Goal: Task Accomplishment & Management: Complete application form

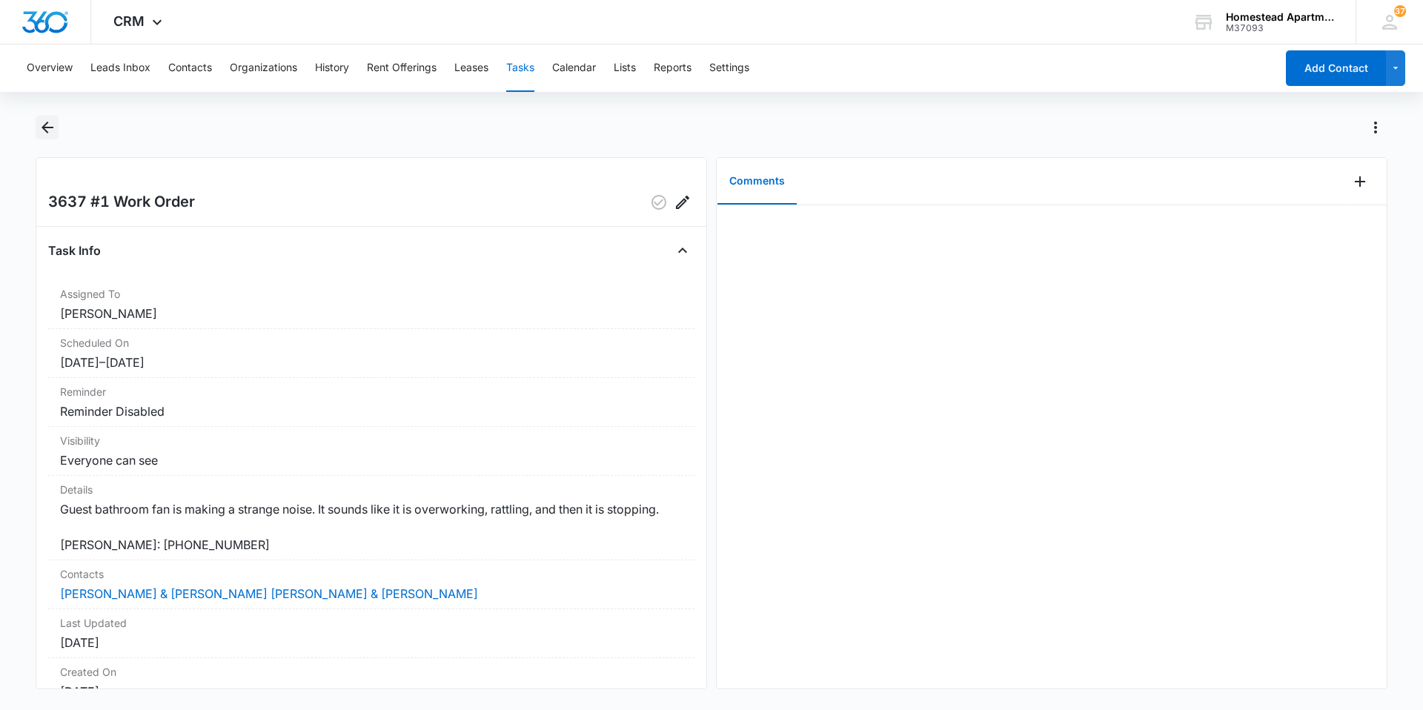
click at [48, 125] on icon "Back" at bounding box center [48, 128] width 18 height 18
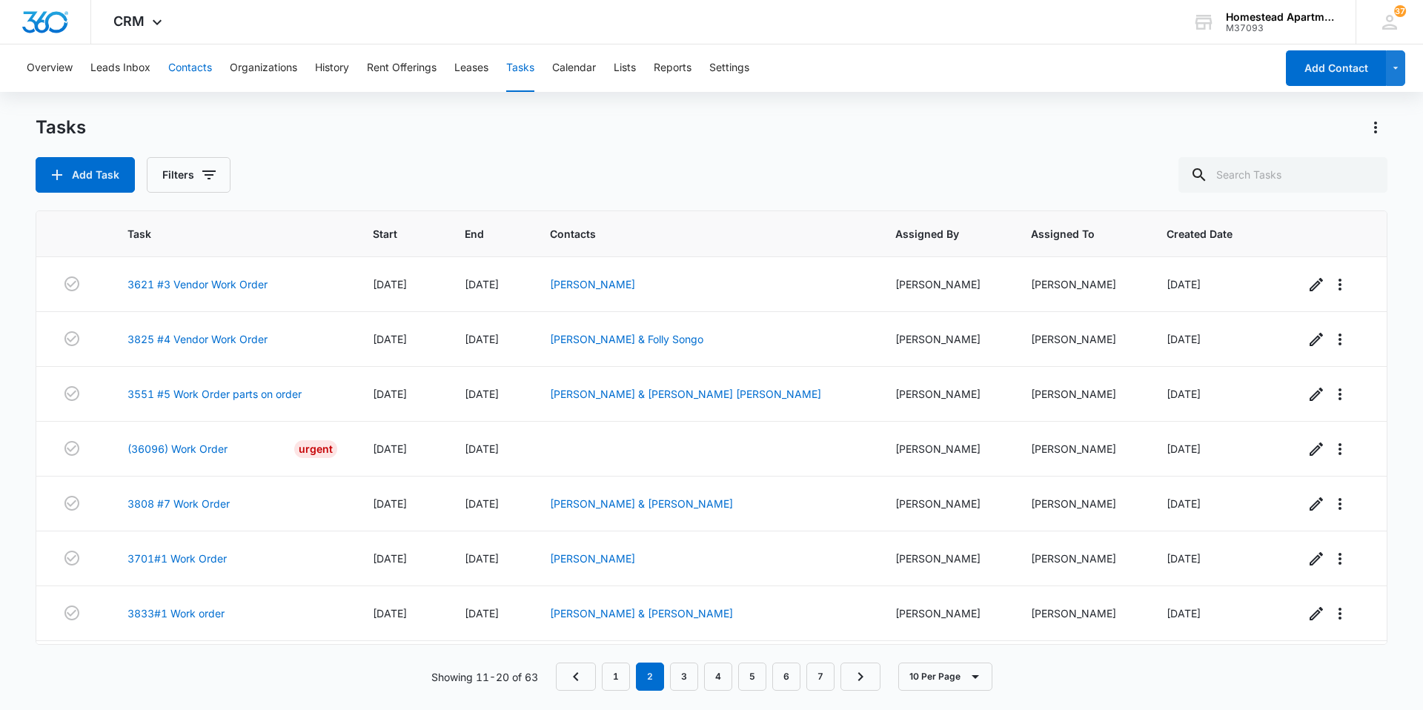
click at [187, 62] on button "Contacts" at bounding box center [190, 67] width 44 height 47
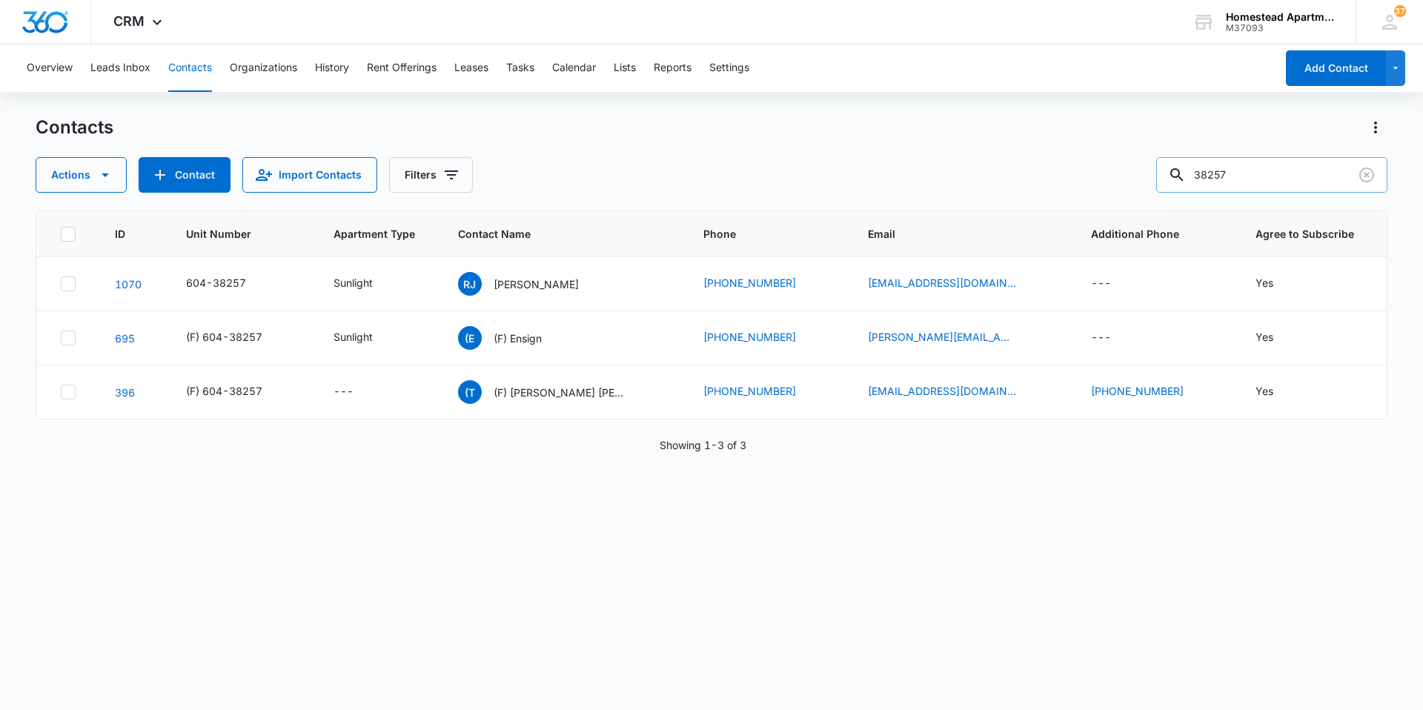
click at [1246, 170] on input "38257" at bounding box center [1271, 175] width 231 height 36
type input "3"
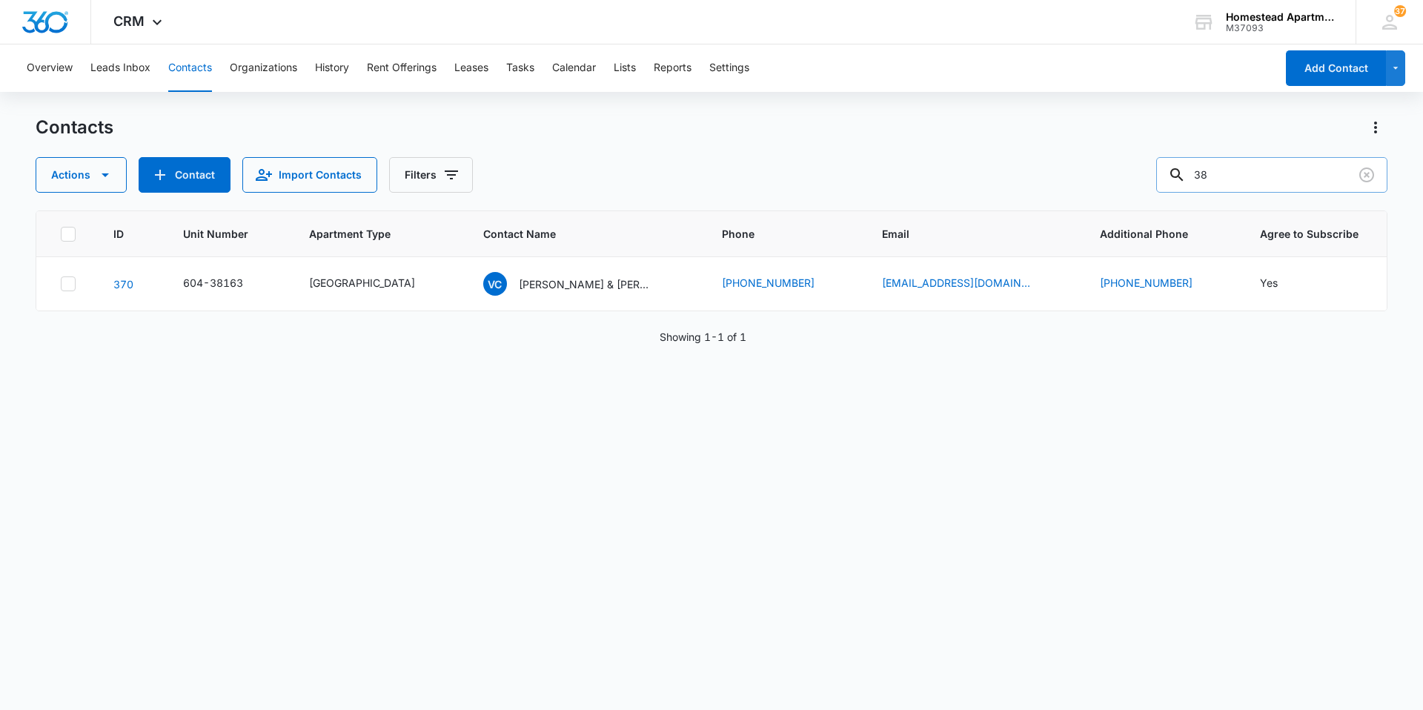
type input "3"
type input "36225"
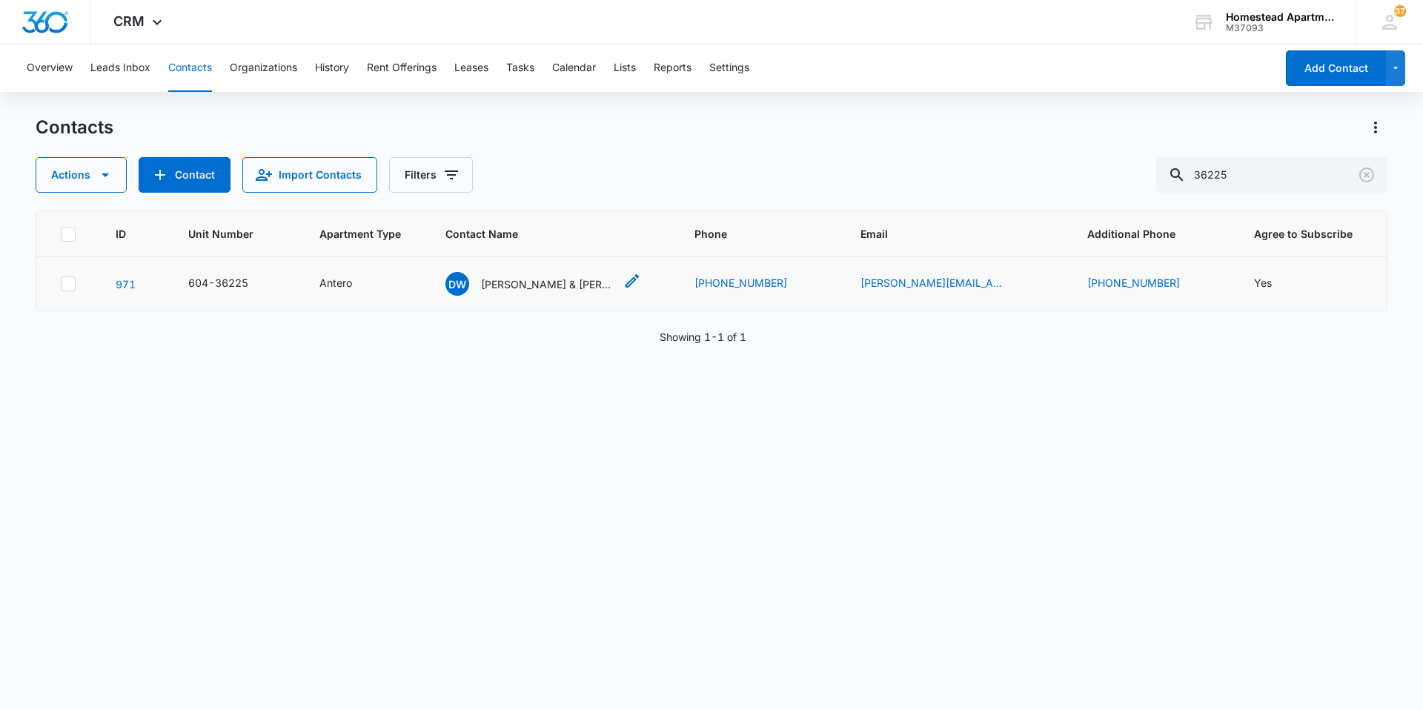
click at [559, 284] on p "[PERSON_NAME] & [PERSON_NAME]" at bounding box center [547, 284] width 133 height 16
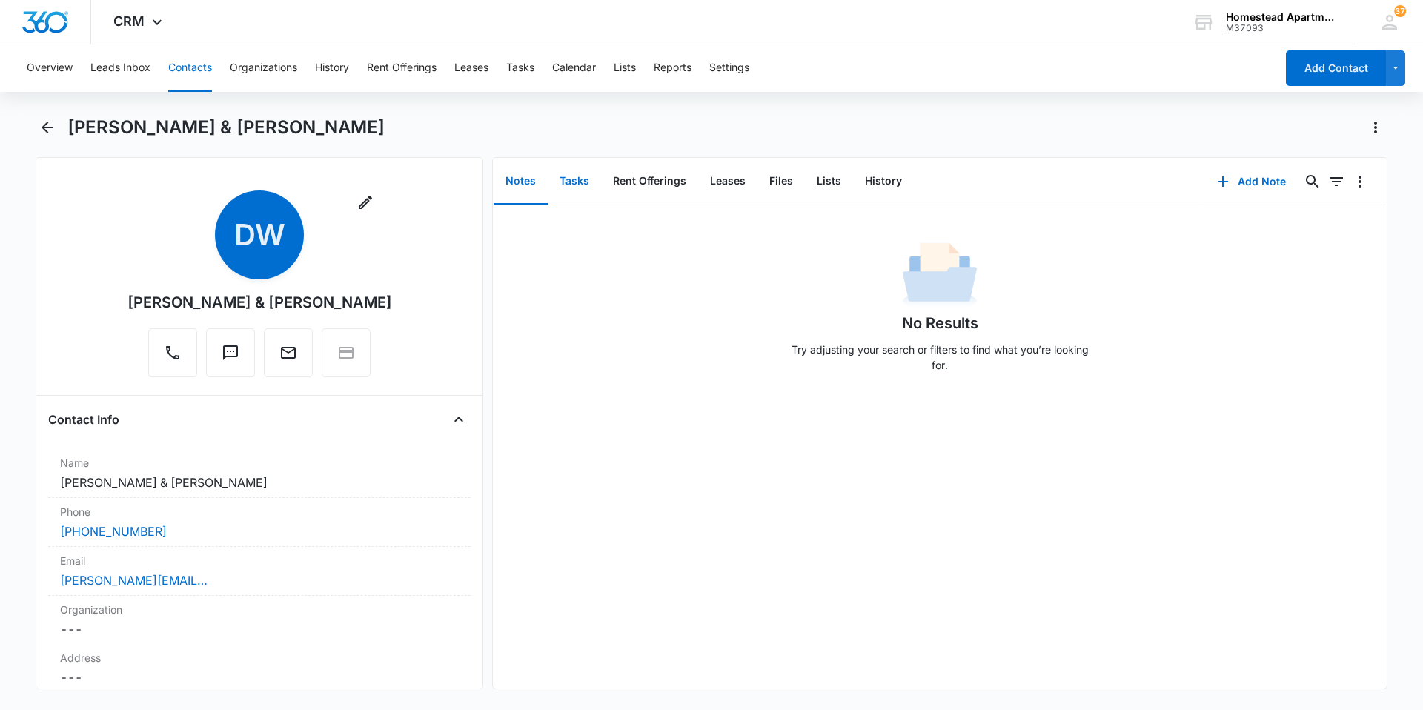
click at [583, 180] on button "Tasks" at bounding box center [574, 182] width 53 height 46
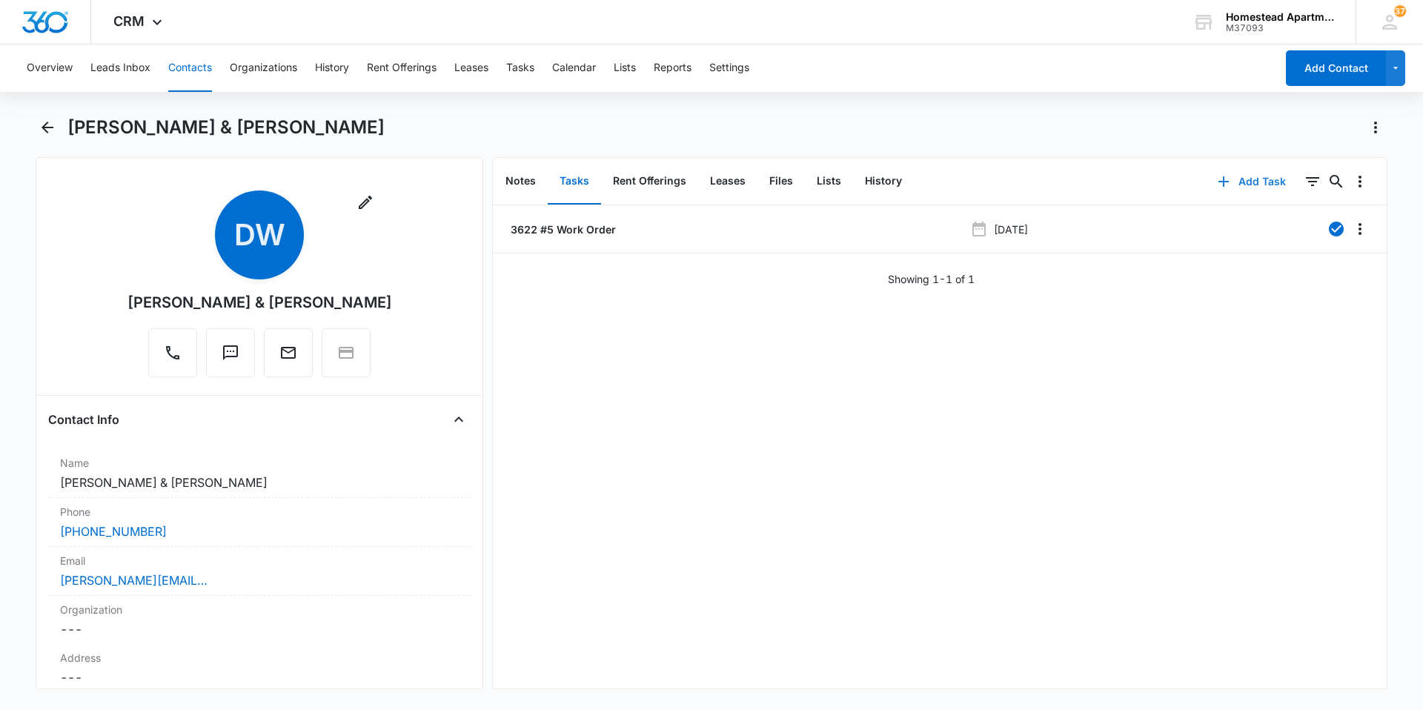
click at [1233, 180] on button "Add Task" at bounding box center [1252, 182] width 98 height 36
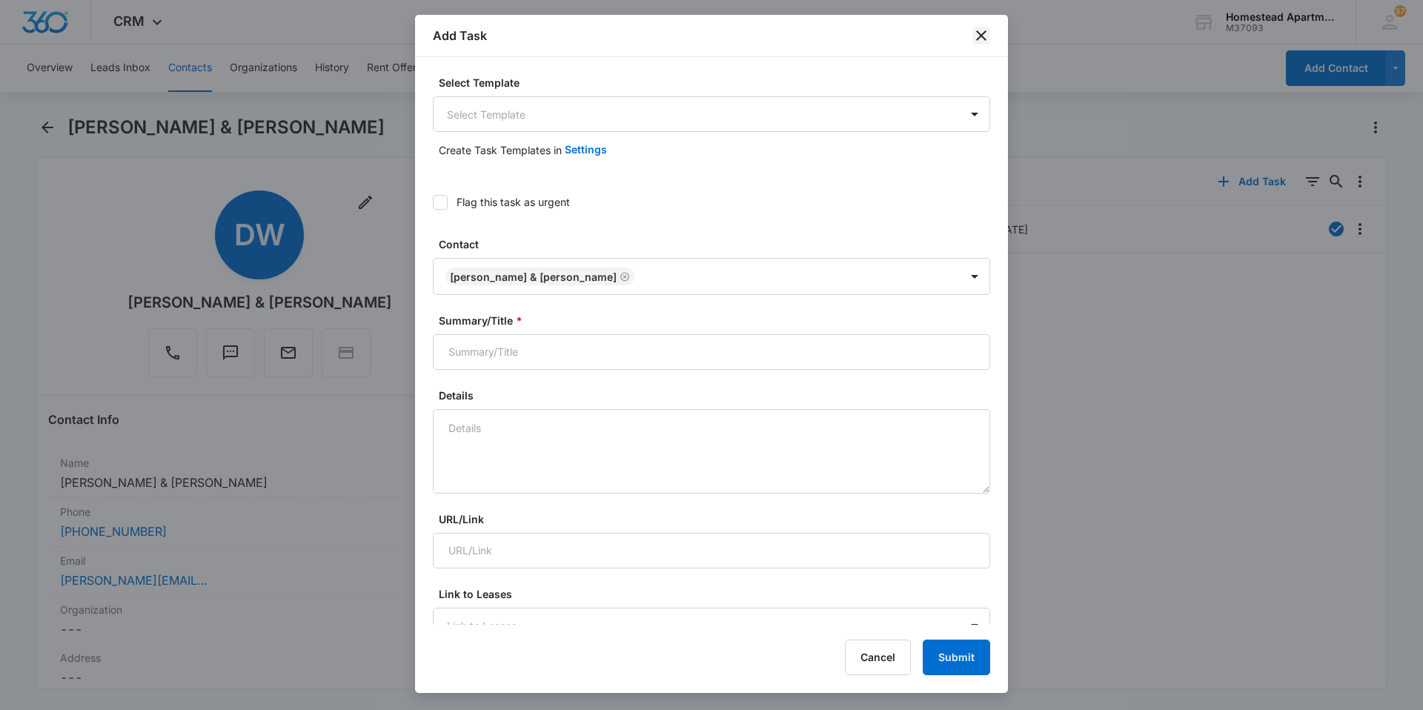
click at [978, 31] on icon "close" at bounding box center [981, 36] width 18 height 18
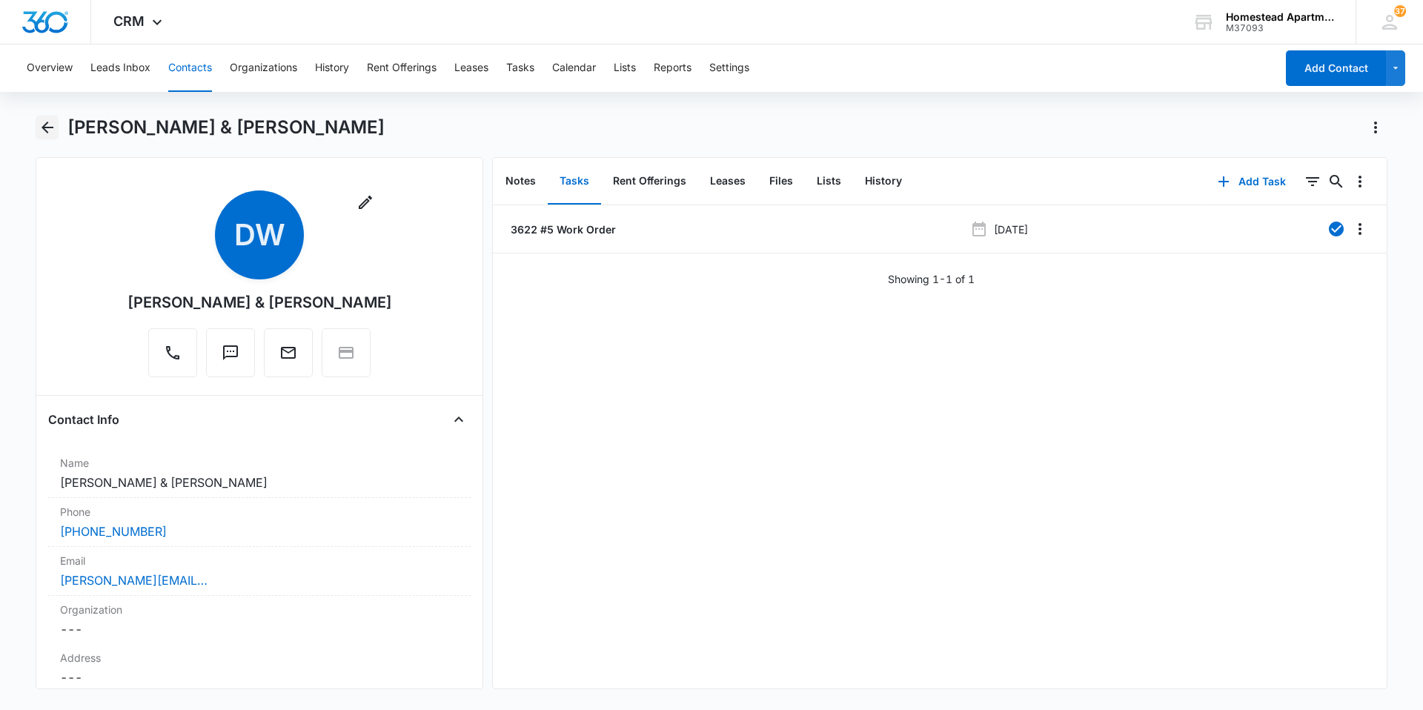
click at [54, 126] on icon "Back" at bounding box center [48, 128] width 18 height 18
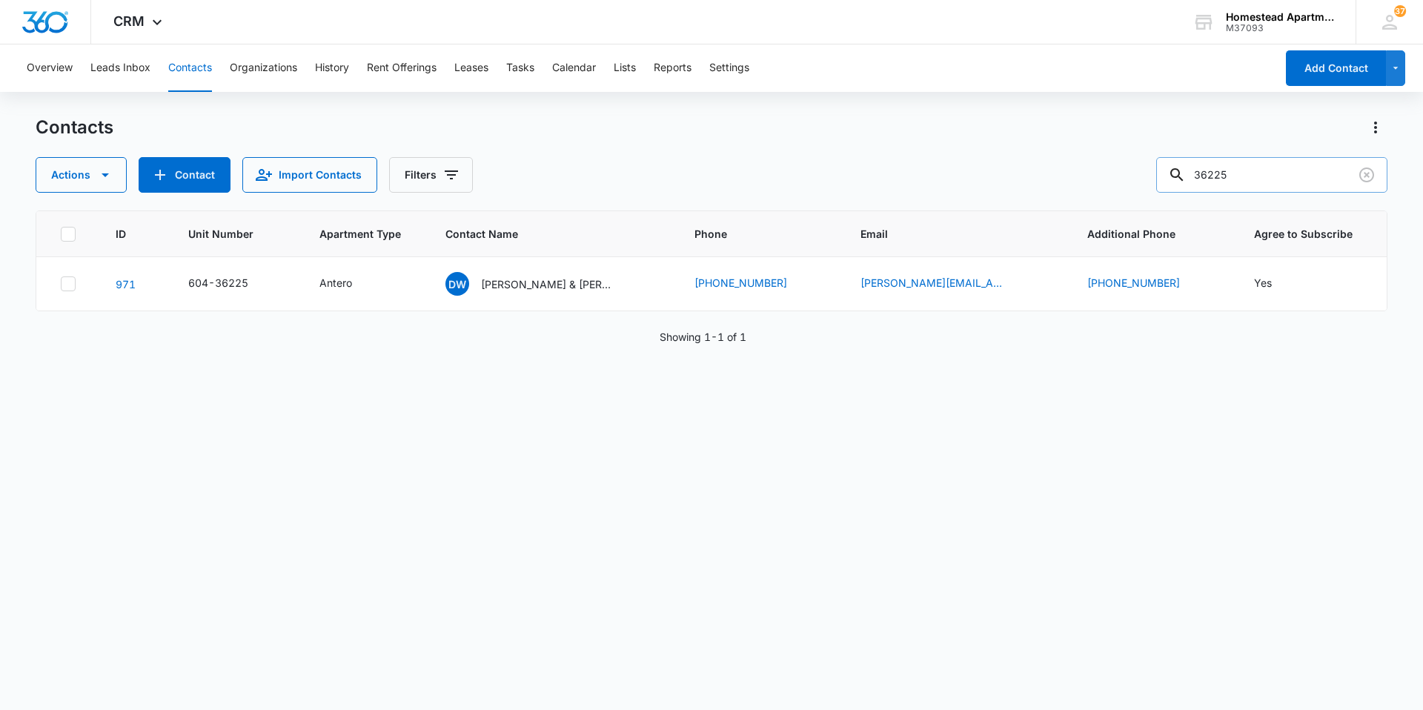
click at [1261, 179] on input "36225" at bounding box center [1271, 175] width 231 height 36
type input "36226"
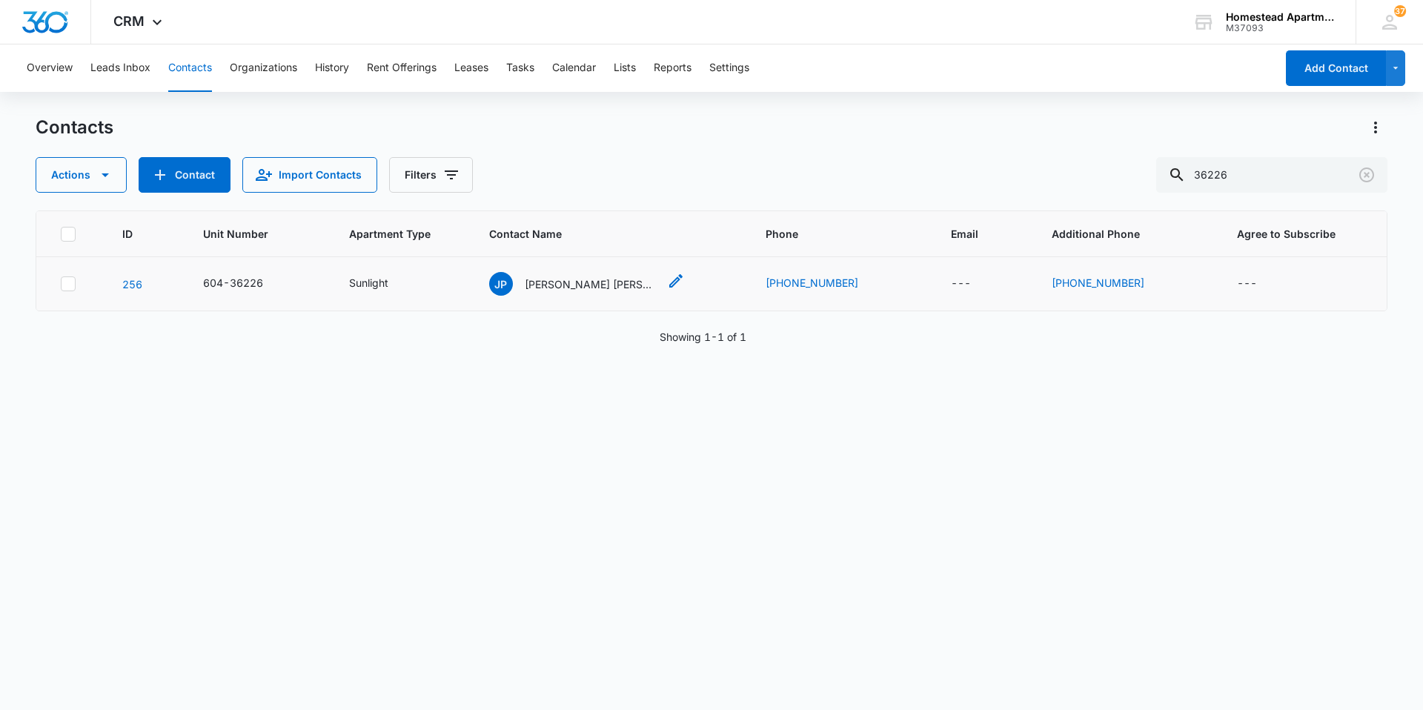
click at [608, 286] on p "[PERSON_NAME] [PERSON_NAME]" at bounding box center [591, 284] width 133 height 16
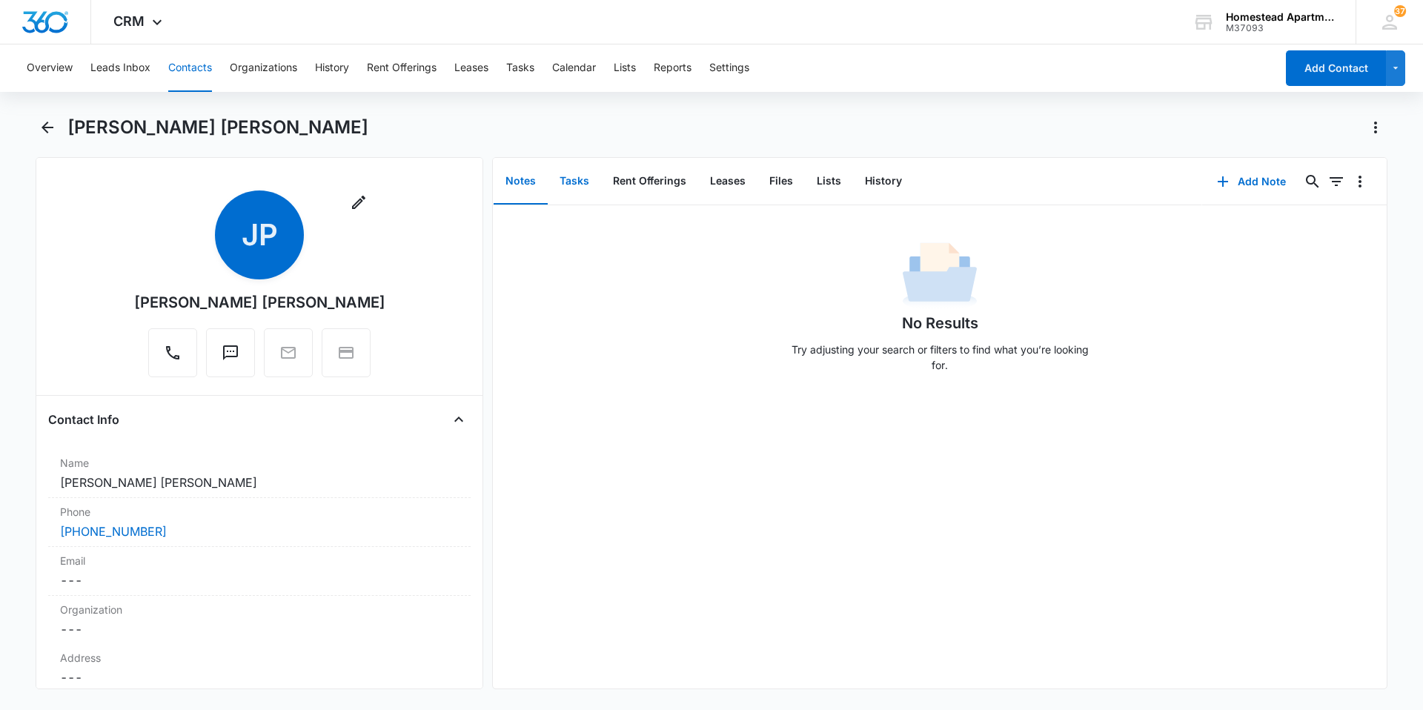
click at [588, 179] on button "Tasks" at bounding box center [574, 182] width 53 height 46
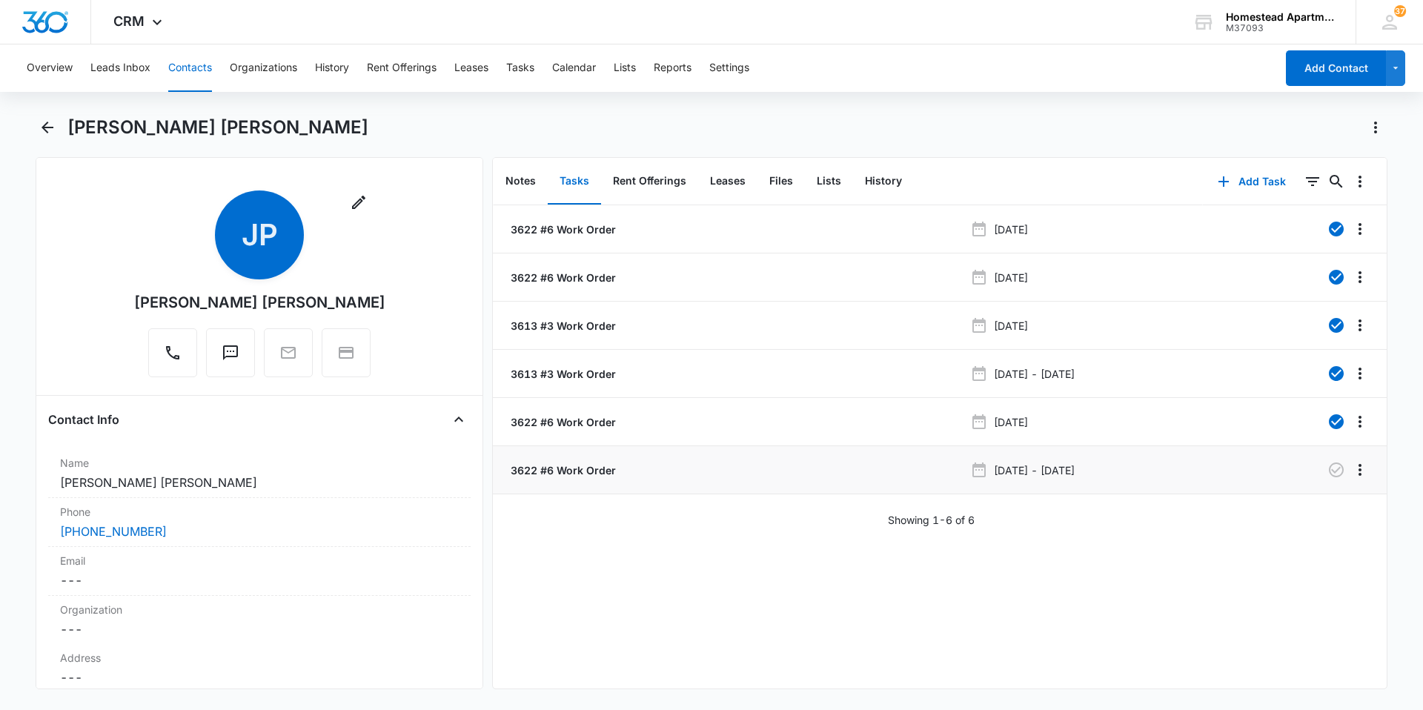
click at [589, 474] on p "3622 #6 Work Order" at bounding box center [562, 470] width 108 height 16
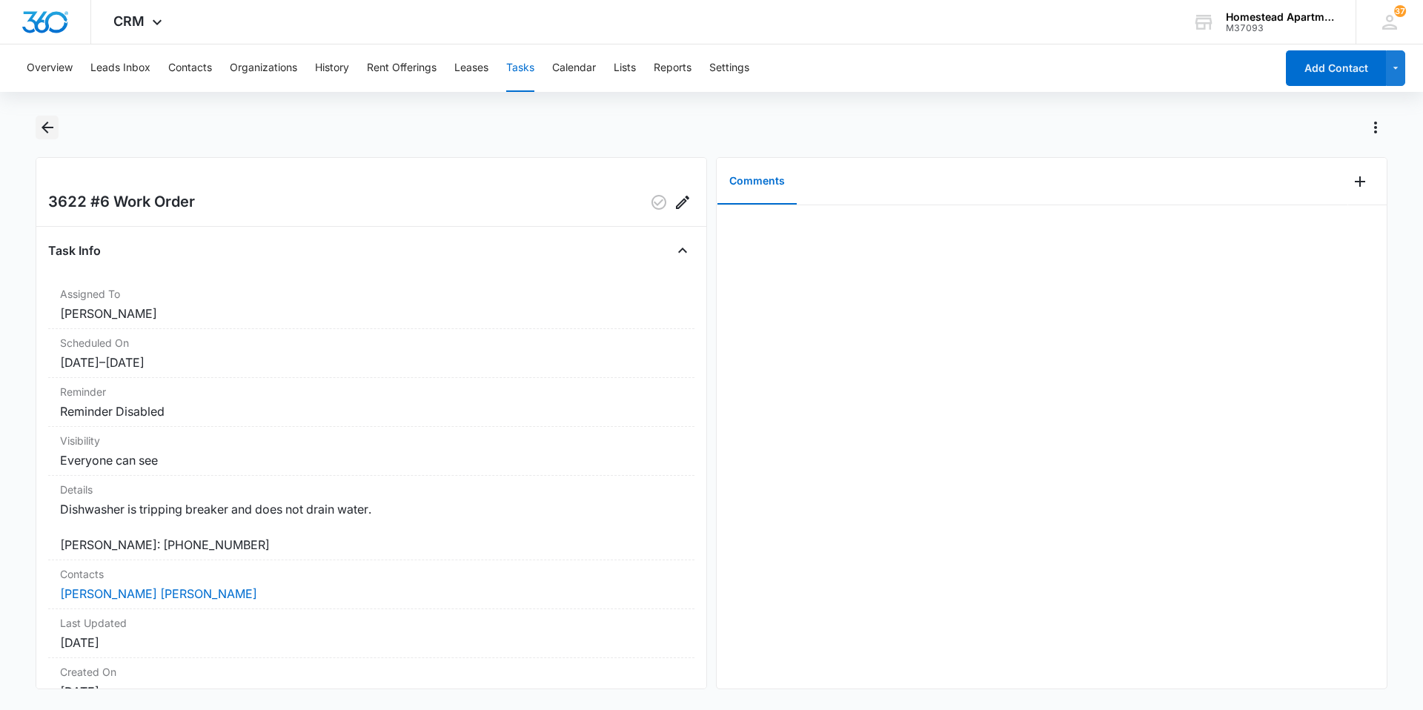
click at [48, 124] on icon "Back" at bounding box center [48, 128] width 18 height 18
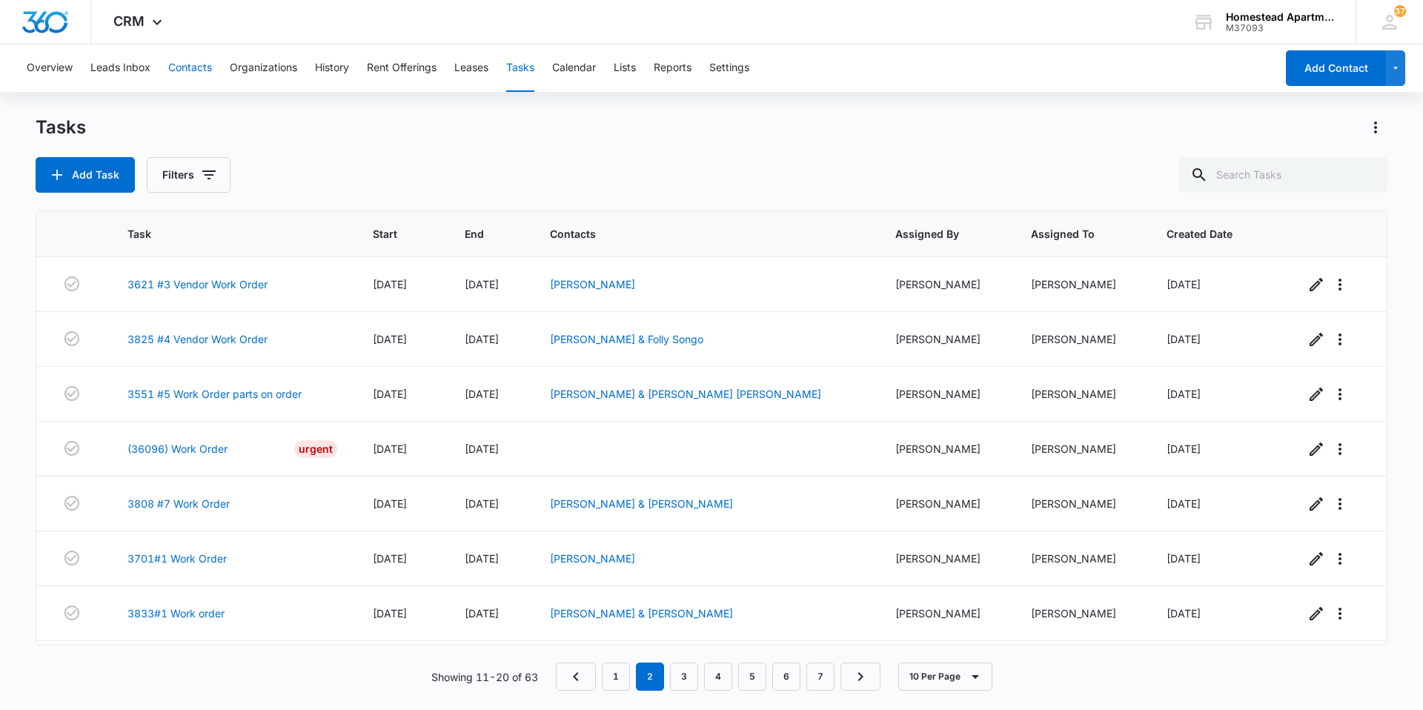
click at [169, 62] on button "Contacts" at bounding box center [190, 67] width 44 height 47
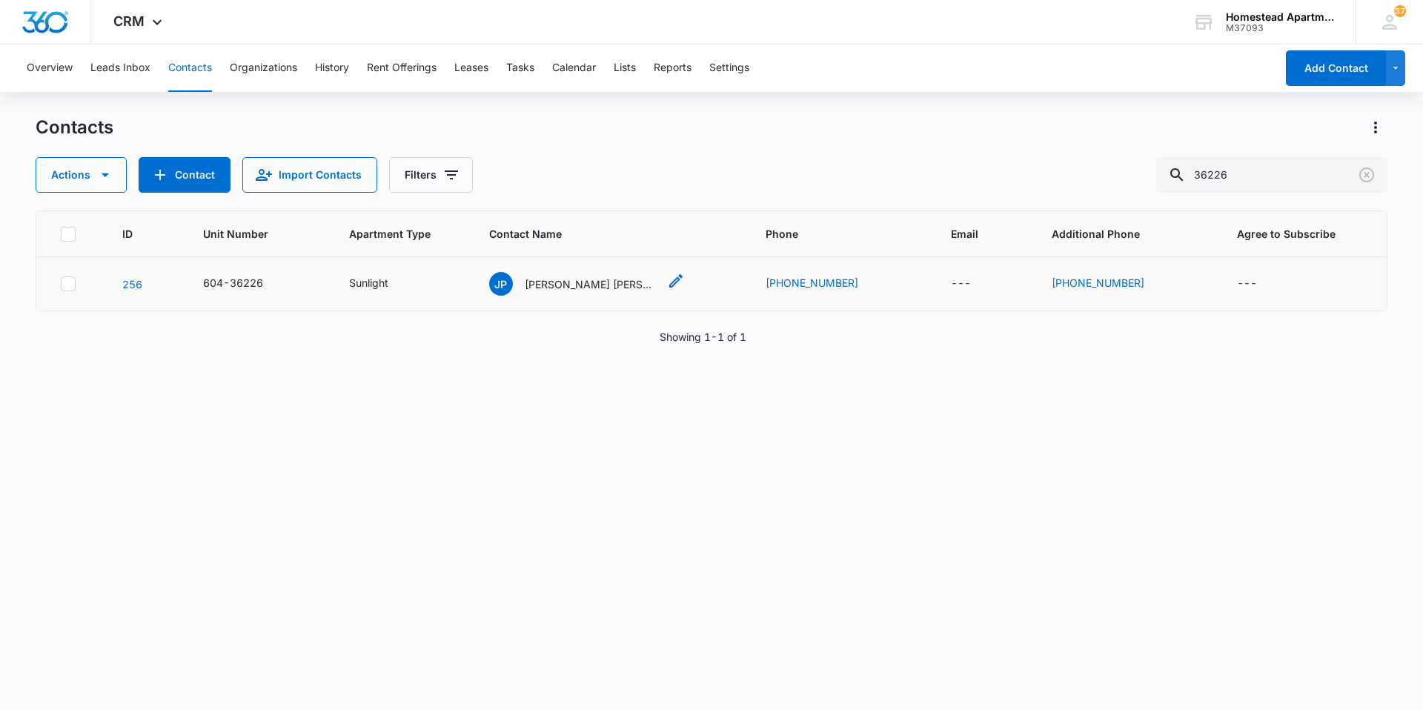
click at [551, 283] on p "[PERSON_NAME] [PERSON_NAME]" at bounding box center [591, 284] width 133 height 16
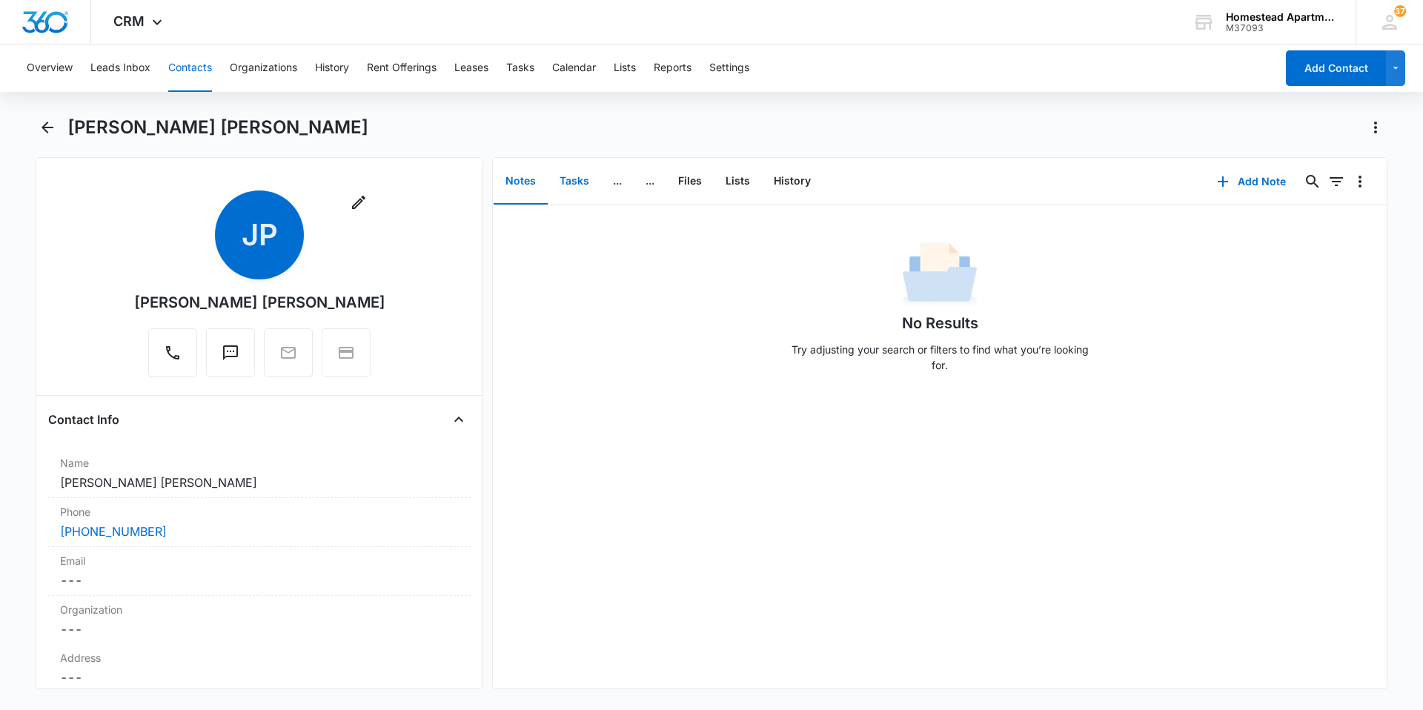
click at [588, 178] on button "Tasks" at bounding box center [574, 182] width 53 height 46
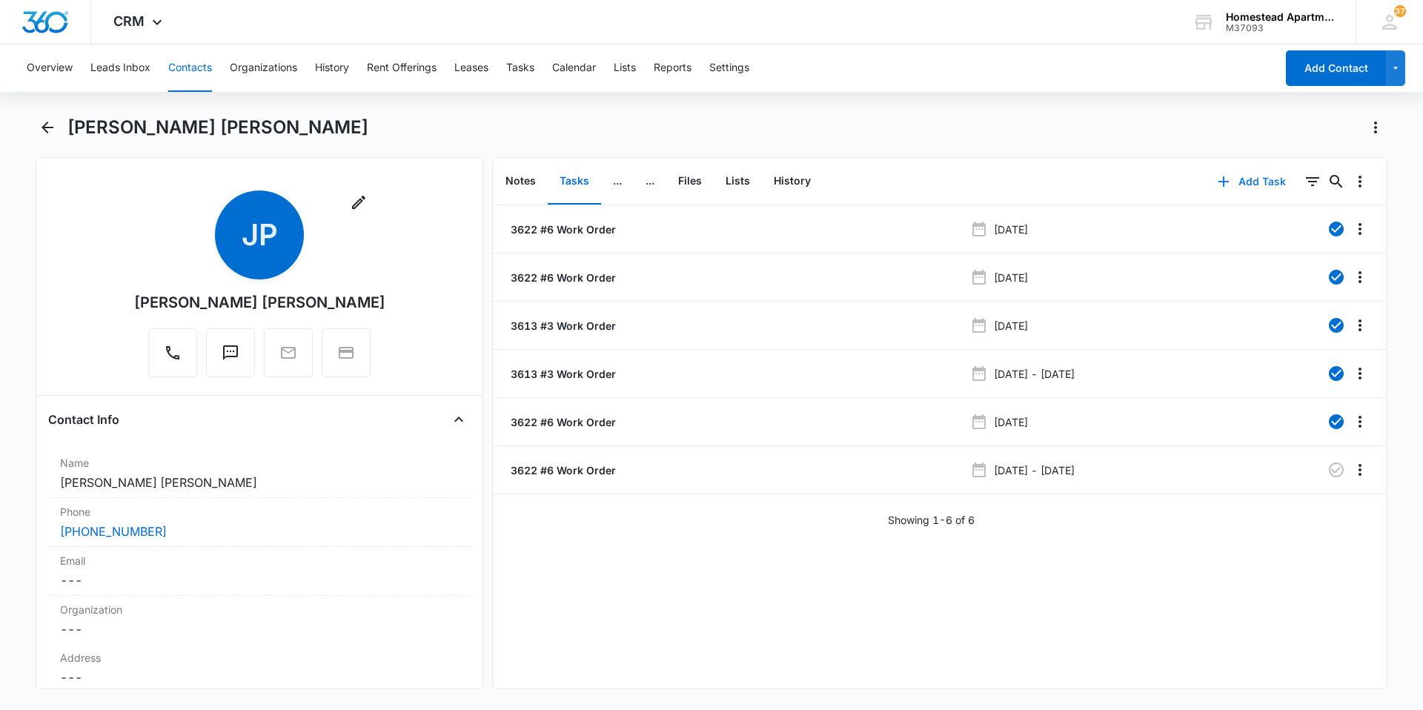
click at [1218, 185] on icon "button" at bounding box center [1223, 182] width 18 height 18
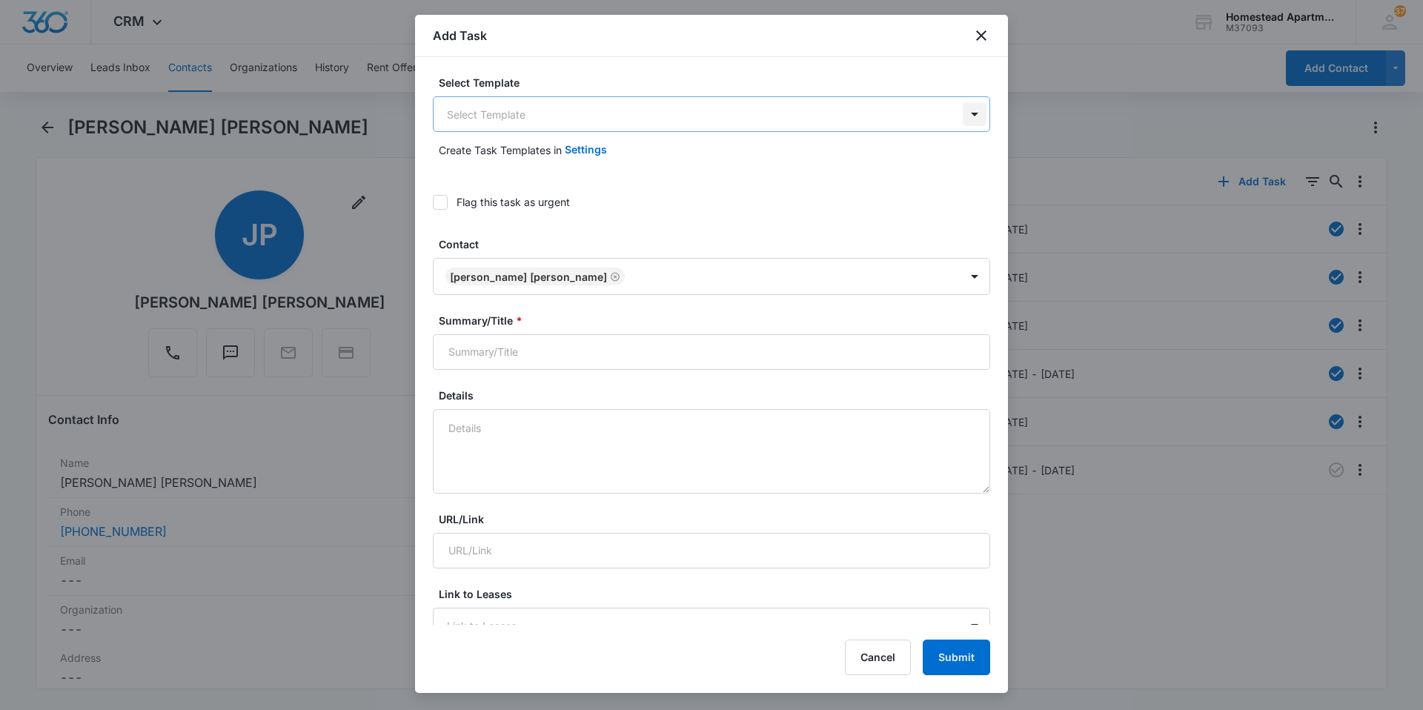
click at [968, 118] on body "CRM Apps Reputation Websites Forms CRM Email Social Content Ads Intelligence Fi…" at bounding box center [711, 355] width 1423 height 710
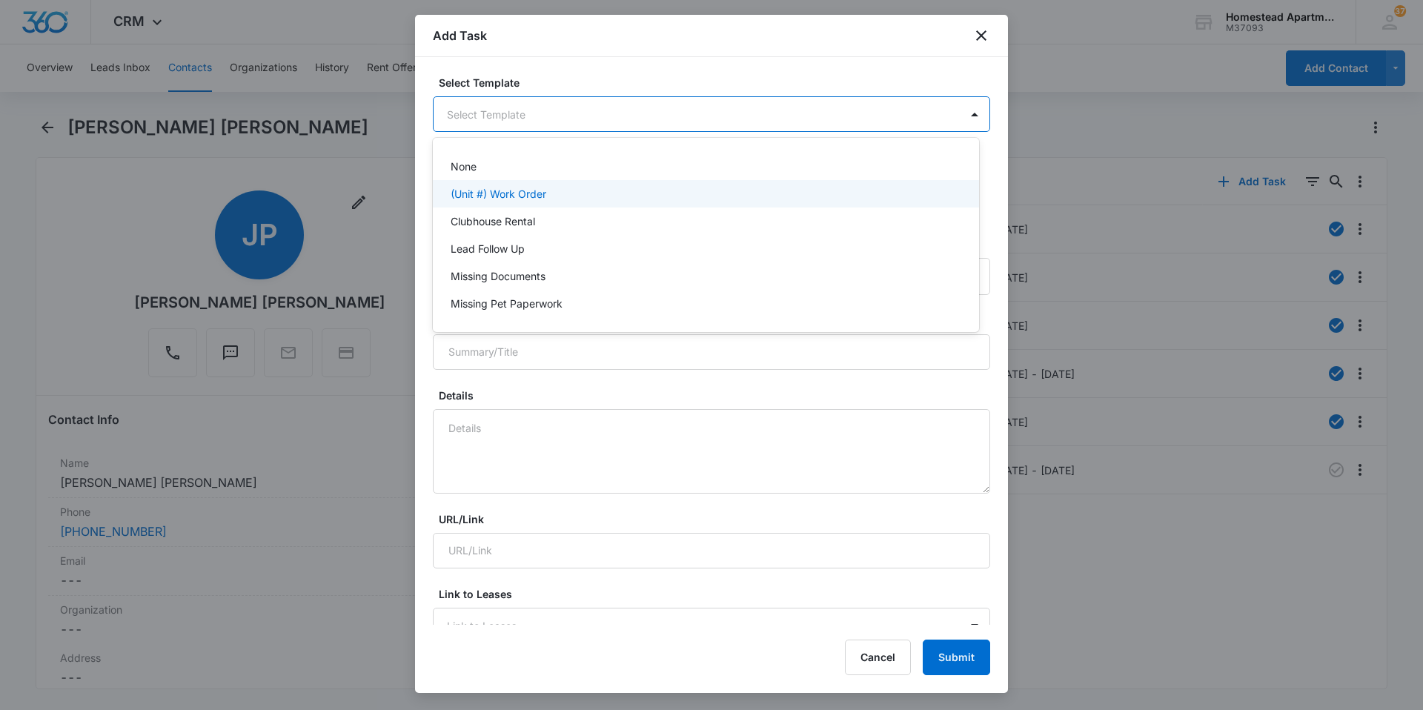
click at [552, 194] on div "(Unit #) Work Order" at bounding box center [705, 194] width 508 height 16
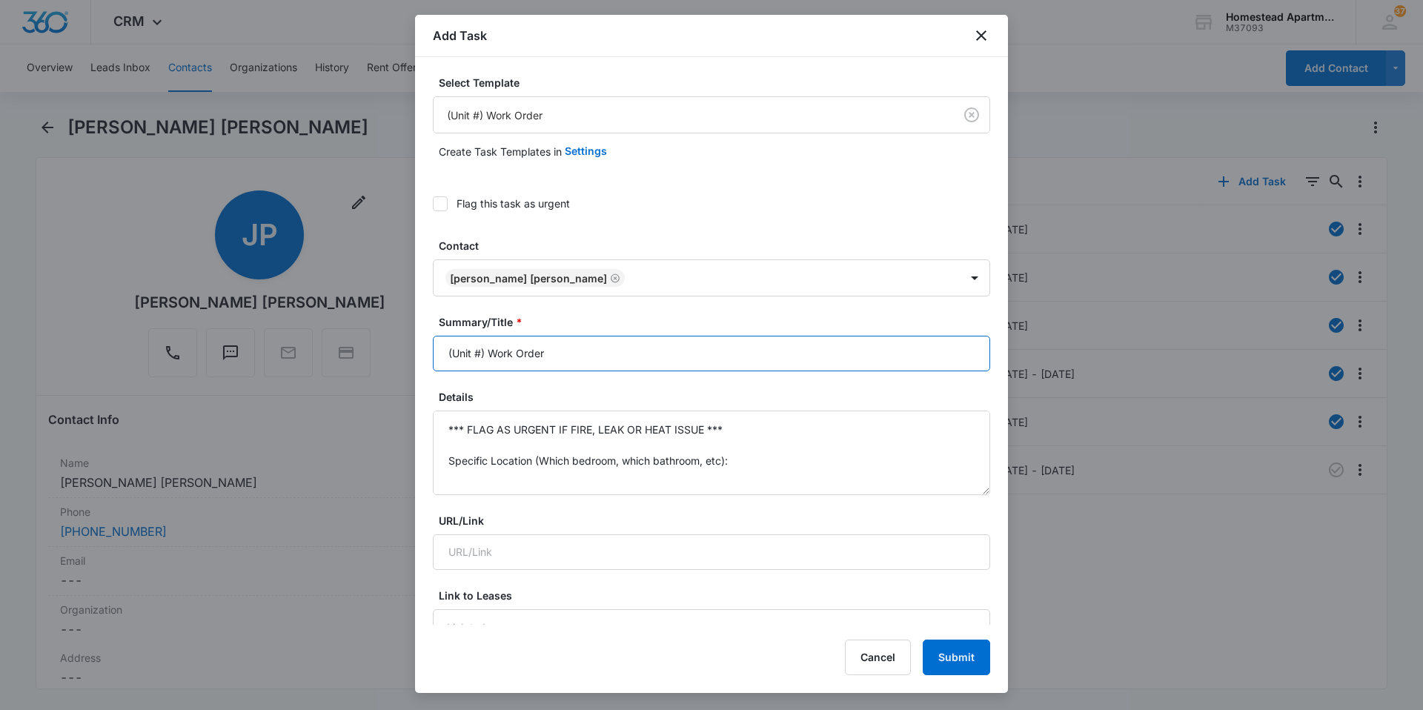
click at [479, 351] on input "(Unit #) Work Order" at bounding box center [711, 354] width 557 height 36
type input "(3622 #6) Work Order"
click at [734, 463] on textarea "*** FLAG AS URGENT IF FIRE, LEAK OR HEAT ISSUE *** Specific Location (Which bed…" at bounding box center [711, 453] width 557 height 84
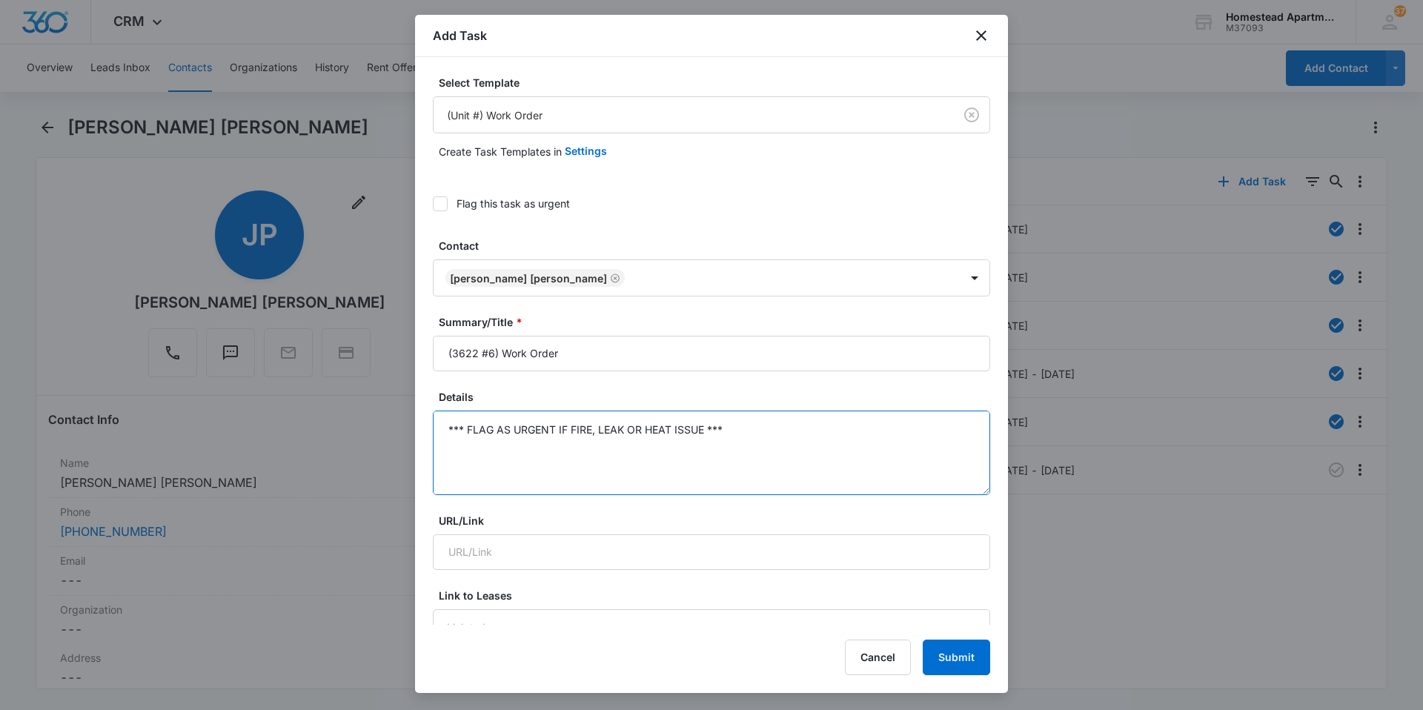
click at [734, 423] on textarea "*** FLAG AS URGENT IF FIRE, LEAK OR HEAT ISSUE *** Specific Details:" at bounding box center [711, 453] width 557 height 84
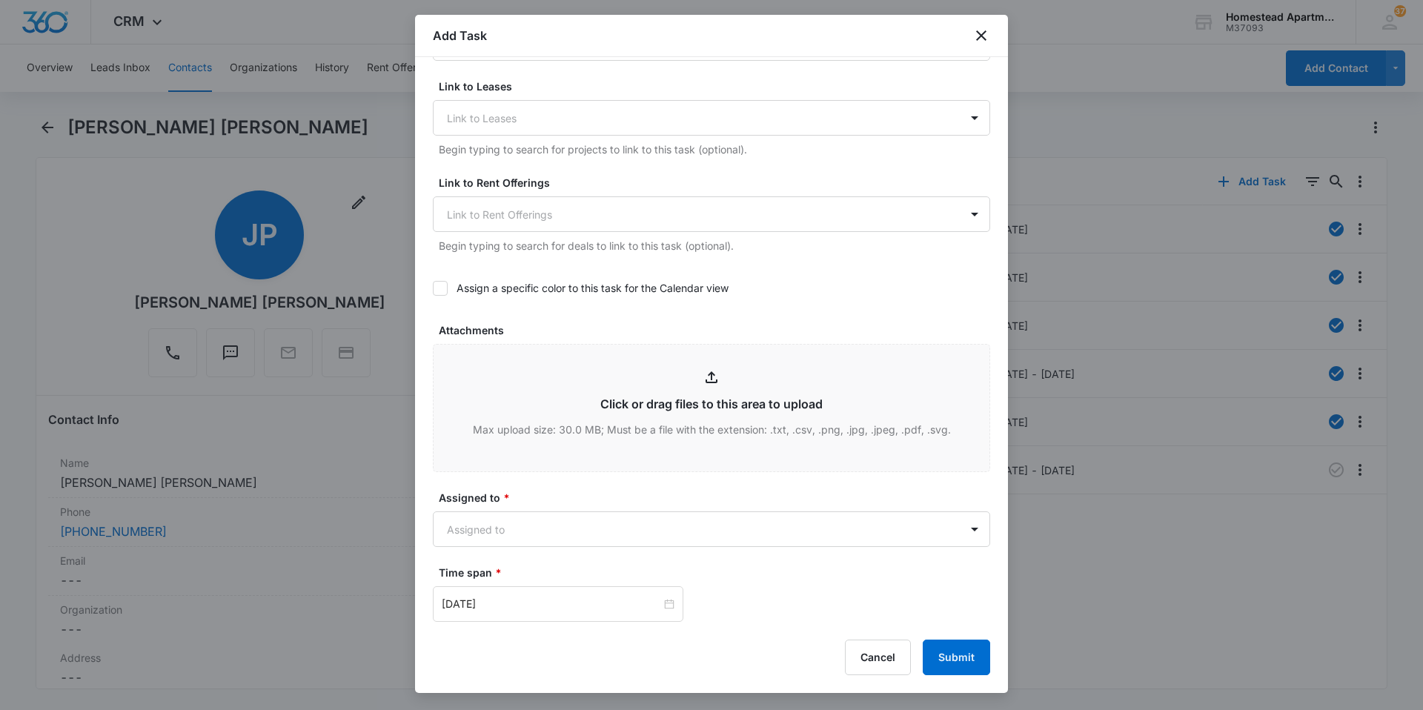
scroll to position [519, 0]
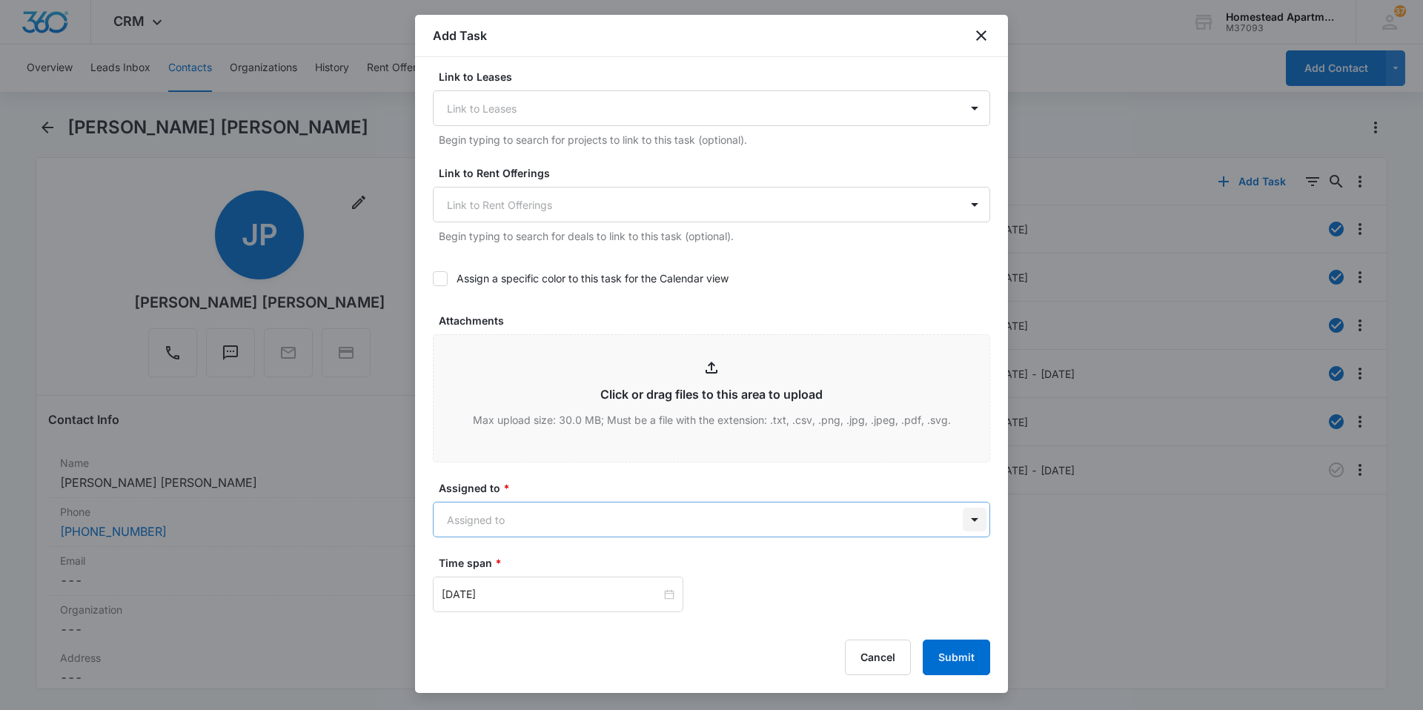
type textarea "It was found at inspections, new pop-up kits for master, master bath needs ligh…"
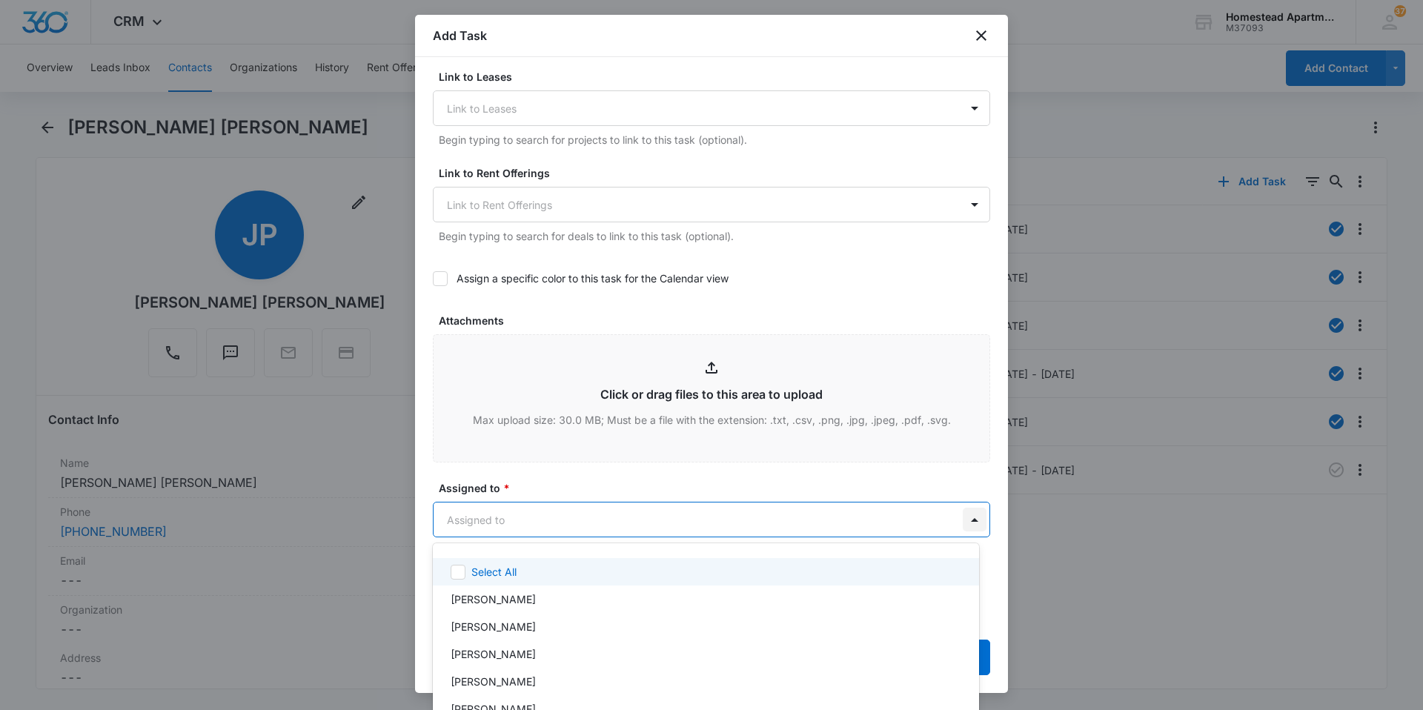
click at [971, 516] on body "CRM Apps Reputation Websites Forms CRM Email Social Content Ads Intelligence Fi…" at bounding box center [711, 355] width 1423 height 710
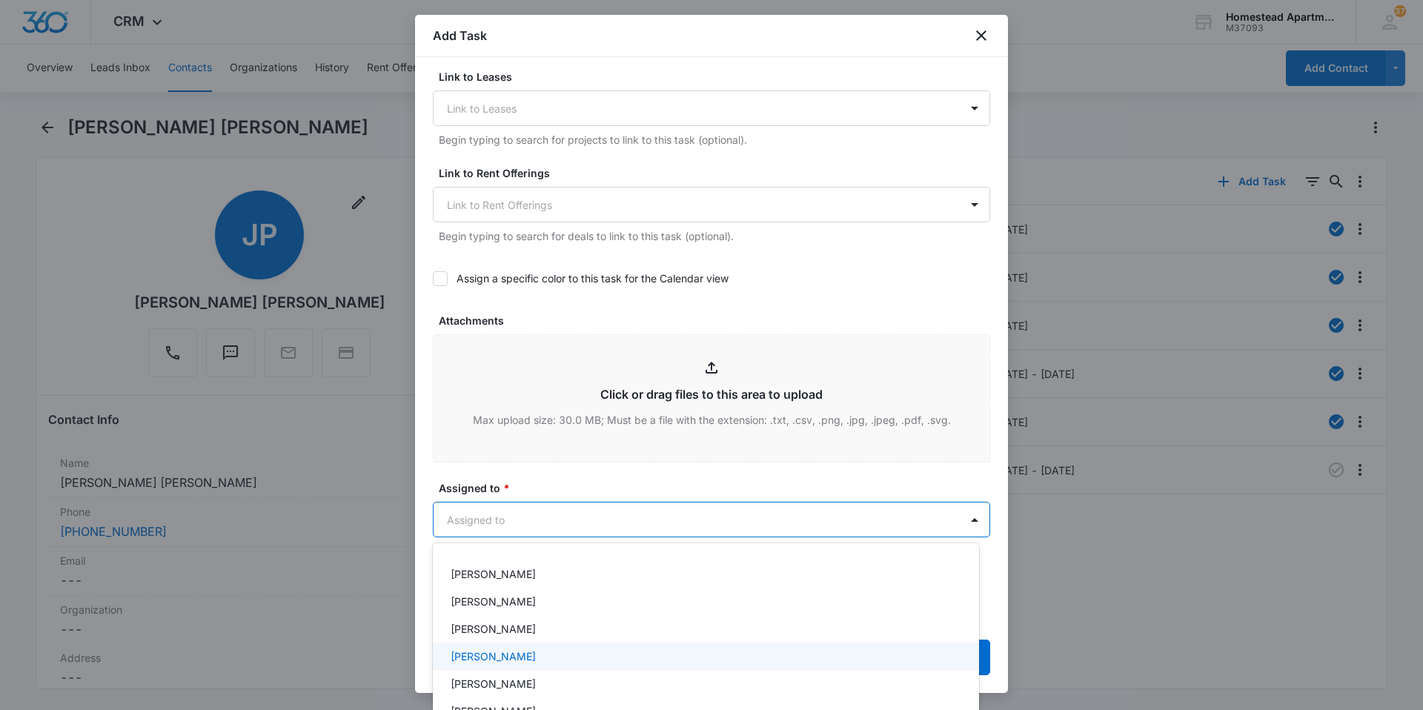
scroll to position [0, 0]
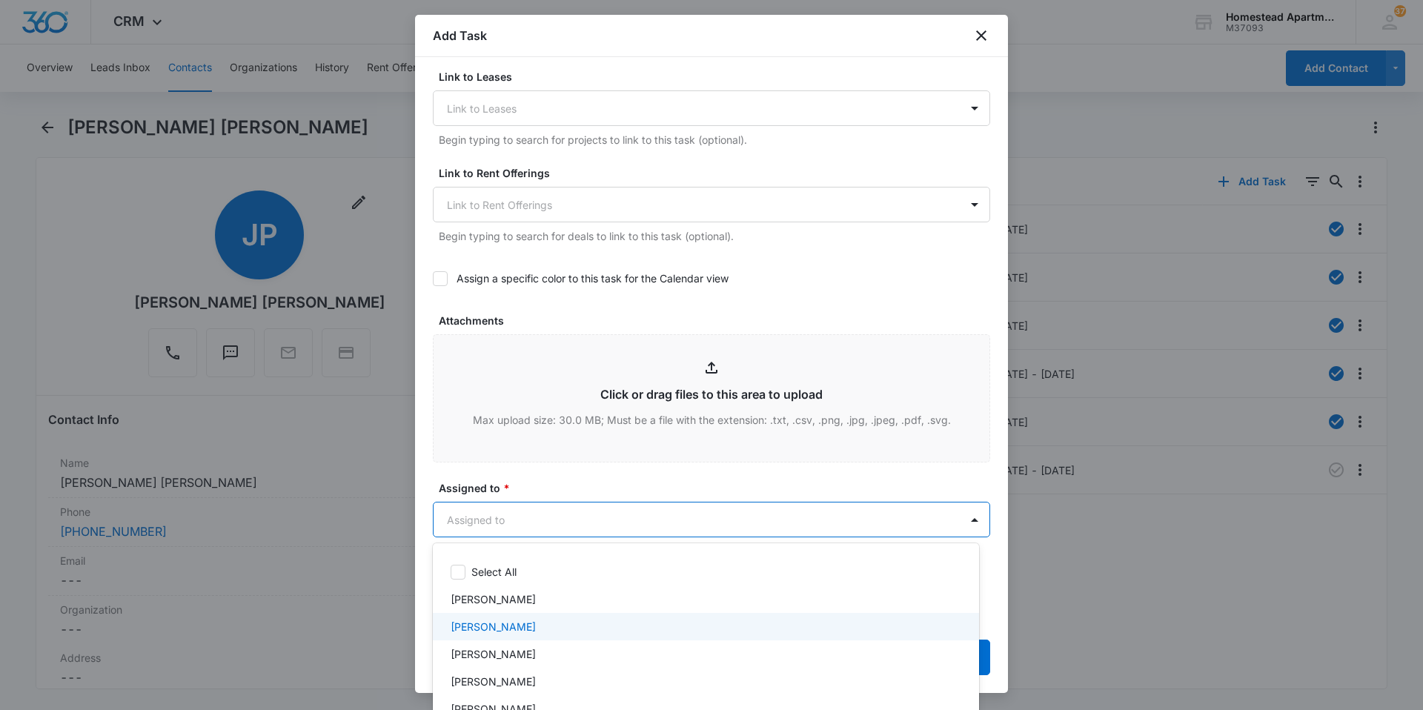
click at [506, 629] on p "[PERSON_NAME]" at bounding box center [493, 627] width 85 height 16
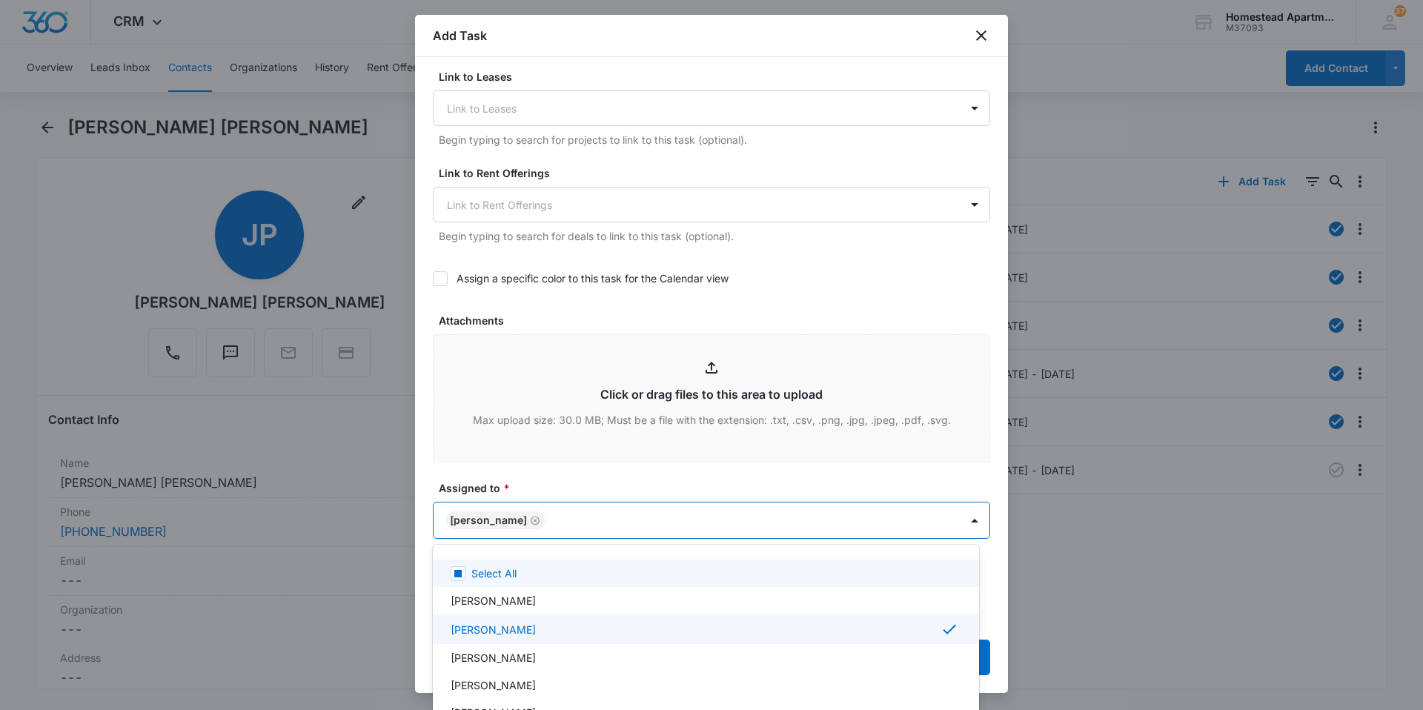
click at [522, 478] on div at bounding box center [711, 355] width 1423 height 710
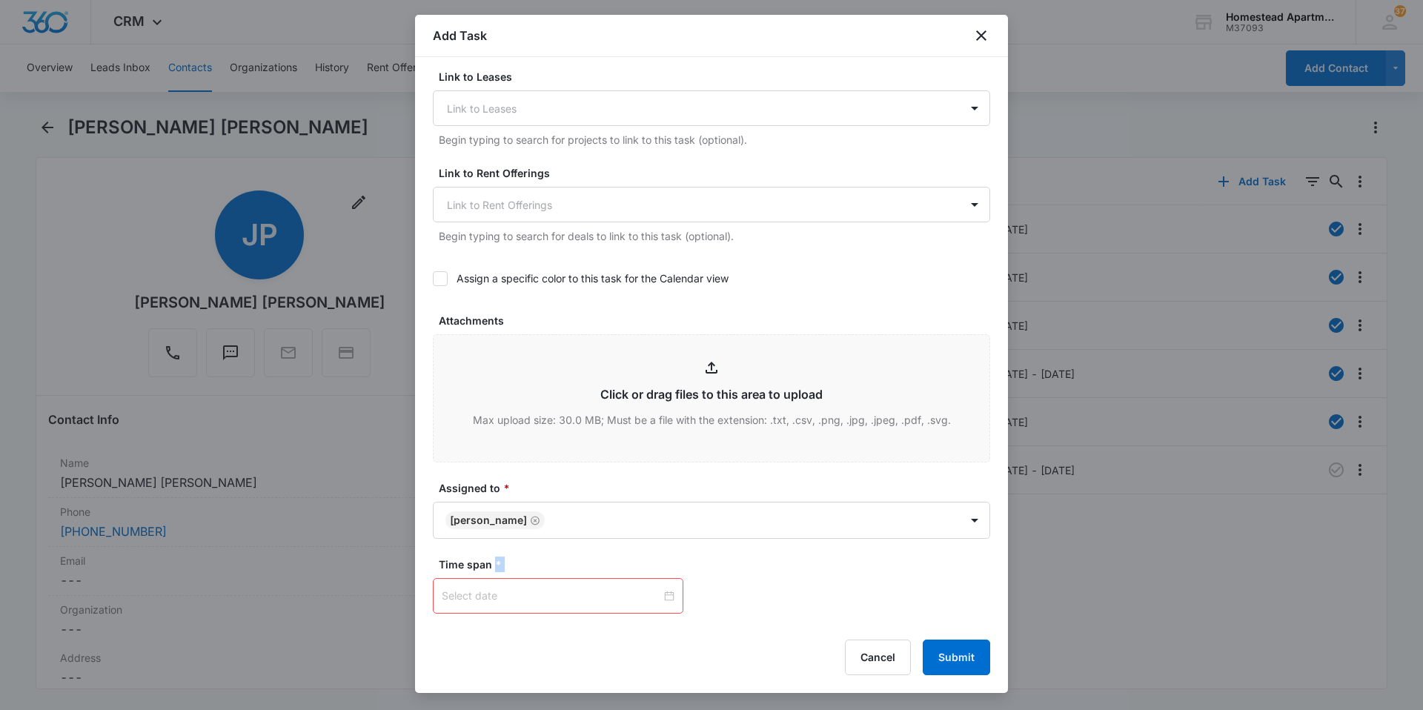
click at [660, 595] on div at bounding box center [558, 596] width 233 height 16
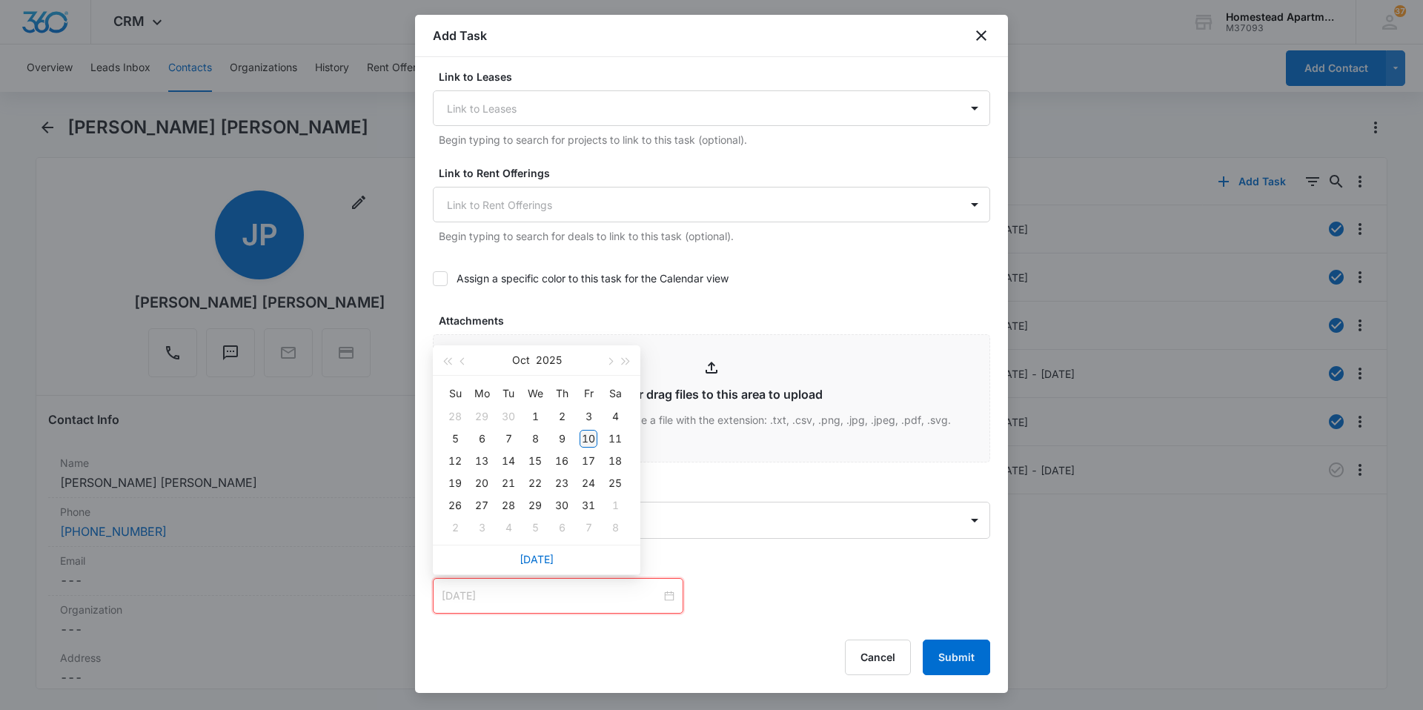
type input "[DATE]"
click at [596, 436] on div "10" at bounding box center [588, 439] width 18 height 18
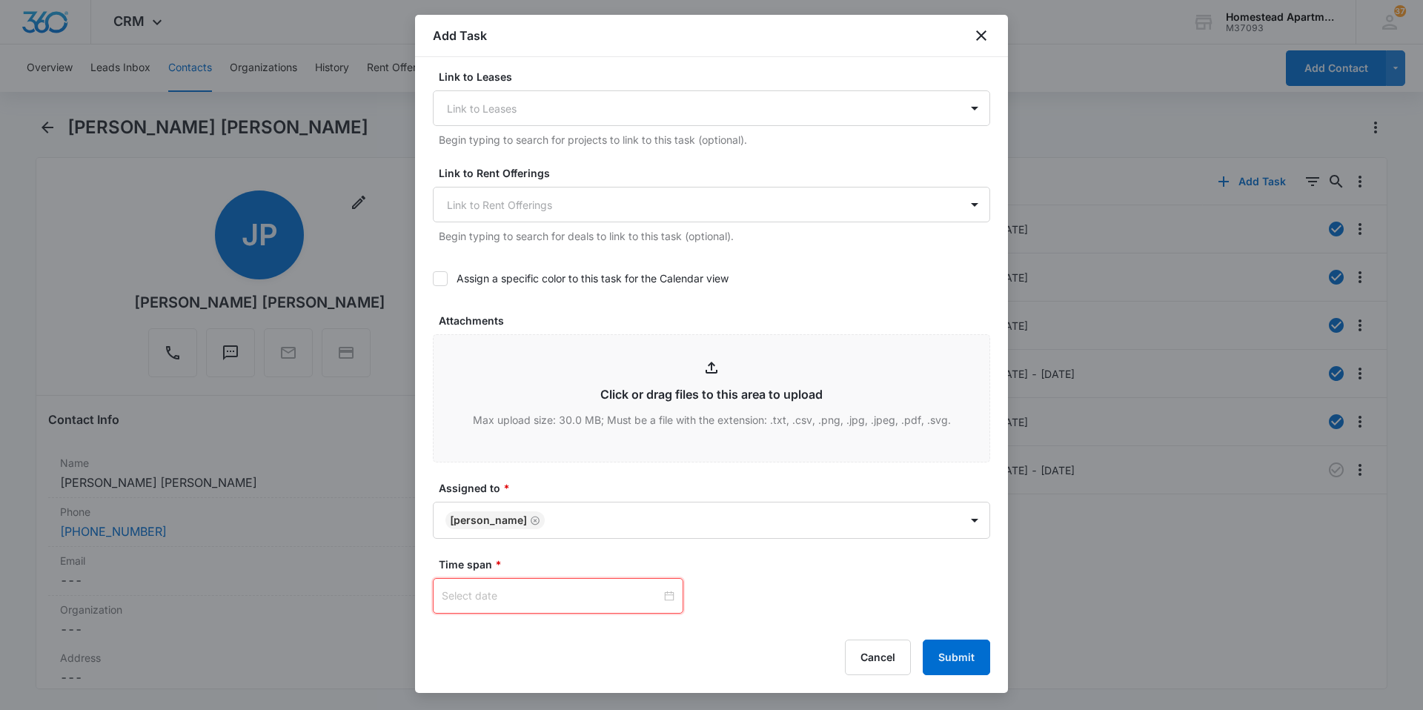
click at [667, 593] on div at bounding box center [558, 596] width 233 height 16
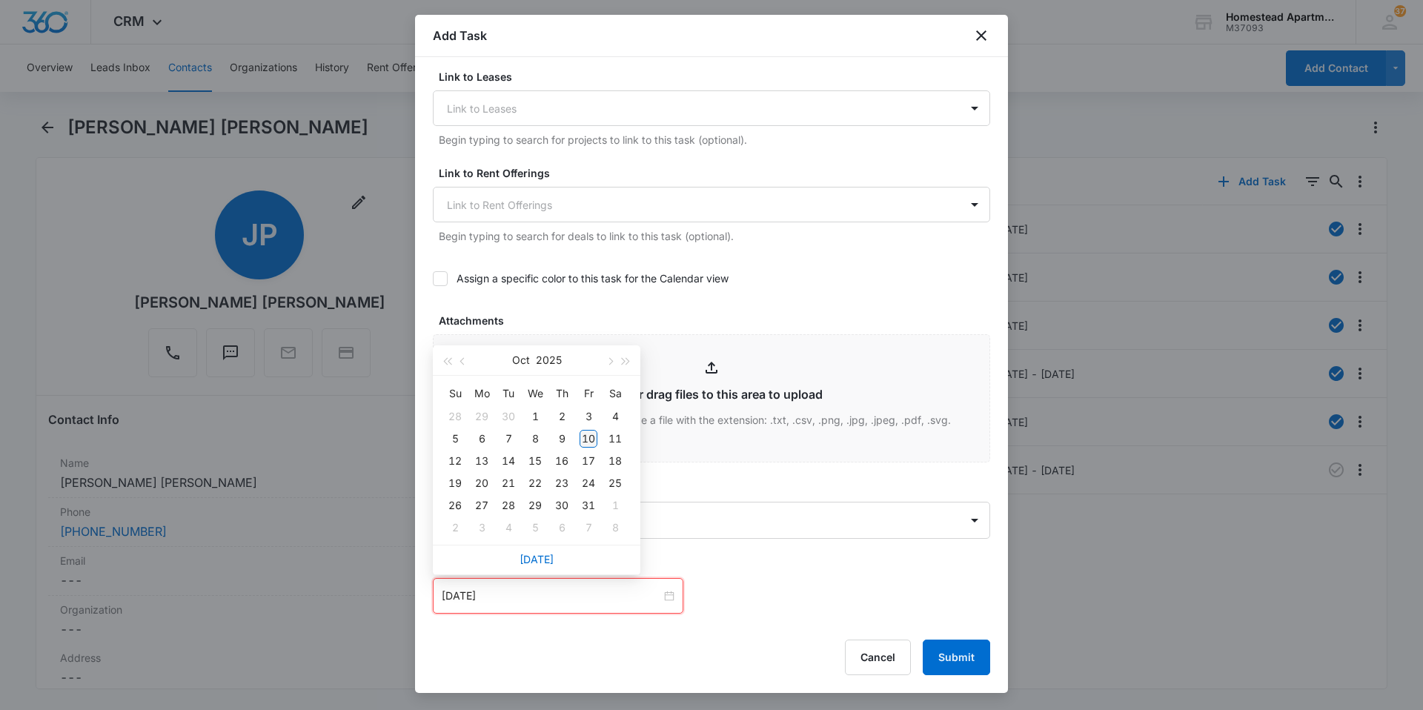
type input "[DATE]"
click at [591, 436] on div "10" at bounding box center [588, 439] width 18 height 18
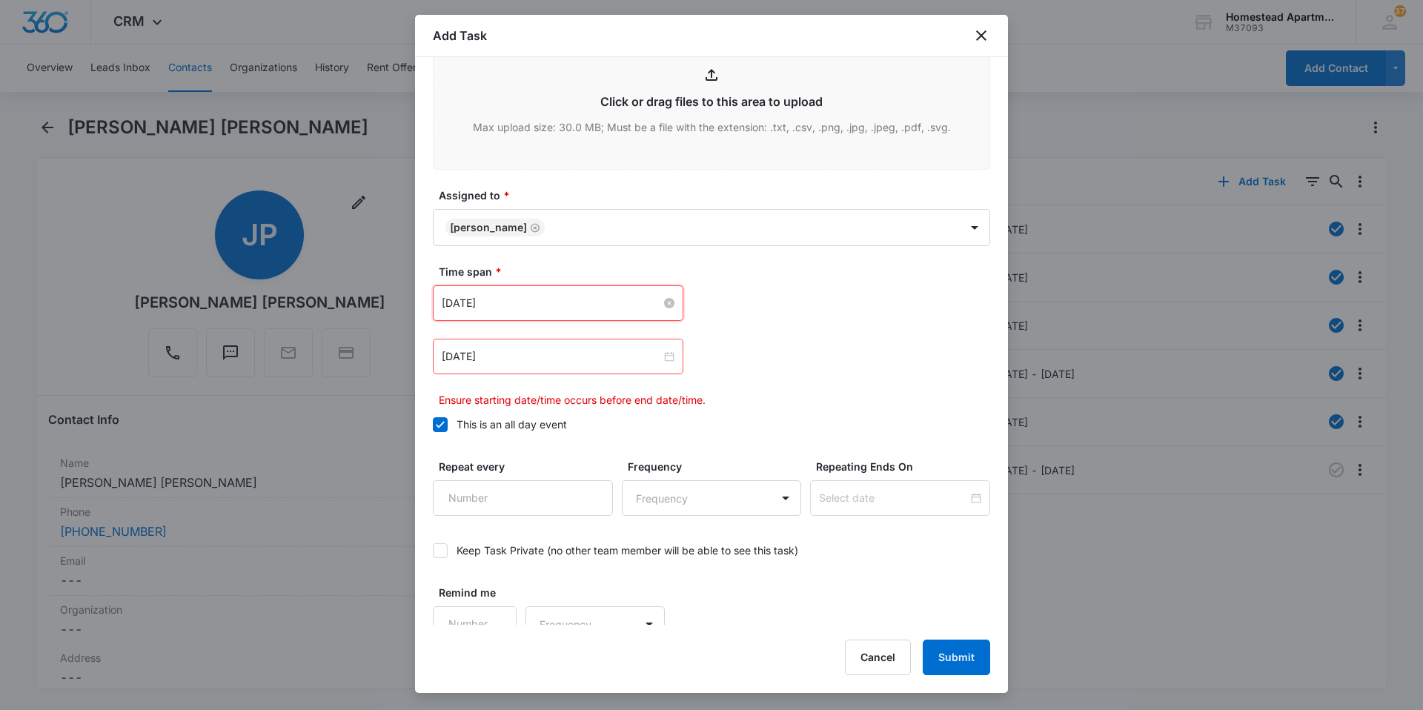
scroll to position [754, 0]
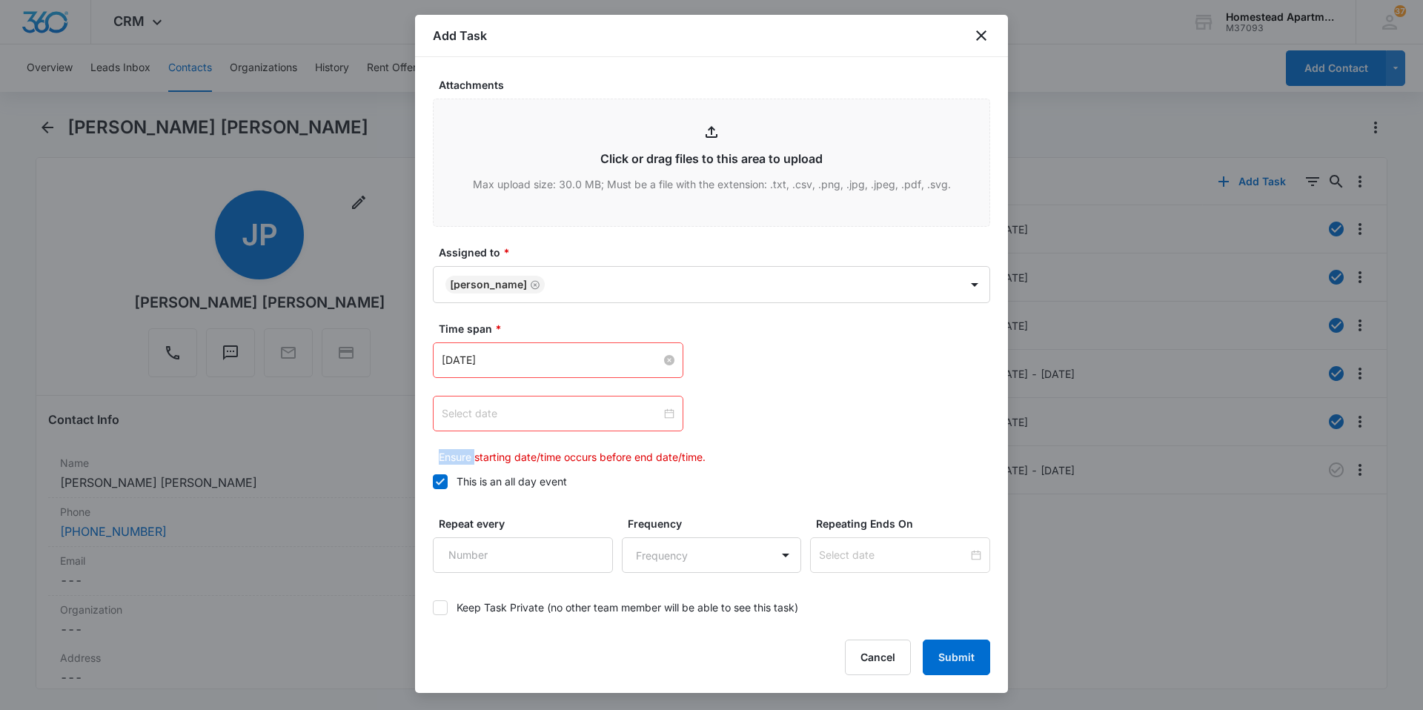
click at [667, 411] on div at bounding box center [558, 413] width 233 height 16
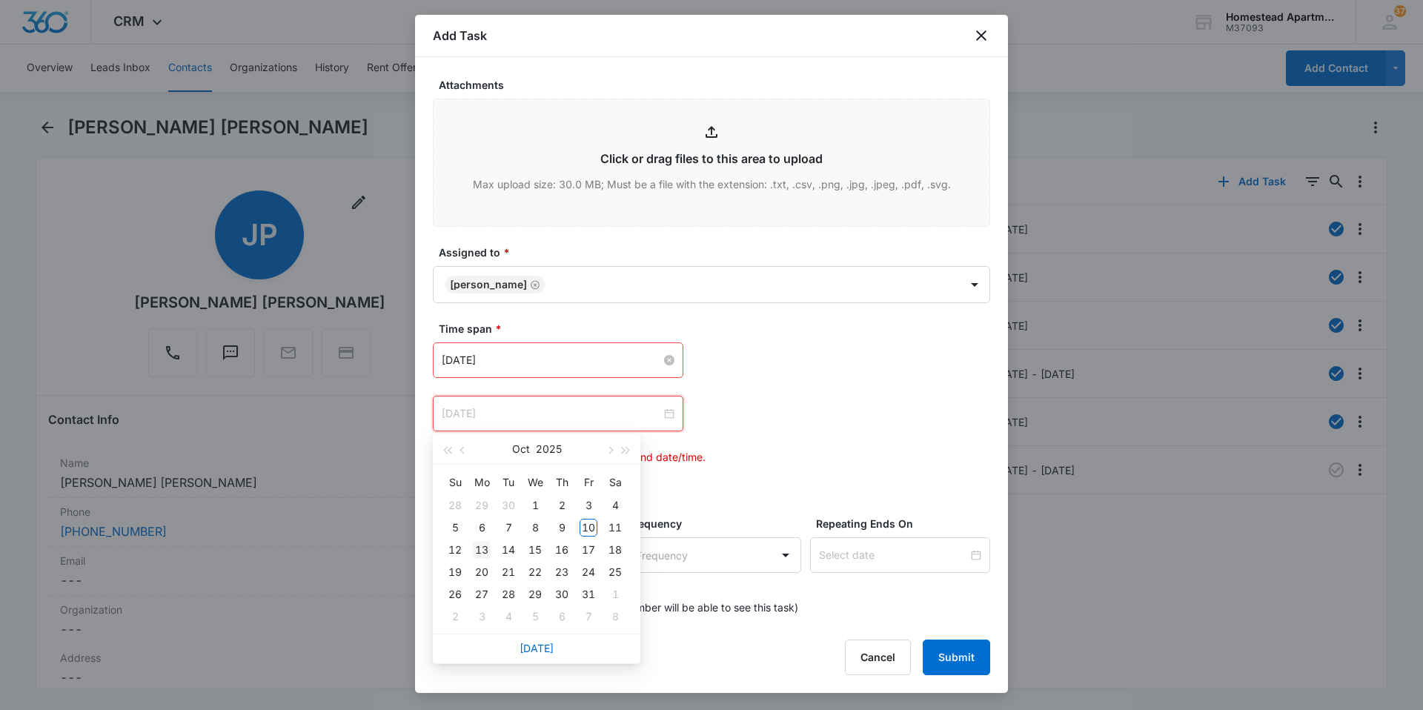
type input "[DATE]"
click at [486, 546] on div "13" at bounding box center [482, 550] width 18 height 18
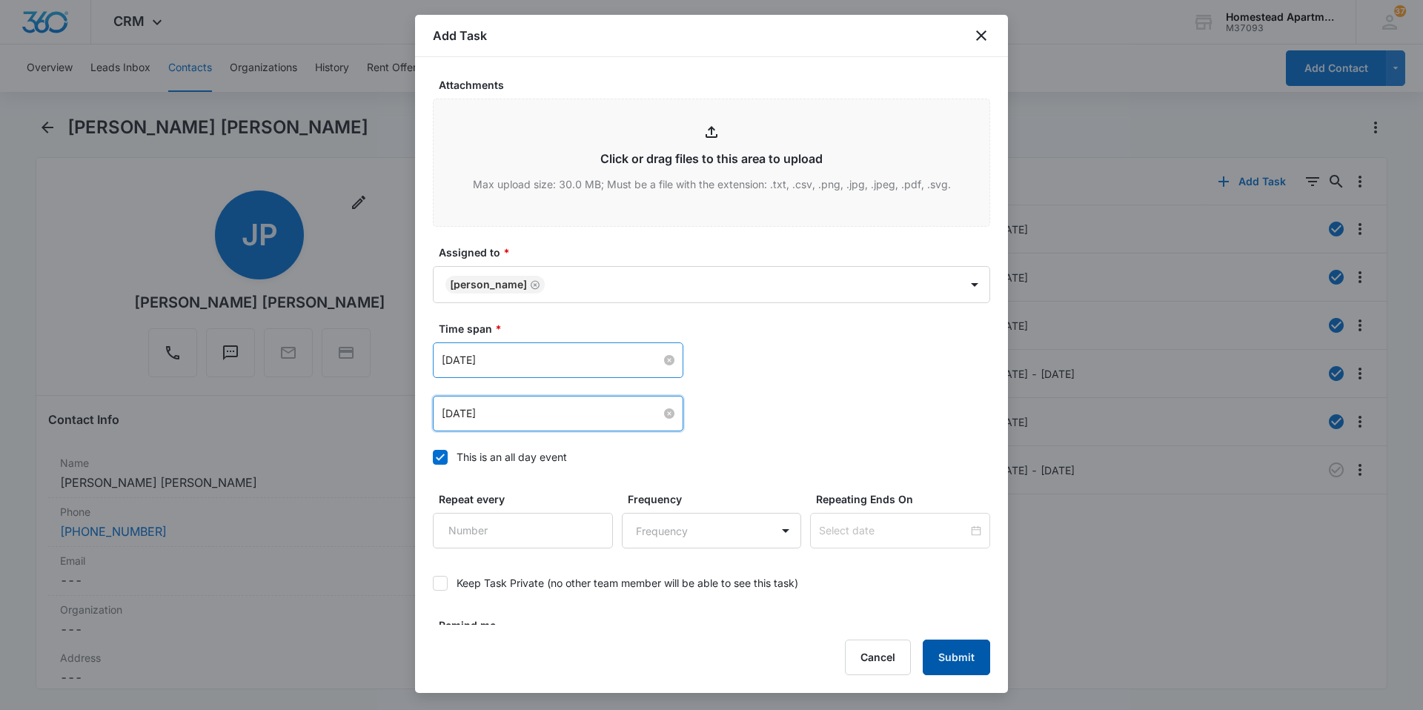
click at [953, 658] on button "Submit" at bounding box center [956, 657] width 67 height 36
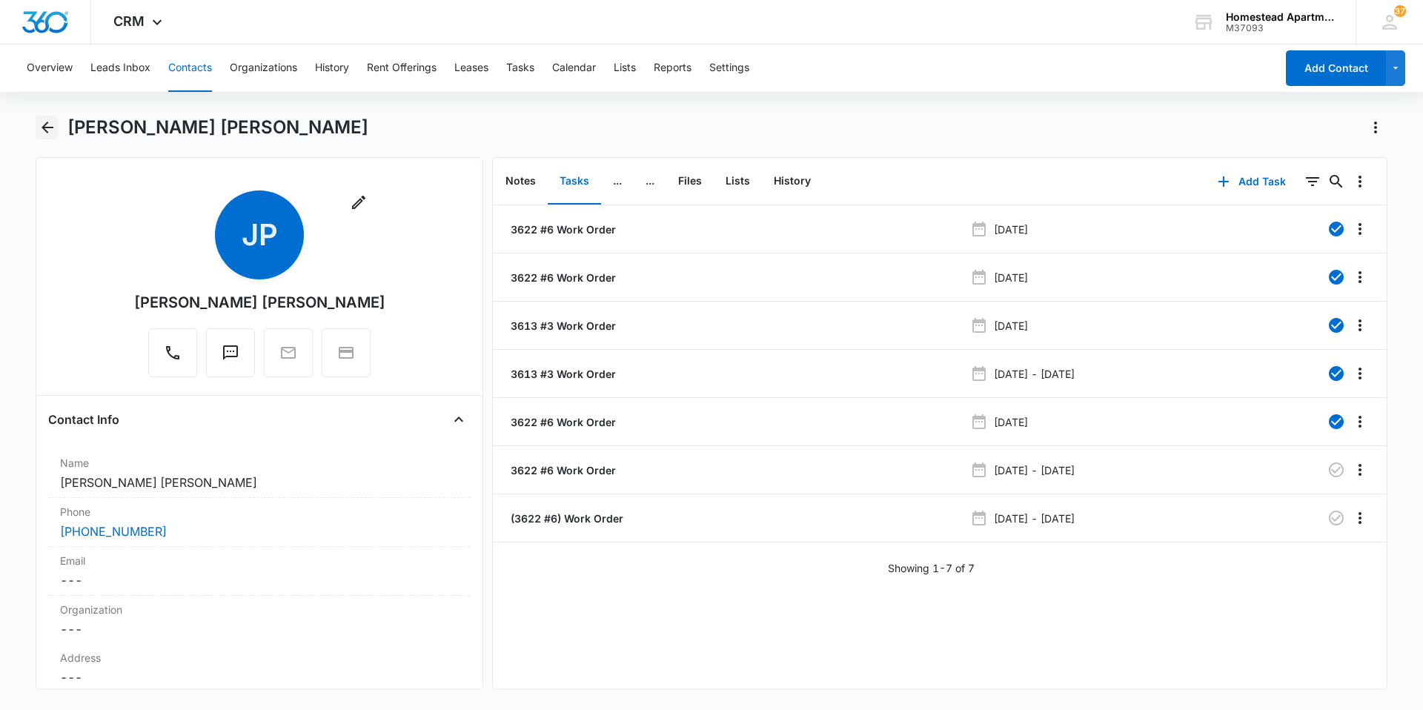
click at [55, 123] on icon "Back" at bounding box center [48, 128] width 18 height 18
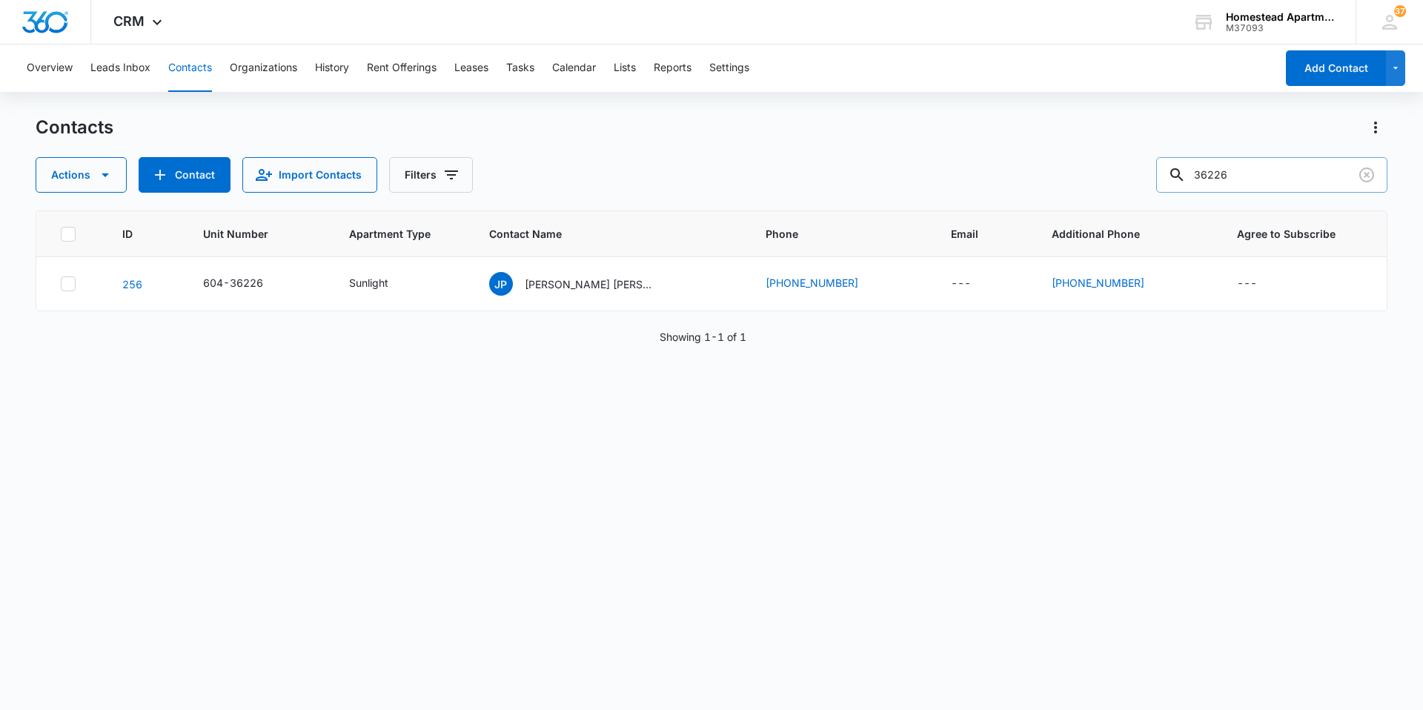
click at [1238, 174] on input "36226" at bounding box center [1271, 175] width 231 height 36
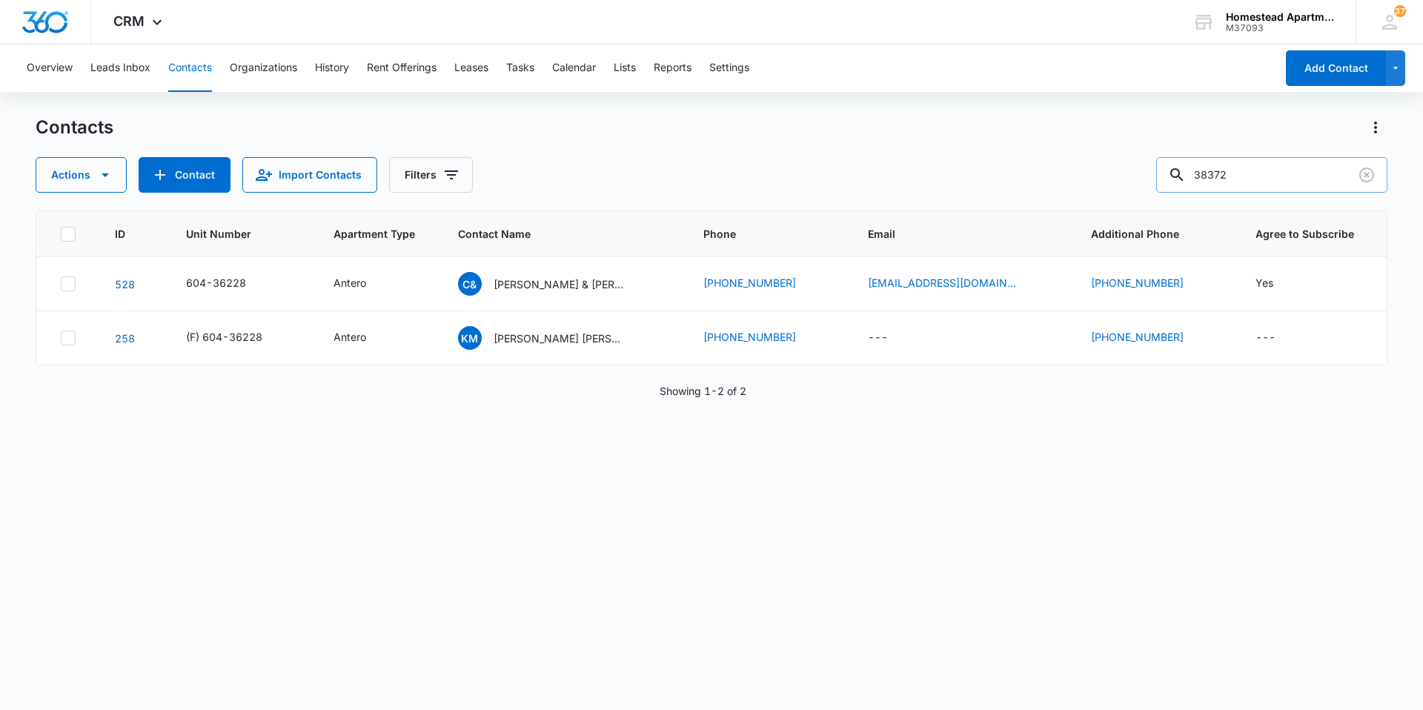
type input "38372"
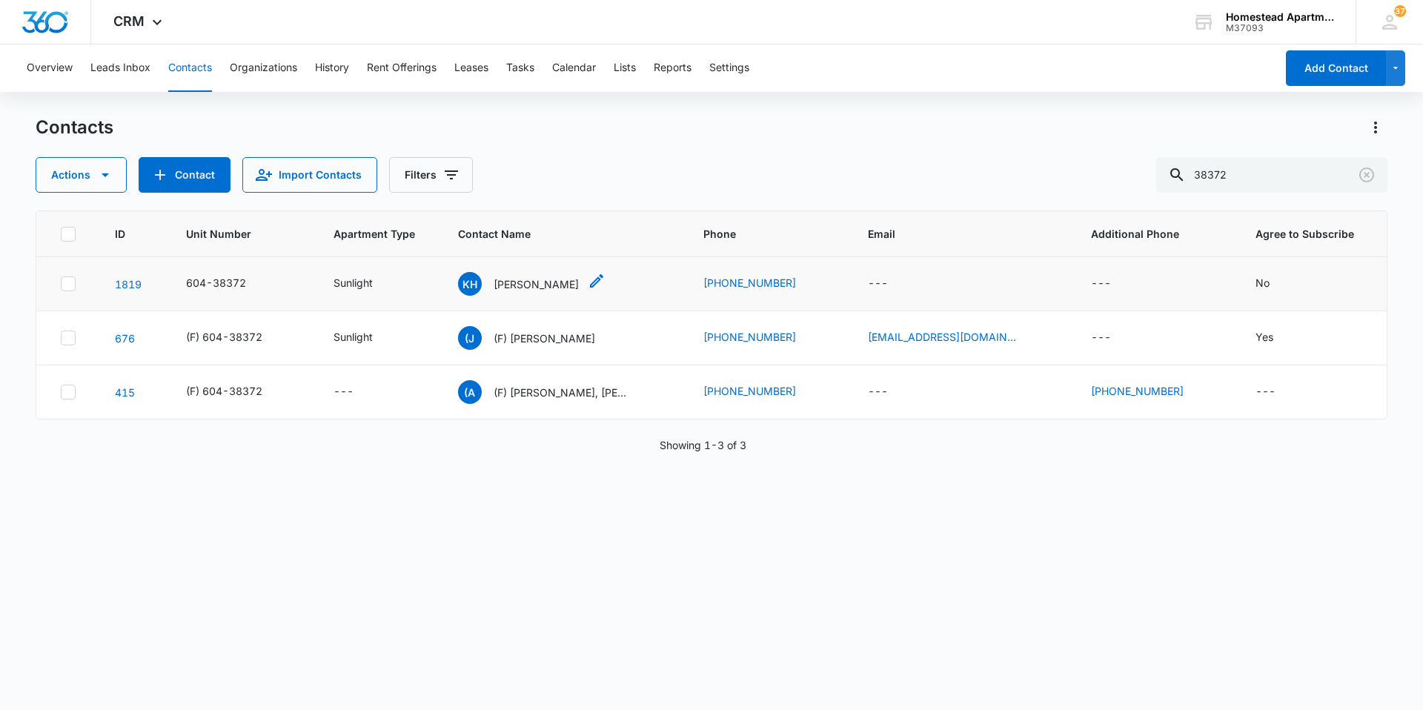
click at [552, 283] on p "[PERSON_NAME]" at bounding box center [536, 284] width 85 height 16
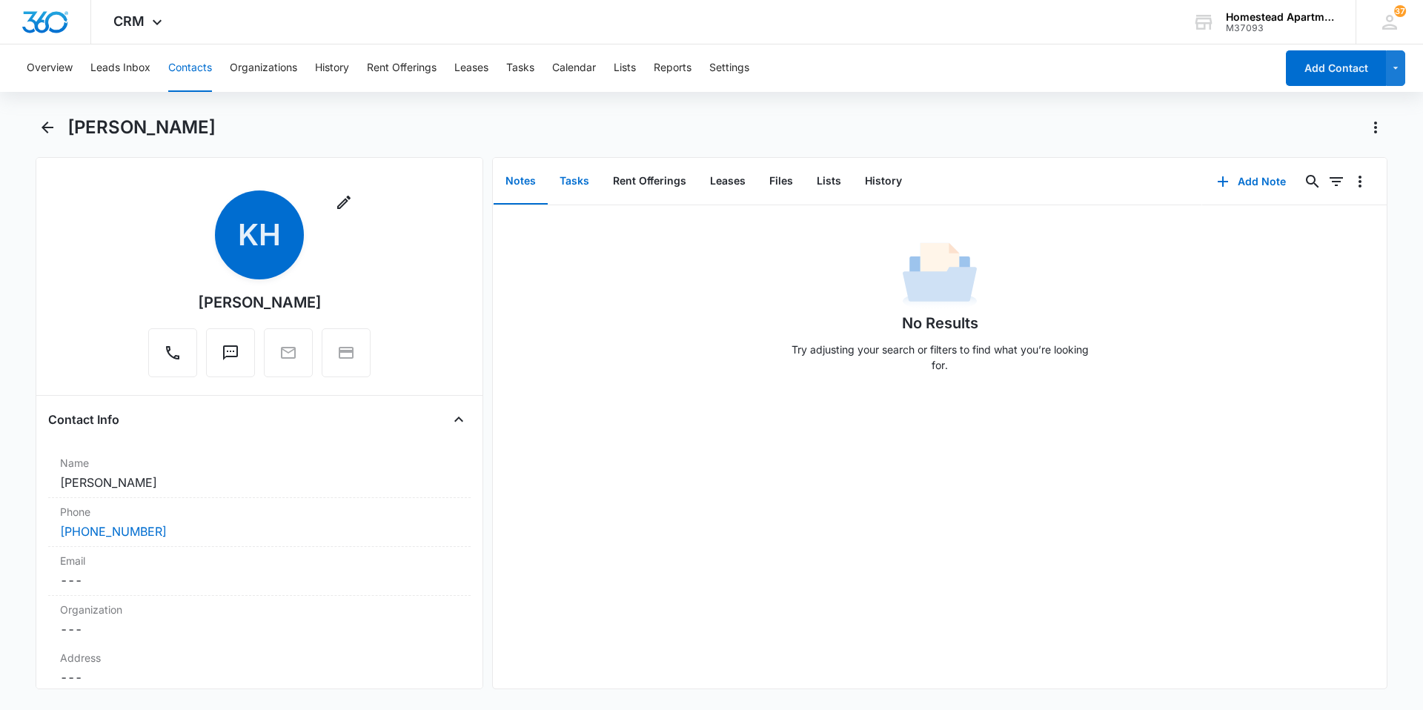
click at [574, 179] on button "Tasks" at bounding box center [574, 182] width 53 height 46
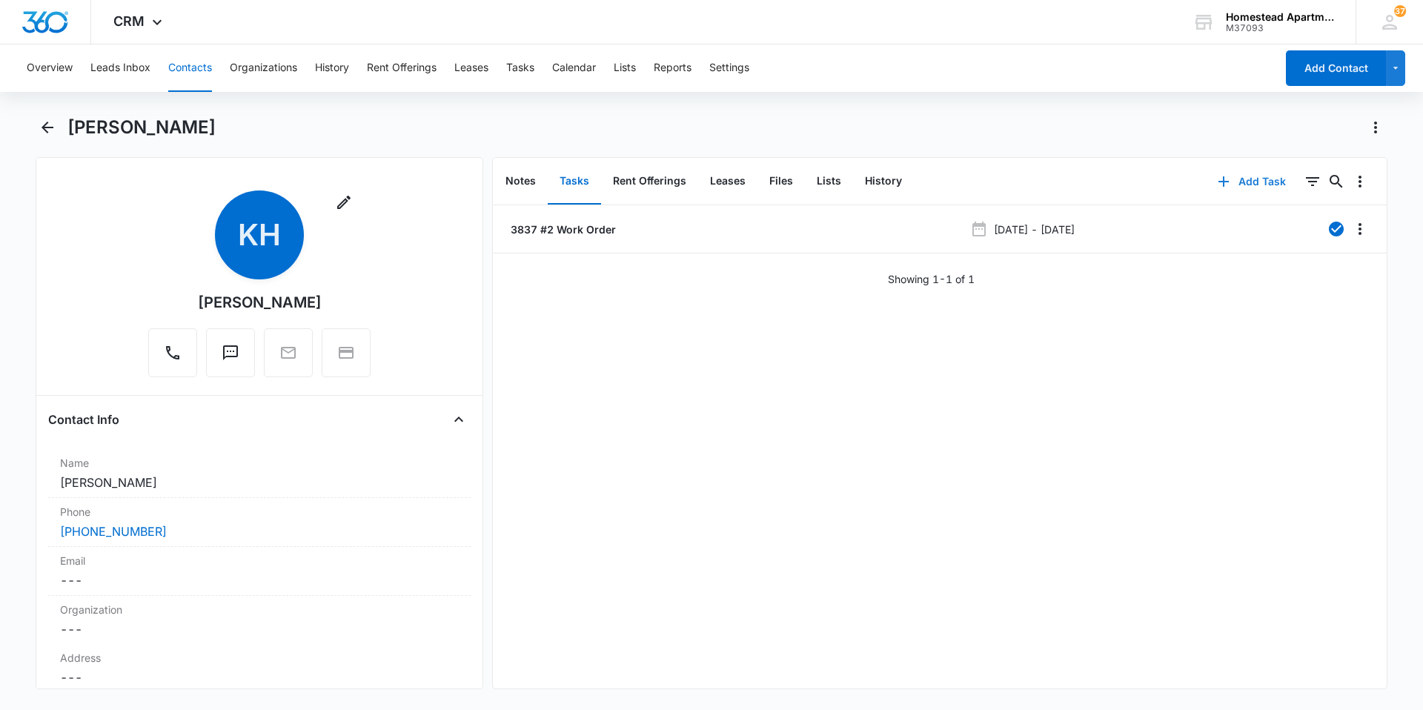
click at [1252, 182] on button "Add Task" at bounding box center [1252, 182] width 98 height 36
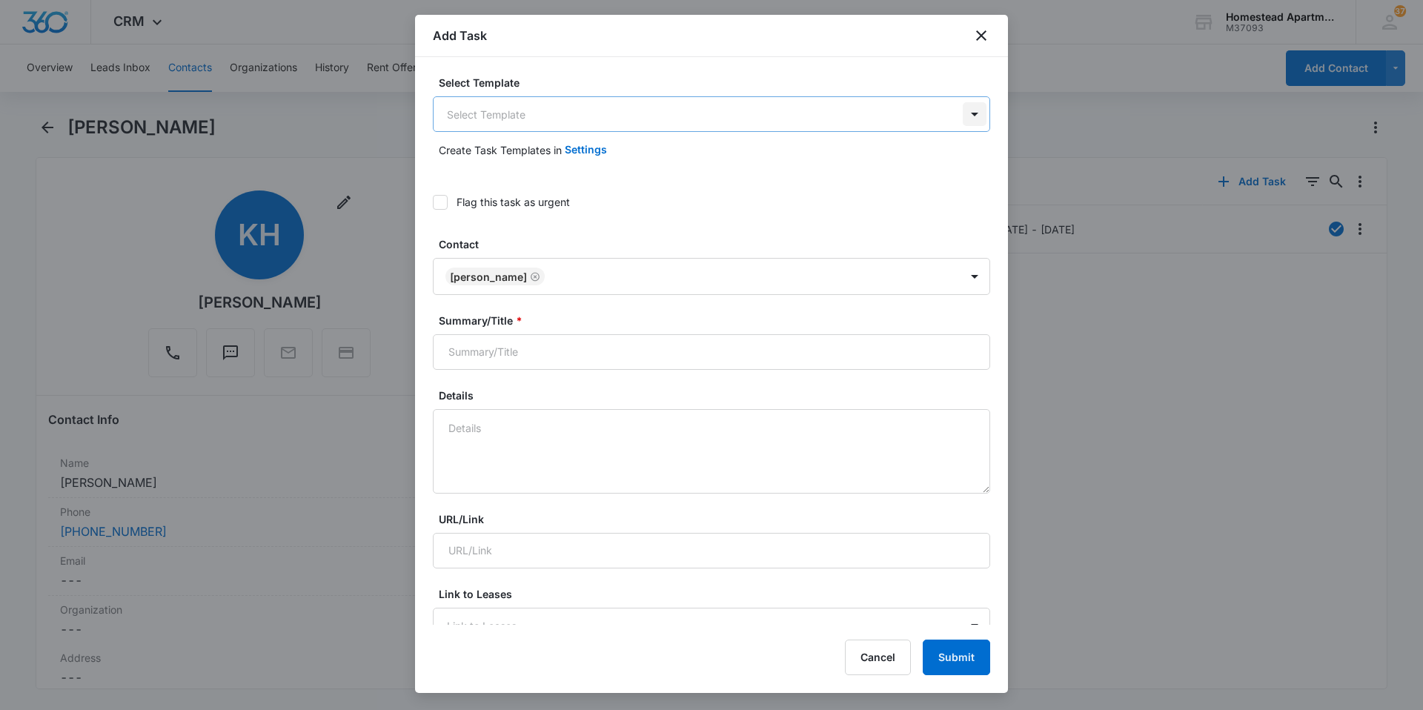
click at [967, 114] on body "CRM Apps Reputation Websites Forms CRM Email Social Content Ads Intelligence Fi…" at bounding box center [711, 355] width 1423 height 710
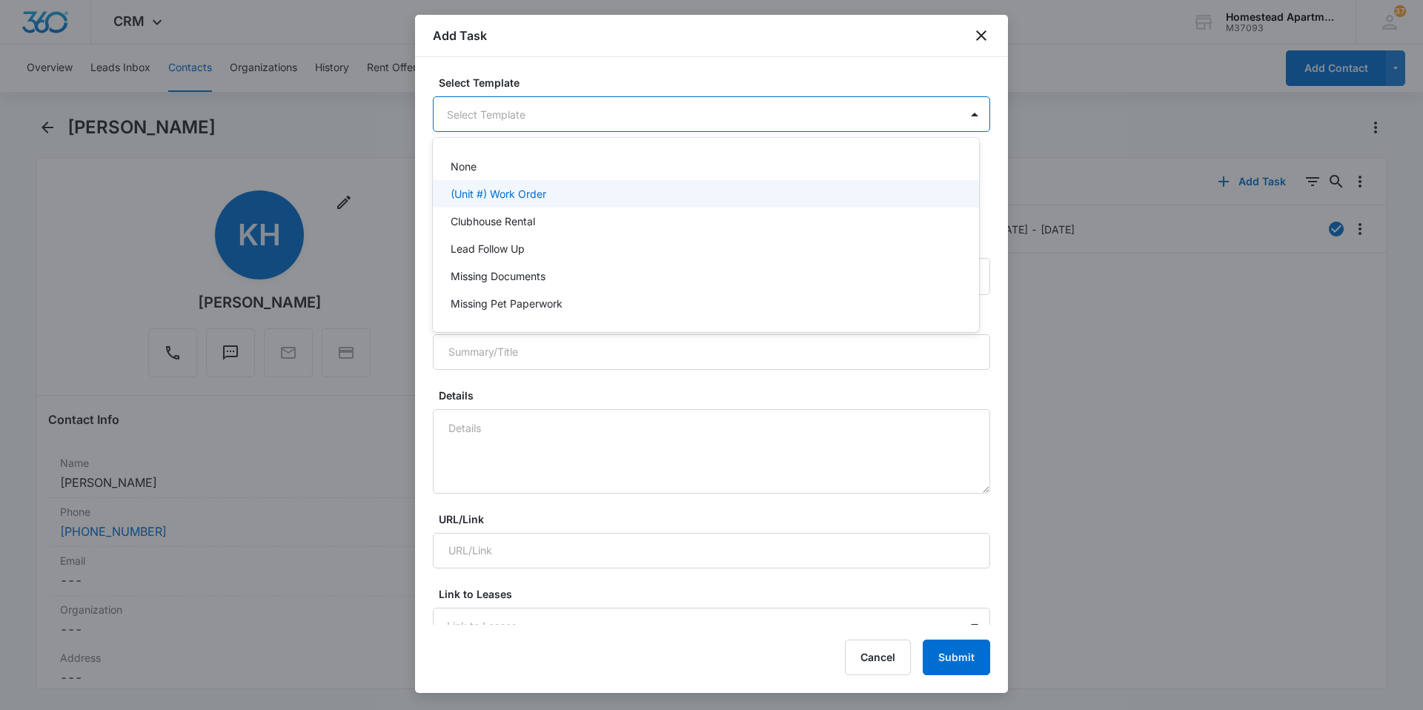
click at [523, 193] on p "(Unit #) Work Order" at bounding box center [499, 194] width 96 height 16
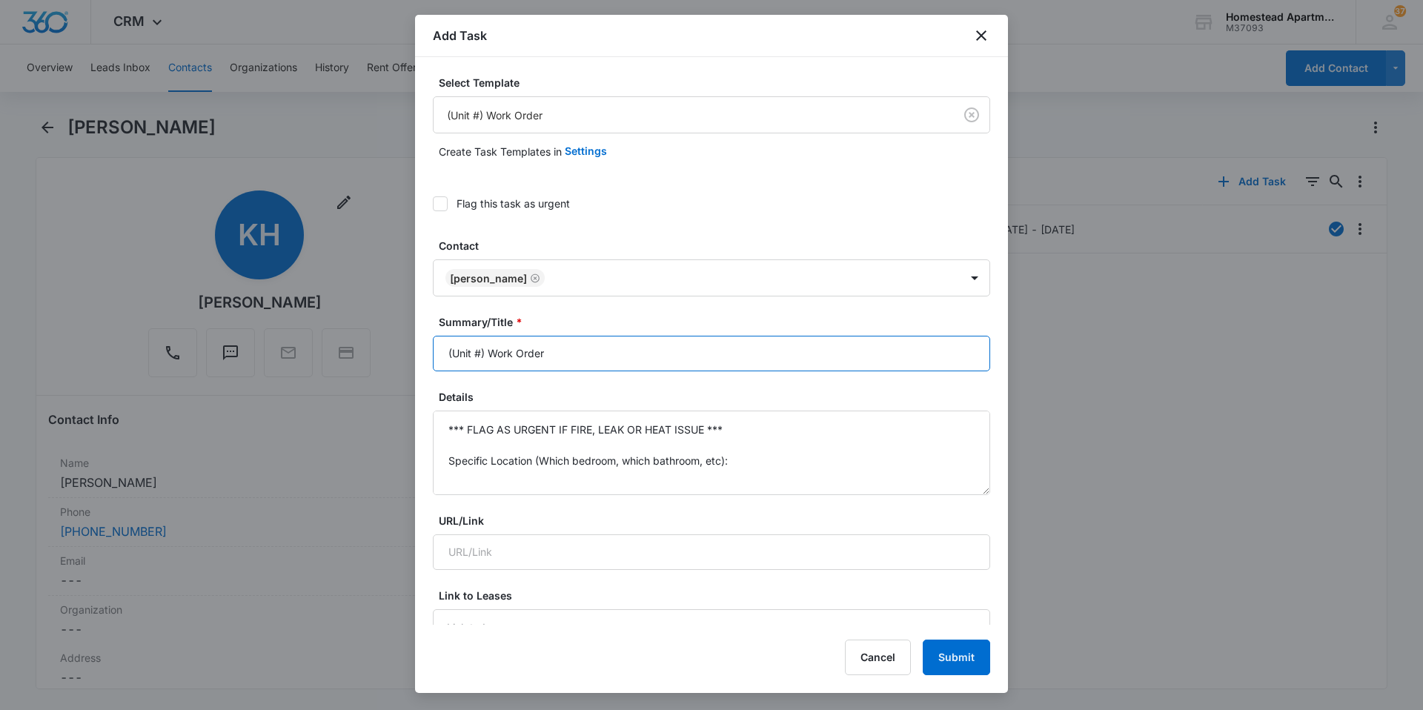
click at [482, 350] on input "(Unit #) Work Order" at bounding box center [711, 354] width 557 height 36
type input "(3837 #2) Work Order"
click at [860, 445] on textarea "*** FLAG AS URGENT IF FIRE, LEAK OR HEAT ISSUE *** Specific Location (Which bed…" at bounding box center [711, 453] width 557 height 84
click at [729, 430] on textarea "*** FLAG AS URGENT IF FIRE, LEAK OR HEAT ISSUE *** Specific Location (Which bed…" at bounding box center [711, 453] width 557 height 84
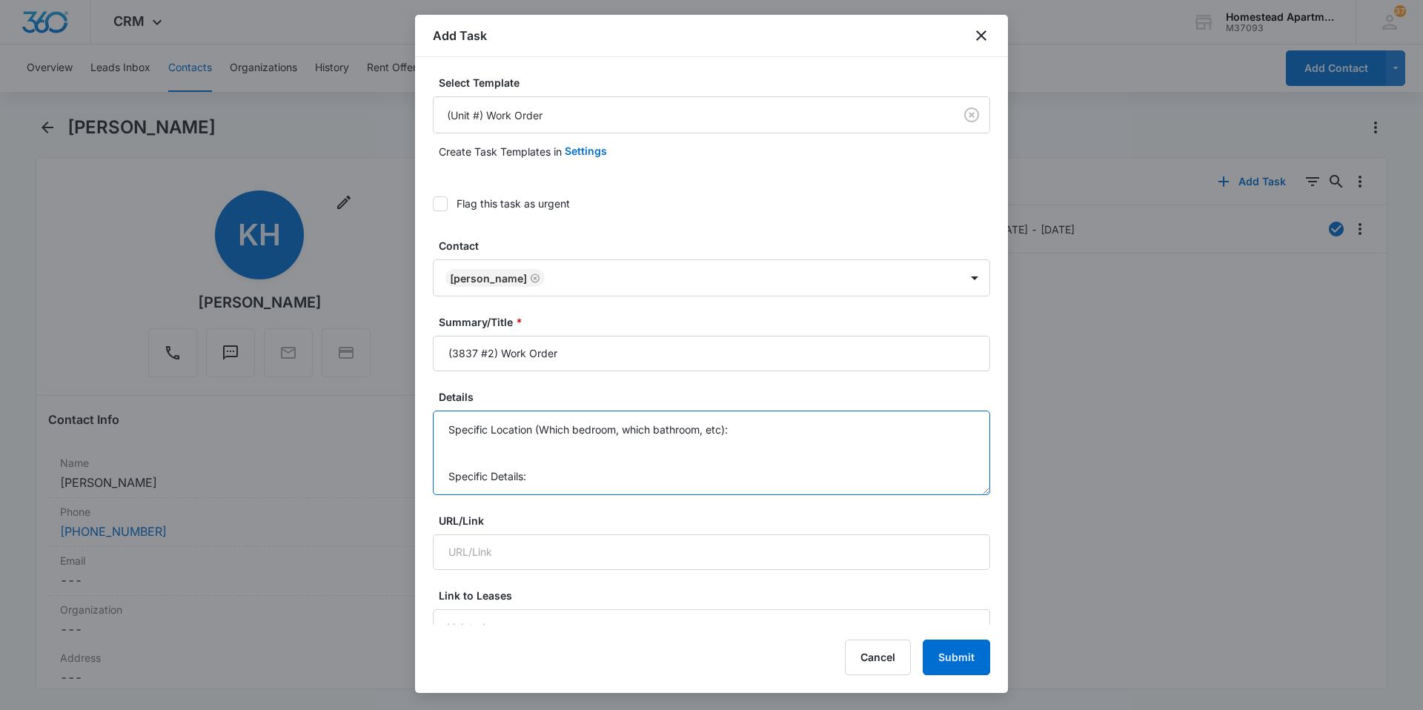
click at [730, 457] on textarea "Specific Location (Which bedroom, which bathroom, etc): Specific Details:" at bounding box center [711, 453] width 557 height 84
click at [454, 448] on textarea "Specific Details:" at bounding box center [711, 453] width 557 height 84
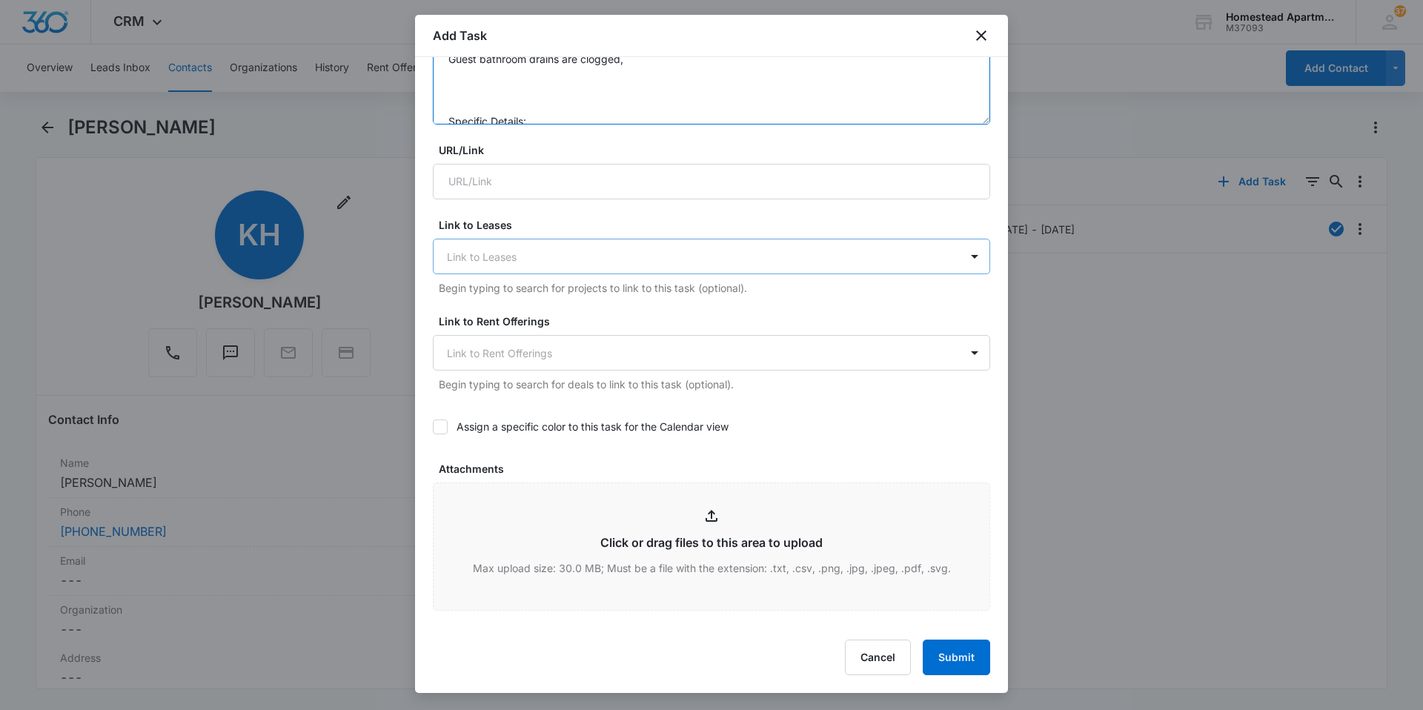
scroll to position [741, 0]
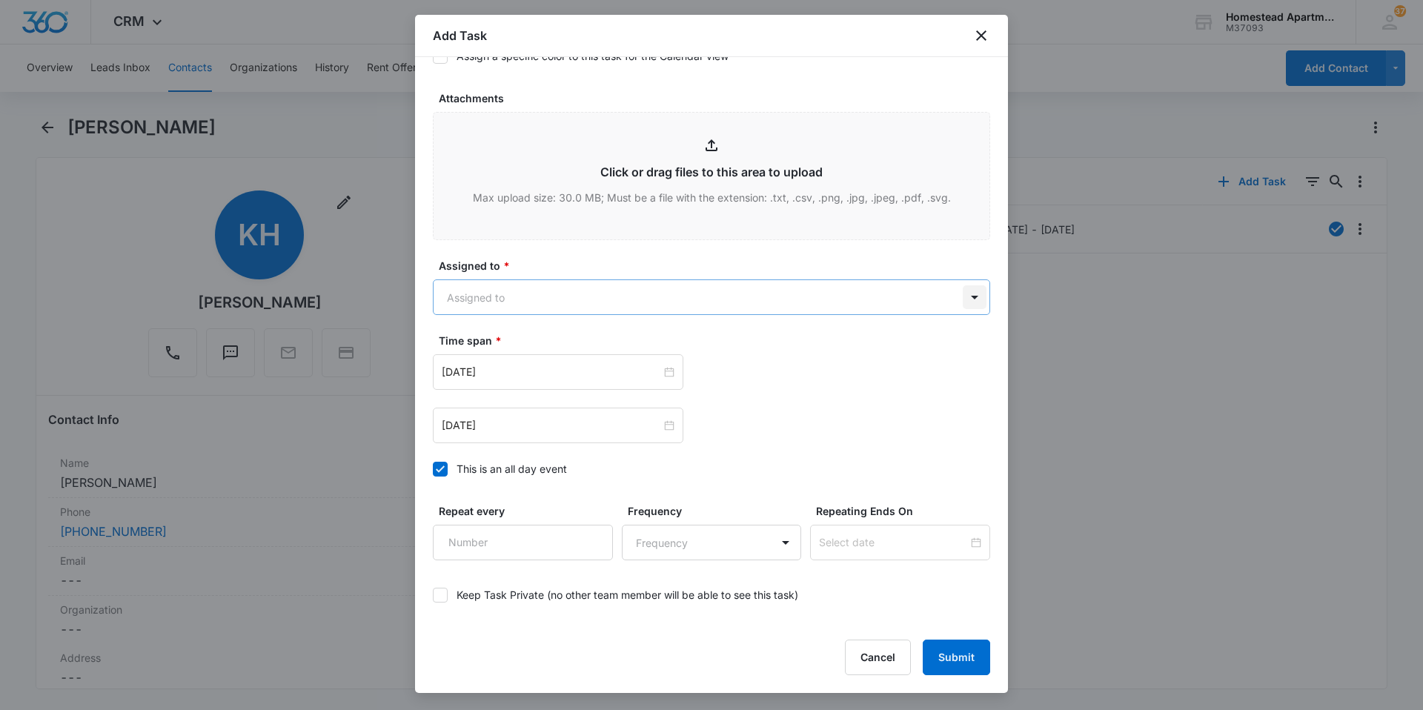
type textarea "Guest bathroom drains are clogged, Specific Details:"
click at [960, 298] on body "CRM Apps Reputation Websites Forms CRM Email Social Content Ads Intelligence Fi…" at bounding box center [711, 355] width 1423 height 710
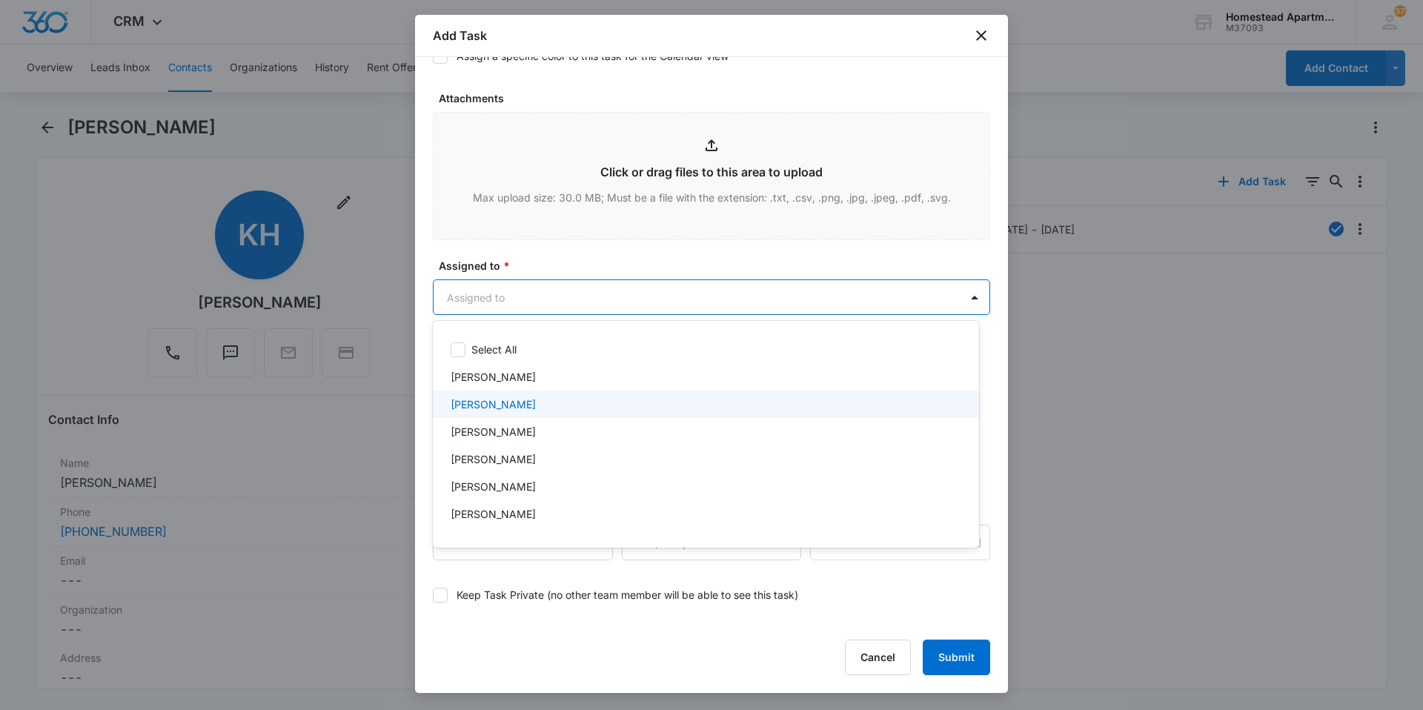
click at [522, 404] on div "[PERSON_NAME]" at bounding box center [705, 404] width 508 height 16
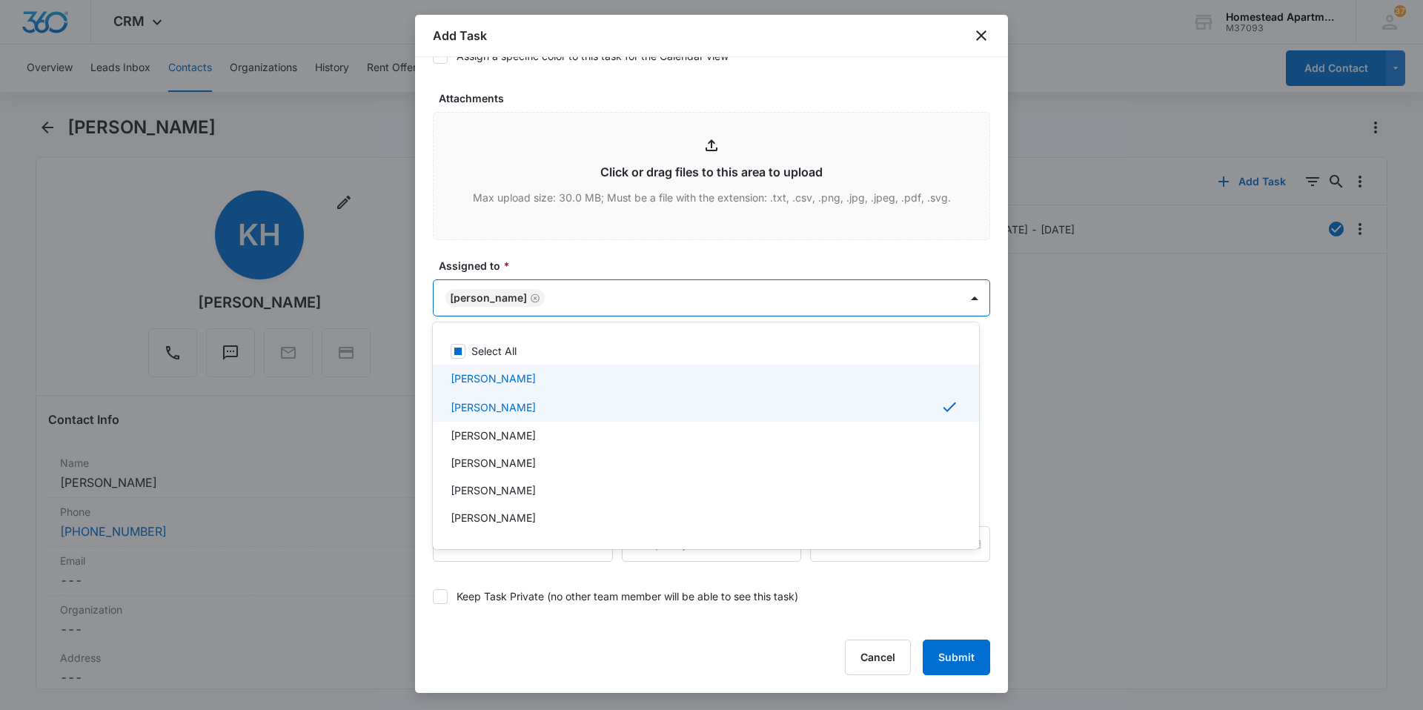
click at [636, 265] on div at bounding box center [711, 355] width 1423 height 710
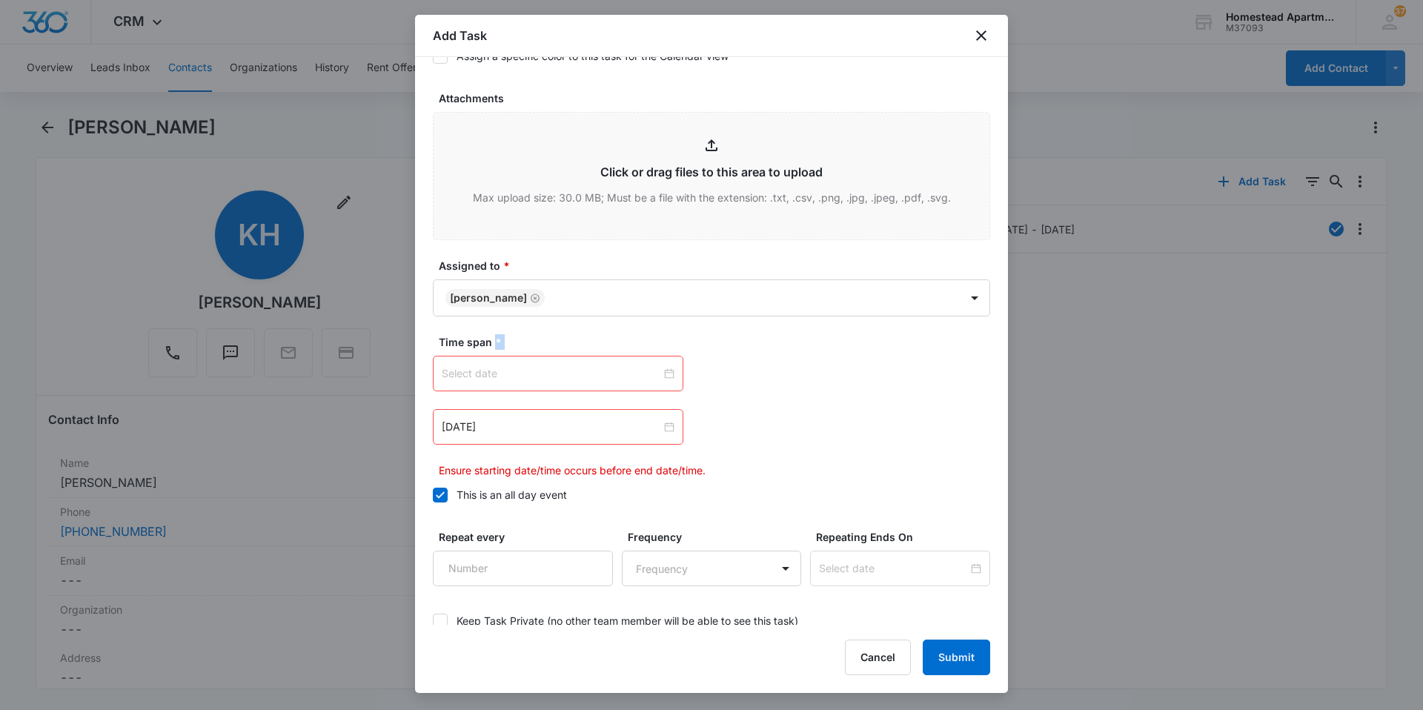
click at [662, 373] on div at bounding box center [558, 373] width 233 height 16
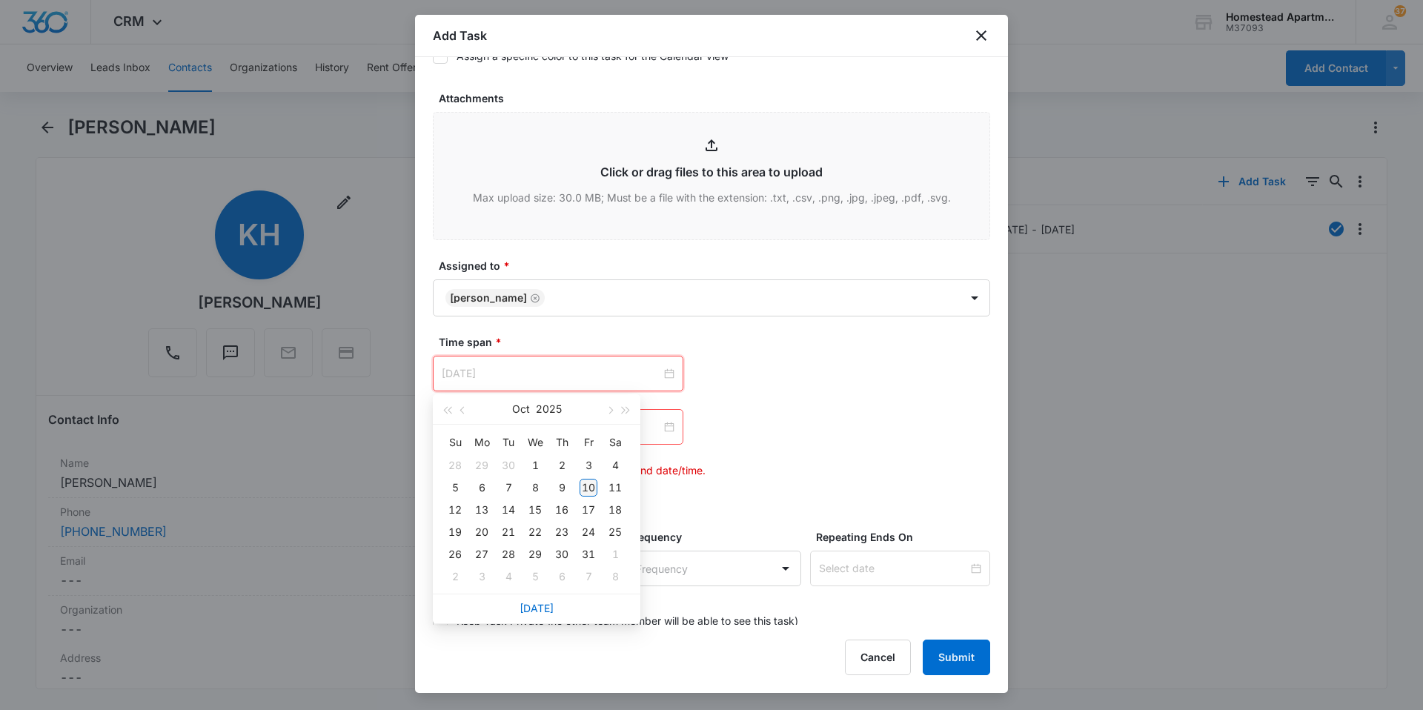
type input "[DATE]"
click at [588, 484] on div "10" at bounding box center [588, 488] width 18 height 18
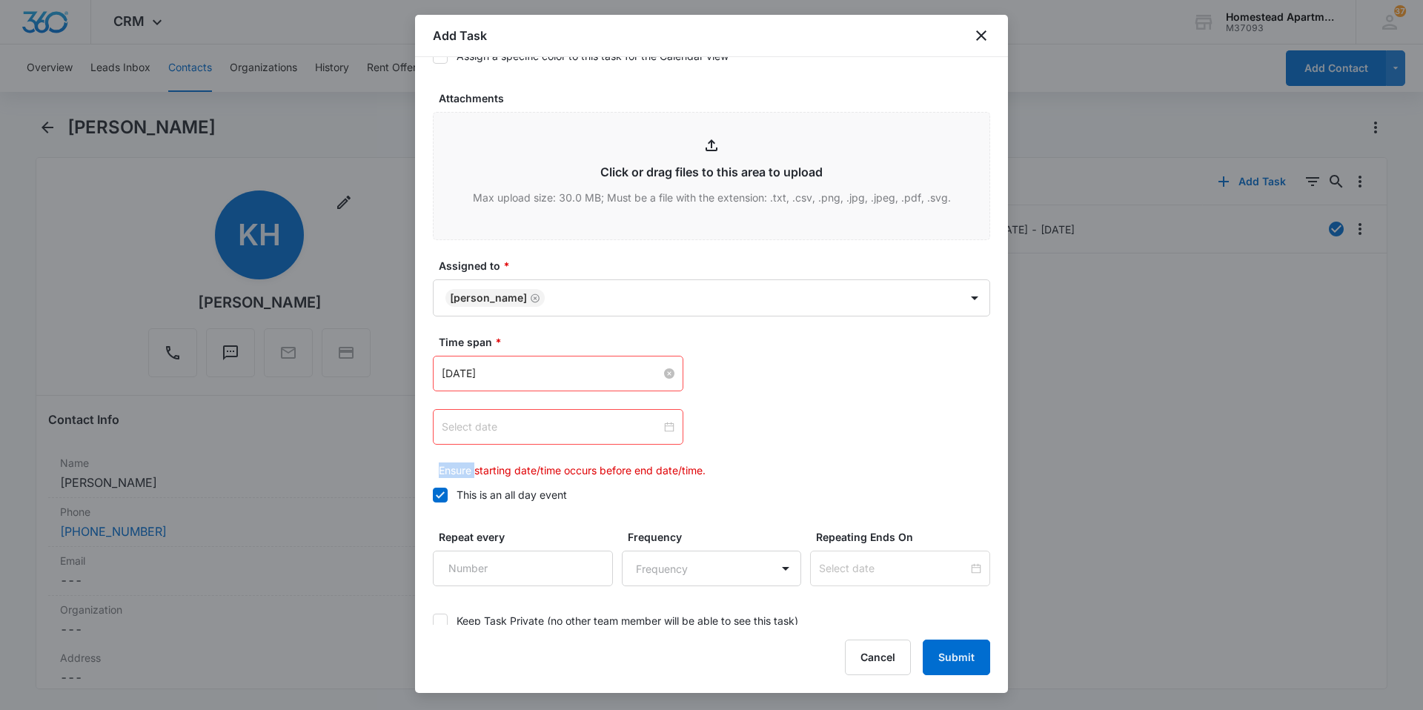
click at [665, 427] on div at bounding box center [558, 427] width 233 height 16
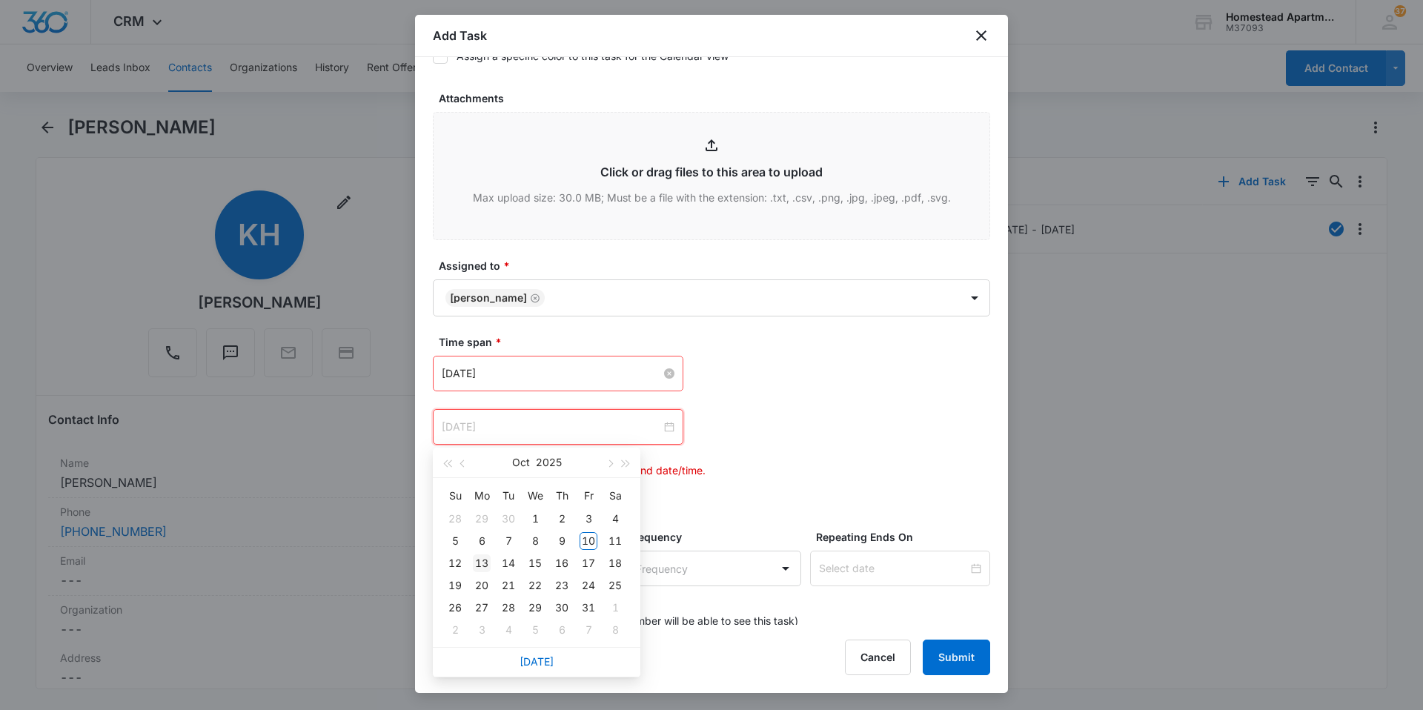
type input "[DATE]"
click at [488, 562] on div "13" at bounding box center [482, 563] width 18 height 18
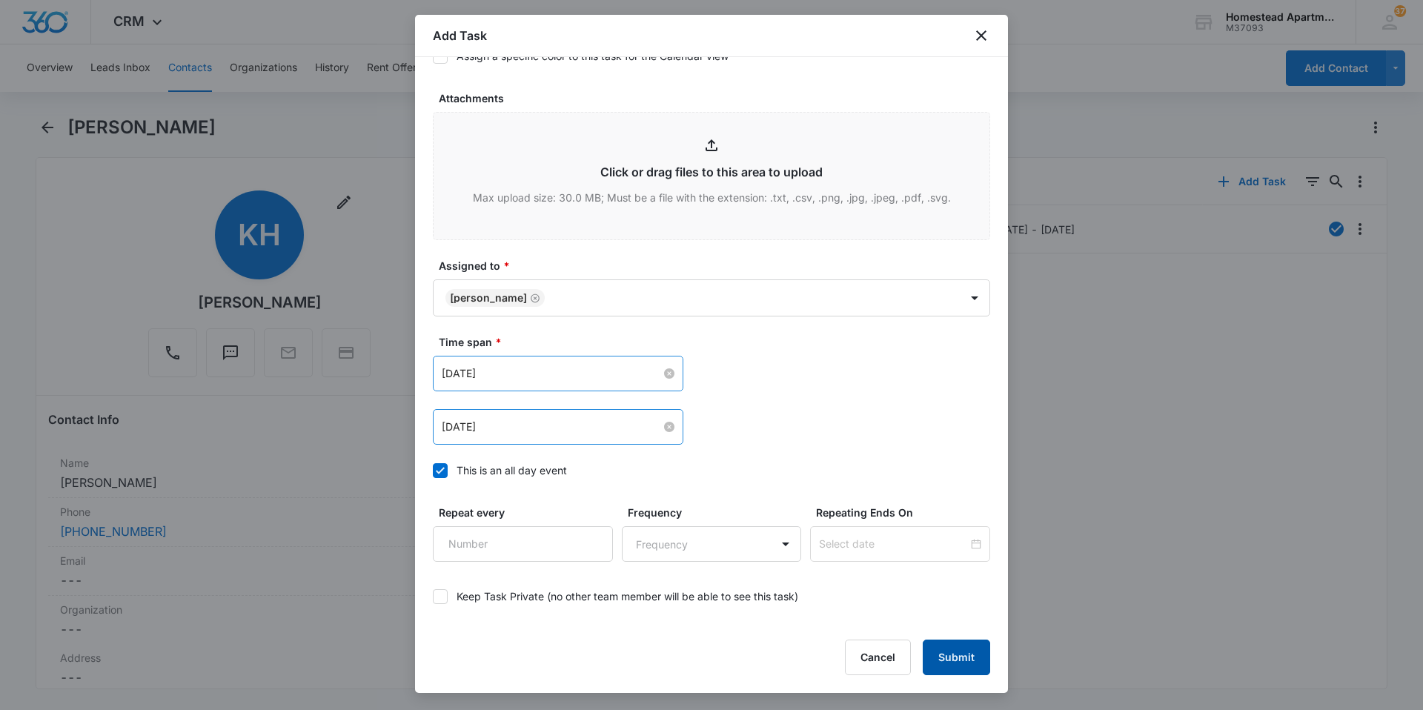
click at [933, 651] on button "Submit" at bounding box center [956, 657] width 67 height 36
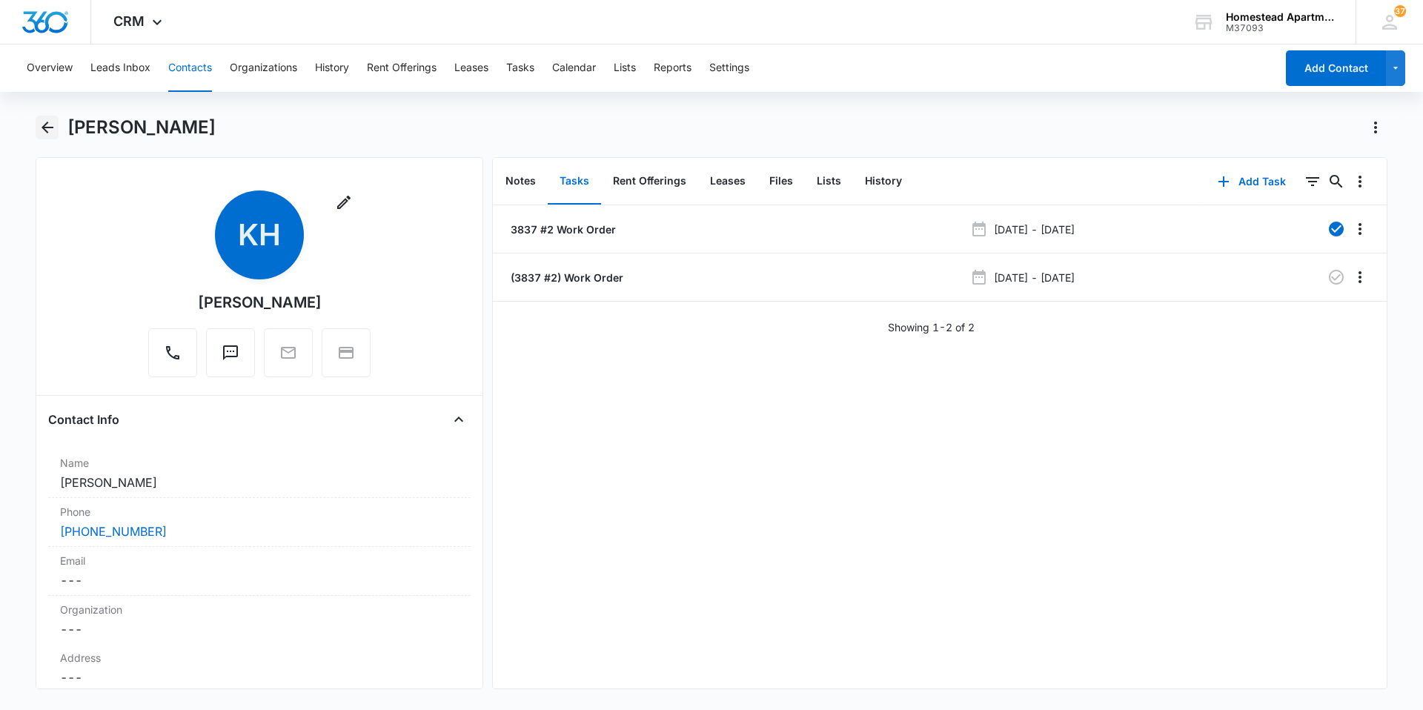
click at [43, 124] on icon "Back" at bounding box center [48, 128] width 18 height 18
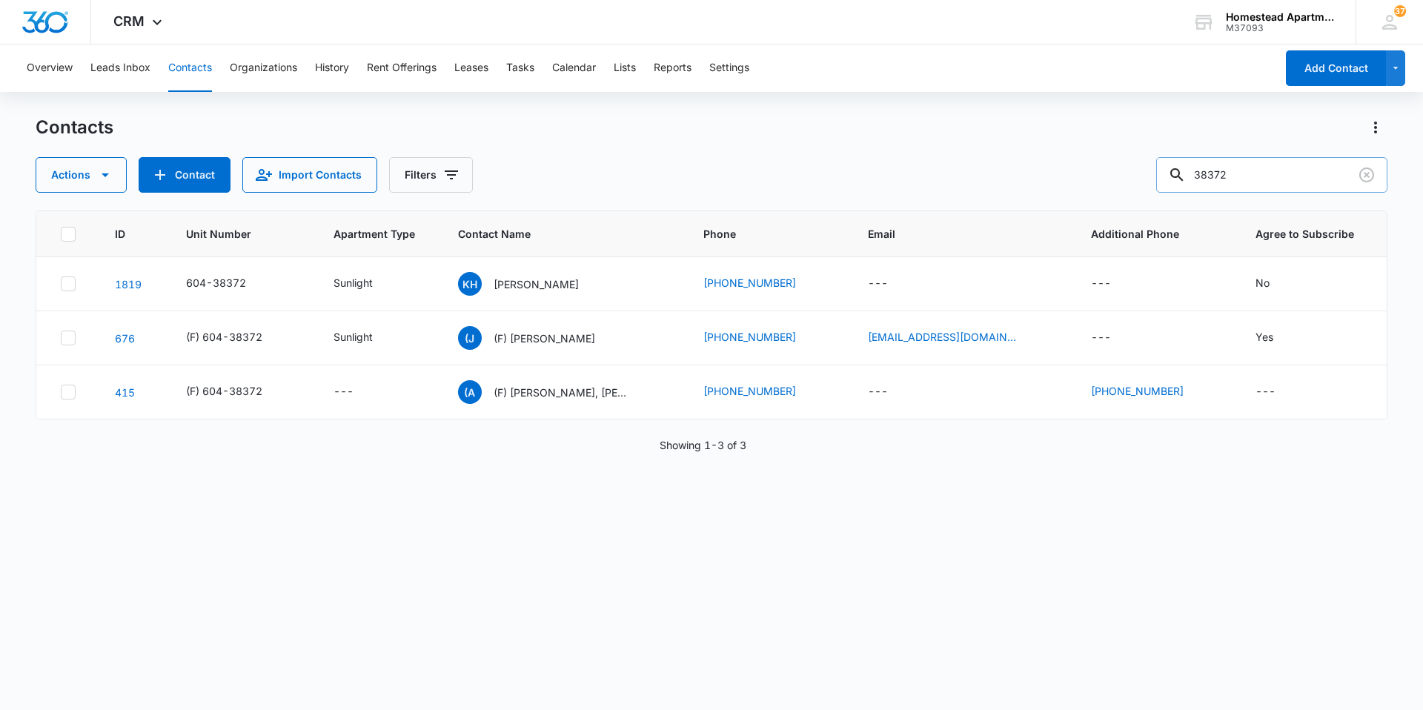
click at [1263, 170] on input "38372" at bounding box center [1271, 175] width 231 height 36
type input "38412"
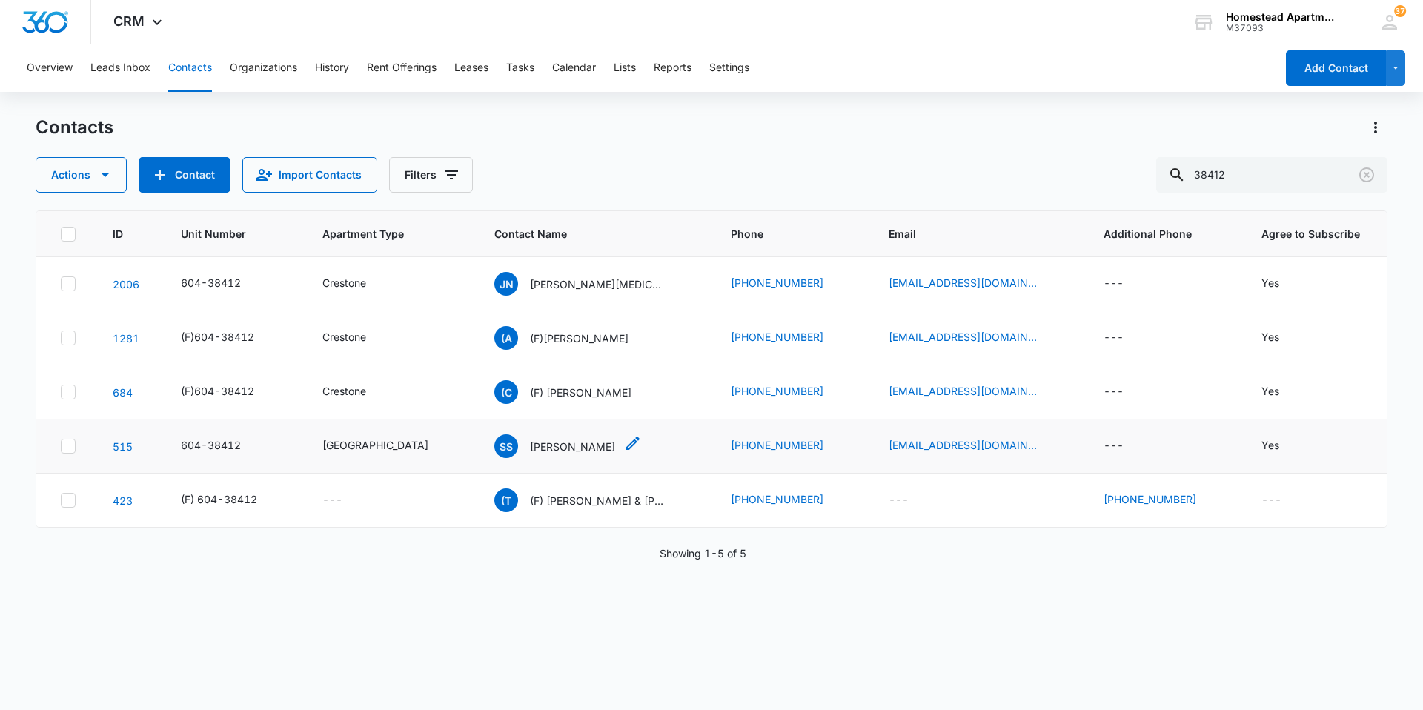
click at [530, 441] on p "[PERSON_NAME]" at bounding box center [572, 447] width 85 height 16
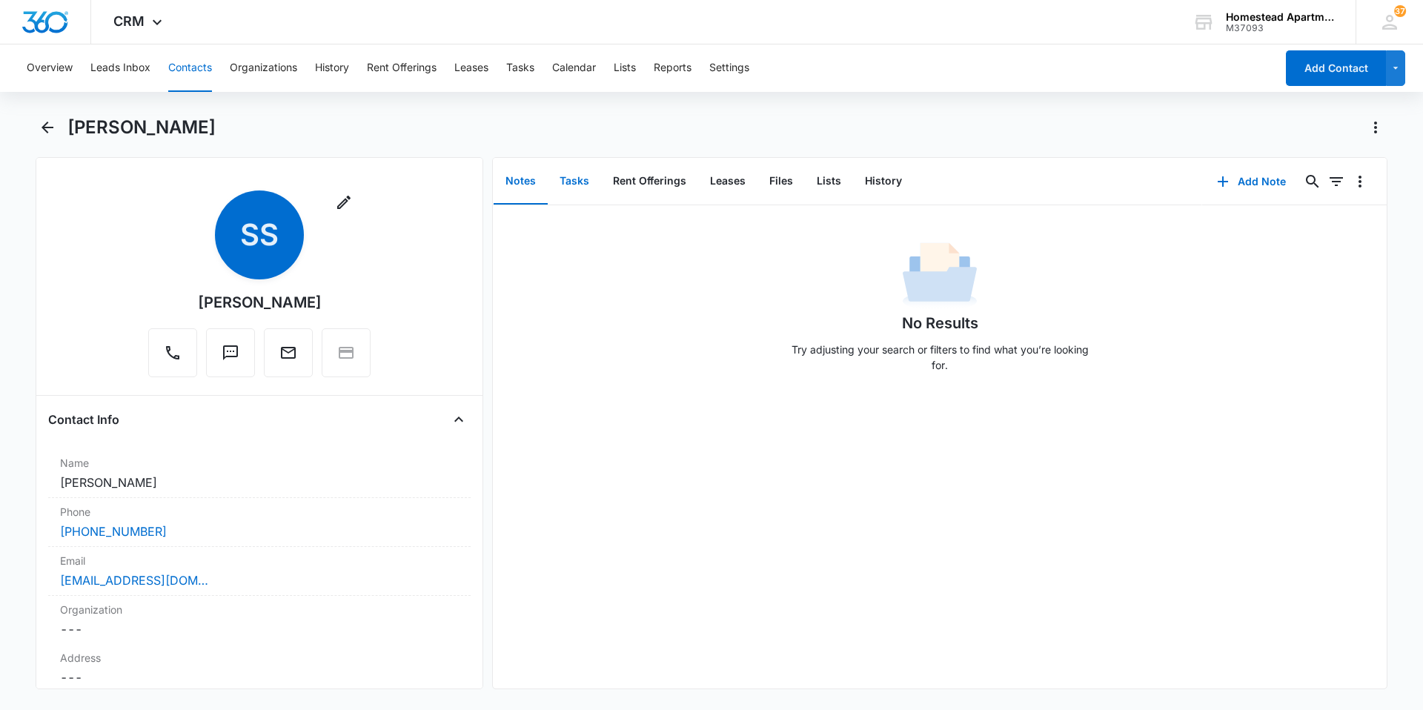
click at [556, 173] on button "Tasks" at bounding box center [574, 182] width 53 height 46
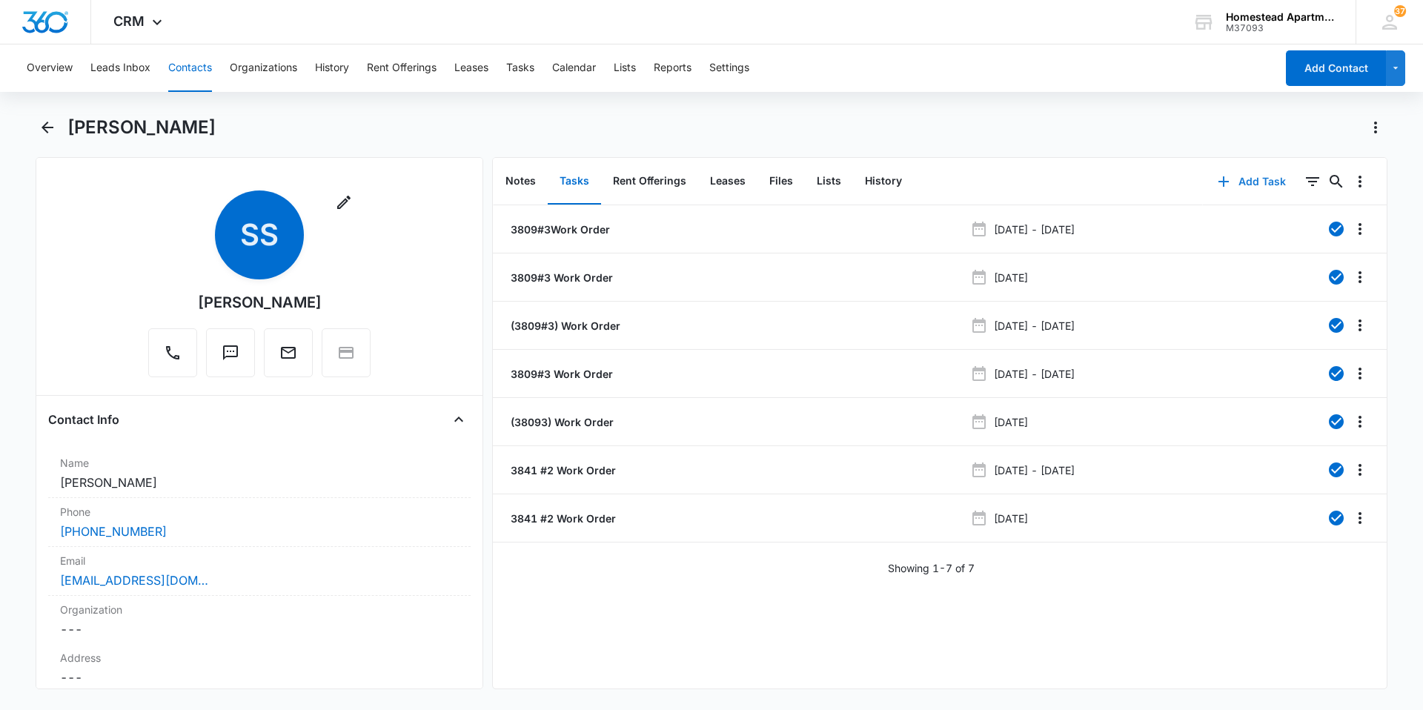
click at [1228, 181] on button "Add Task" at bounding box center [1252, 182] width 98 height 36
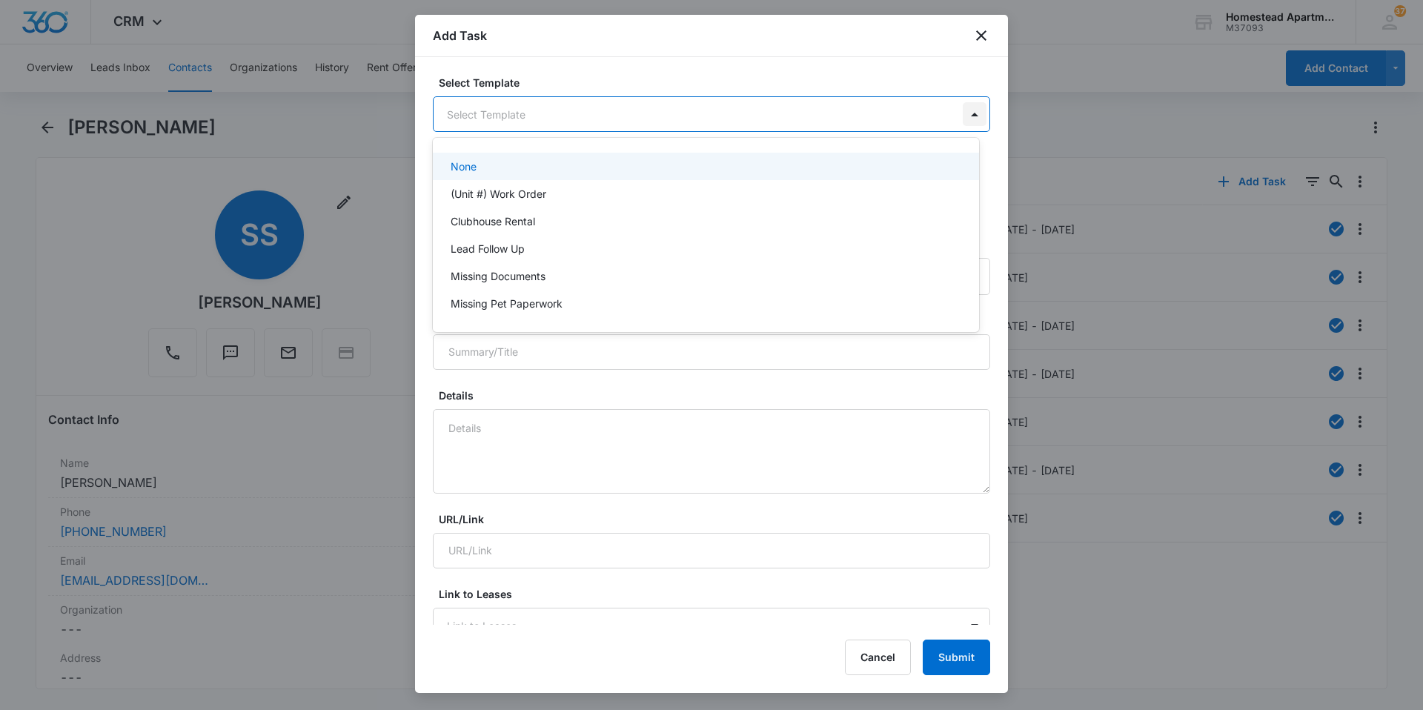
click at [959, 116] on body "CRM Apps Reputation Websites Forms CRM Email Social Content Ads Intelligence Fi…" at bounding box center [711, 355] width 1423 height 710
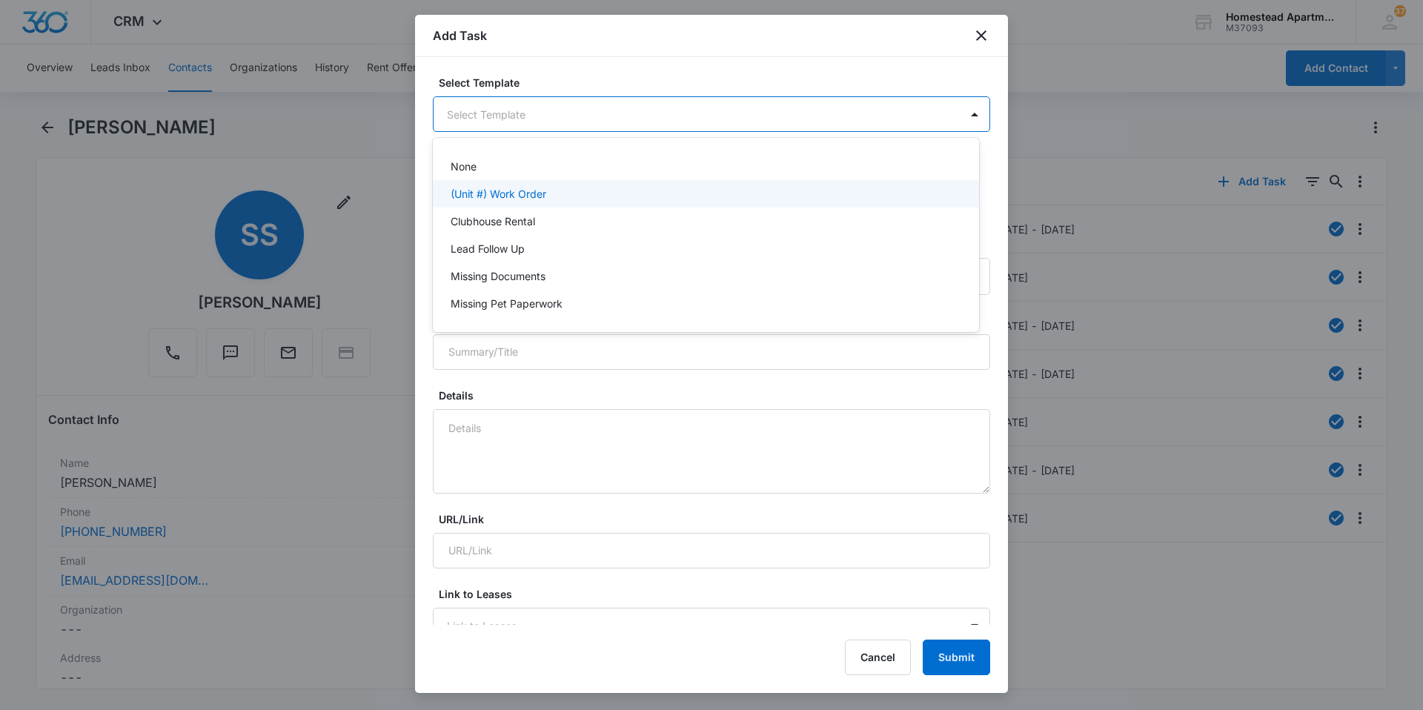
click at [525, 186] on p "(Unit #) Work Order" at bounding box center [499, 194] width 96 height 16
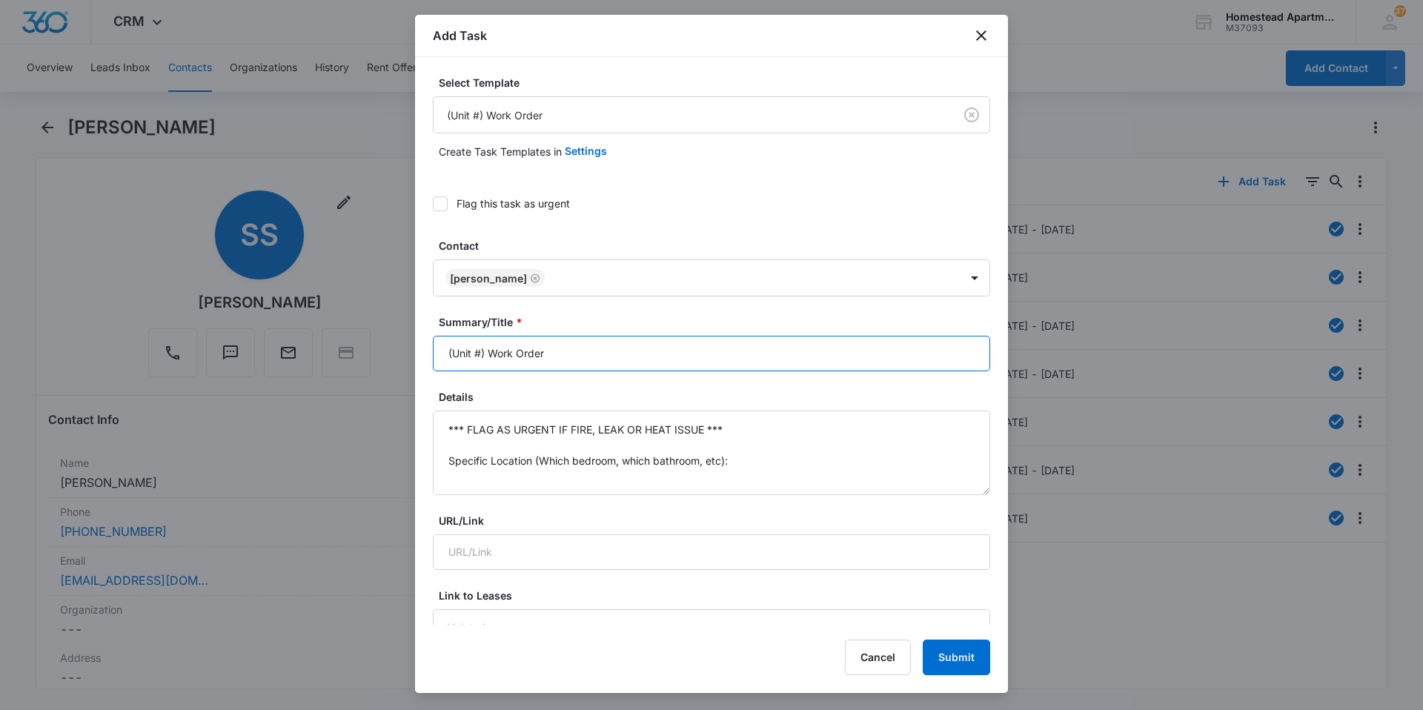
click at [482, 351] on input "(Unit #) Work Order" at bounding box center [711, 354] width 557 height 36
type input "(3841 #2) Work Order"
click at [748, 462] on textarea "*** FLAG AS URGENT IF FIRE, LEAK OR HEAT ISSUE *** Specific Location (Which bed…" at bounding box center [711, 453] width 557 height 84
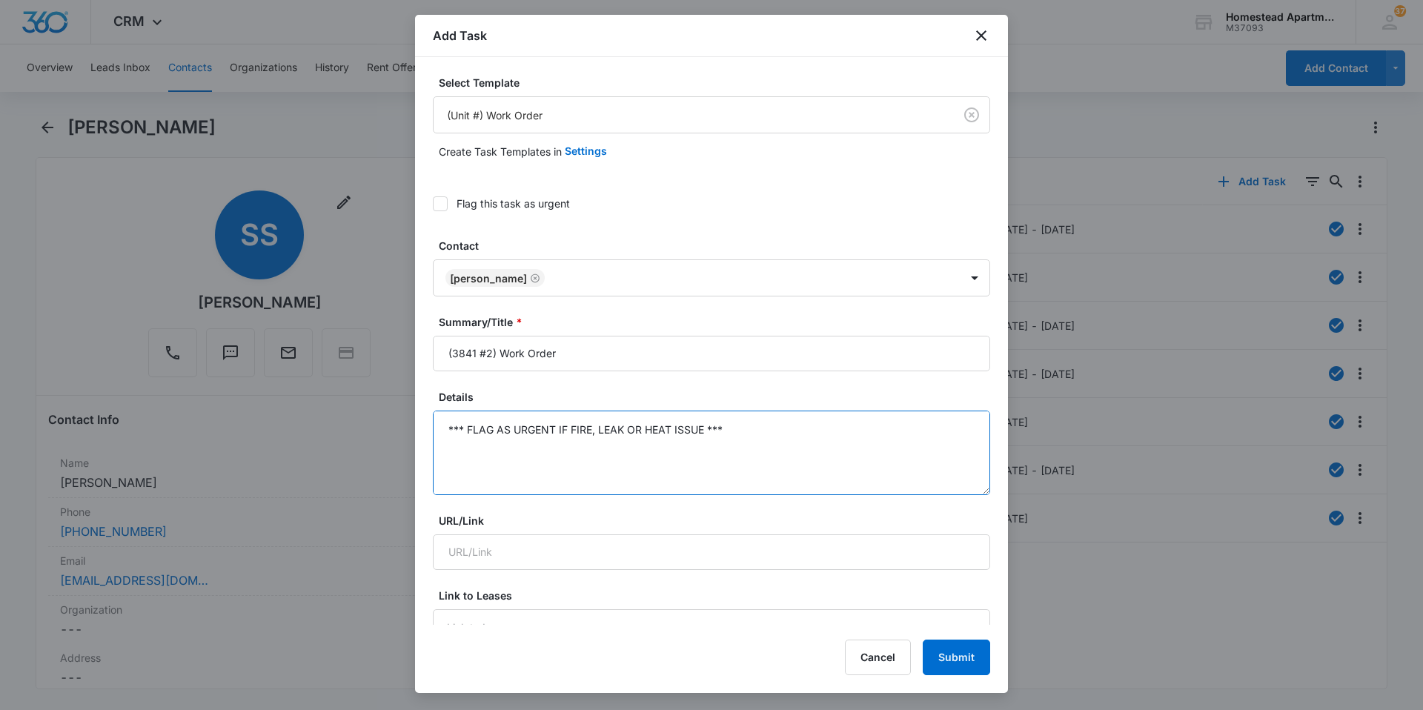
click at [740, 429] on textarea "*** FLAG AS URGENT IF FIRE, LEAK OR HEAT ISSUE *** Specific Details:" at bounding box center [711, 453] width 557 height 84
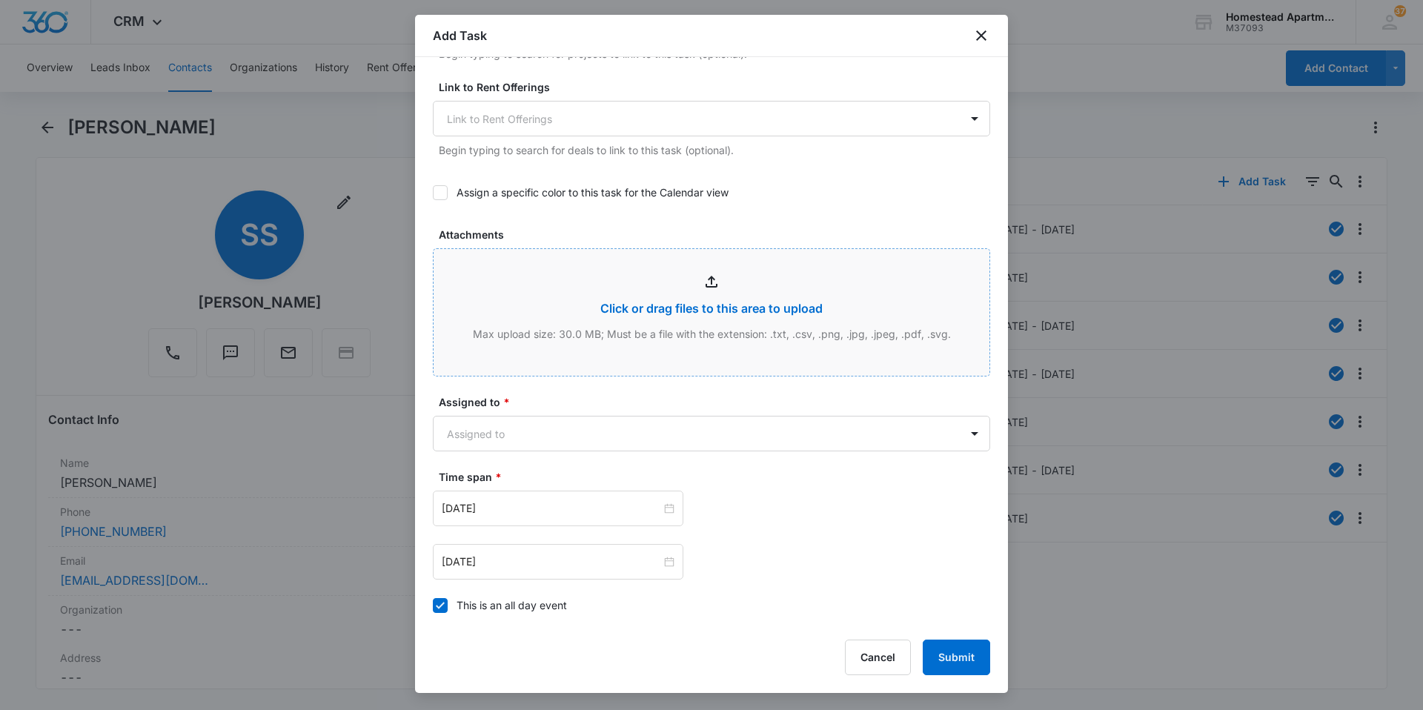
scroll to position [667, 0]
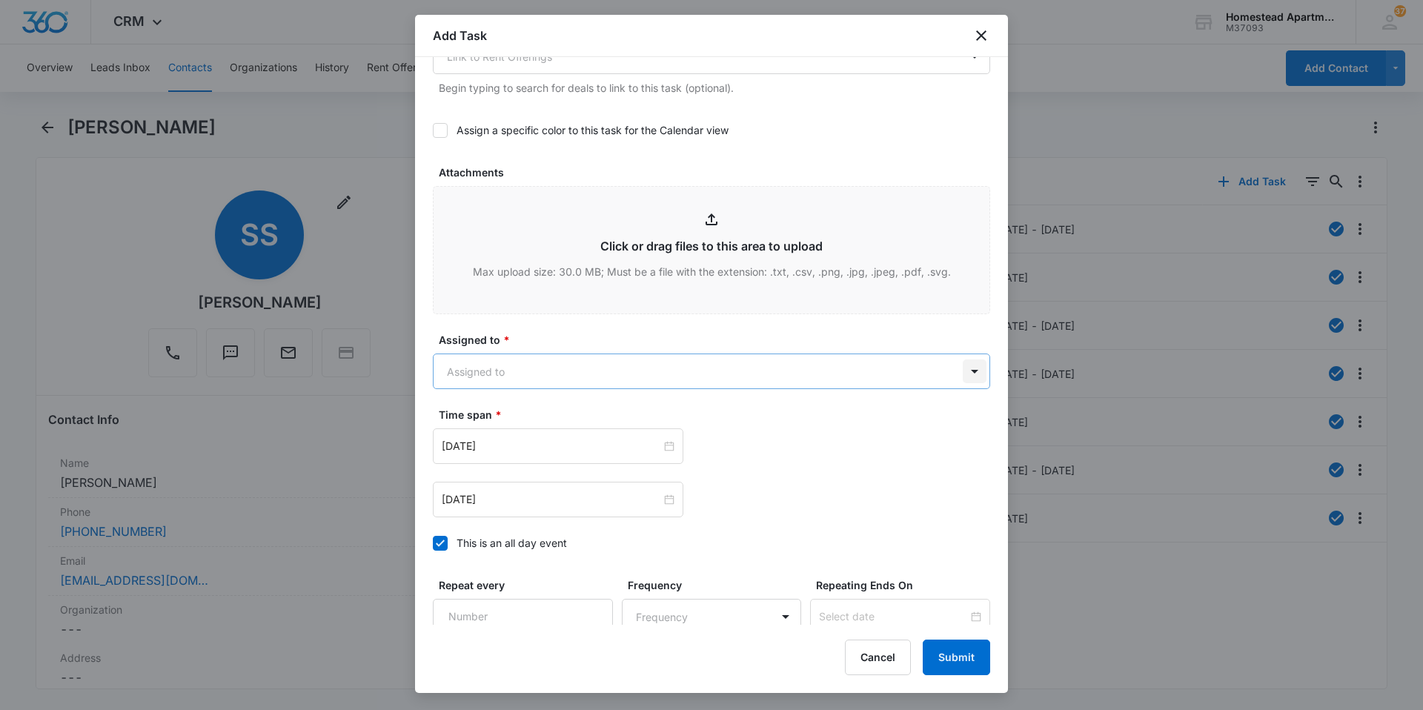
type textarea "Breaker trips at least once a week. Fridge handle loose Specific Details:"
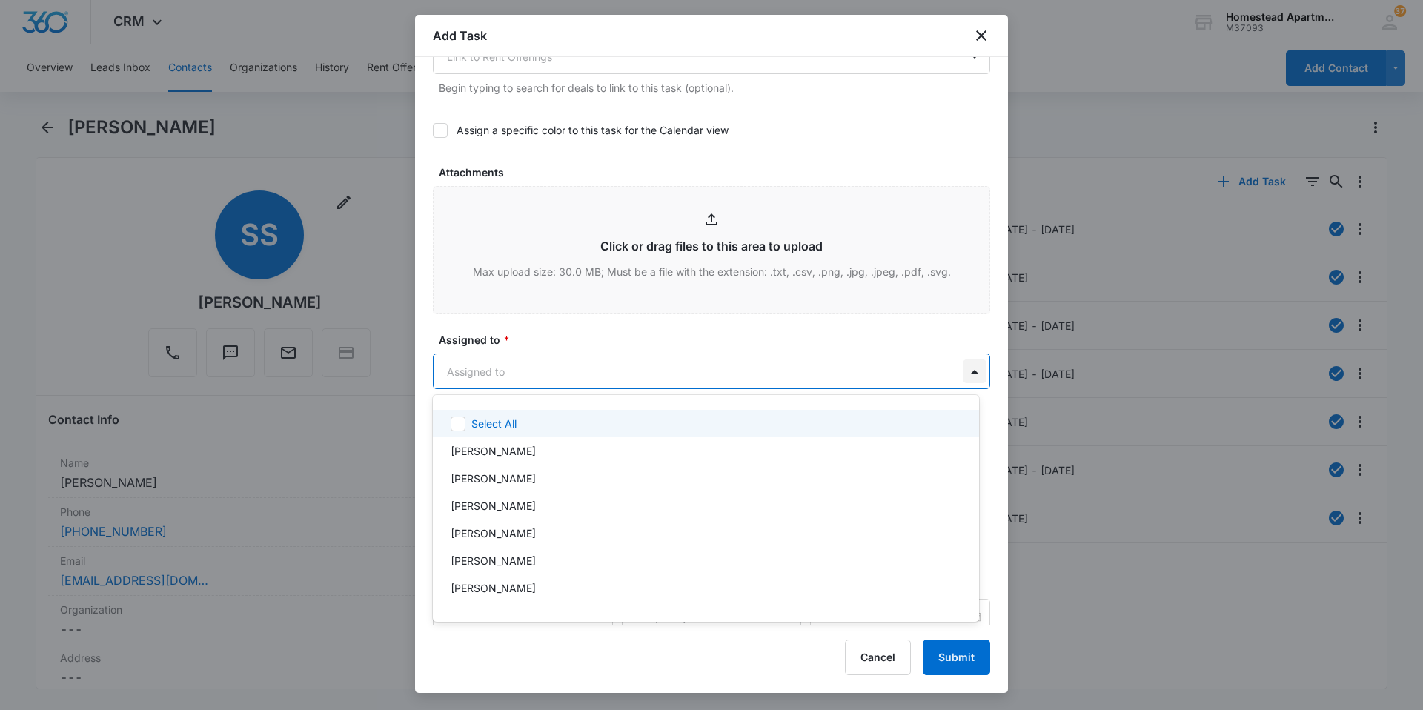
click at [962, 370] on body "CRM Apps Reputation Websites Forms CRM Email Social Content Ads Intelligence Fi…" at bounding box center [711, 355] width 1423 height 710
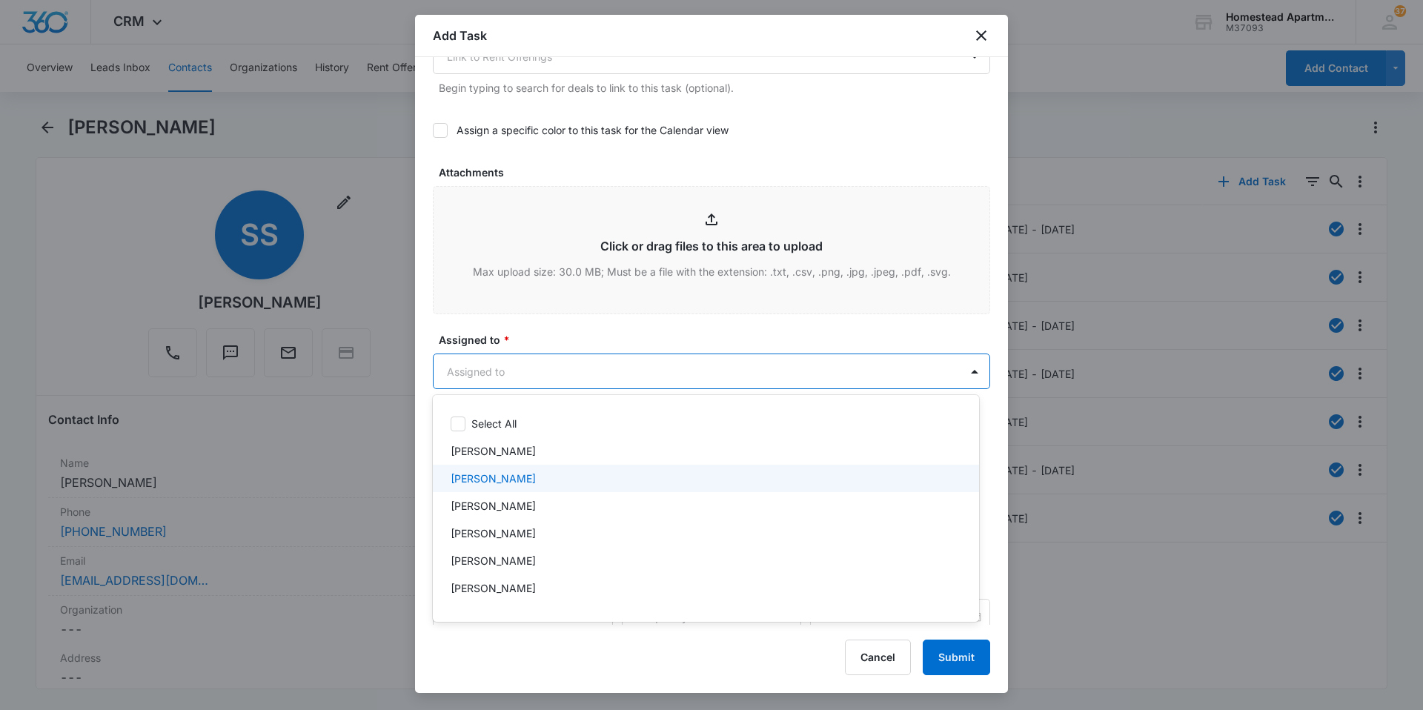
click at [492, 474] on p "[PERSON_NAME]" at bounding box center [493, 479] width 85 height 16
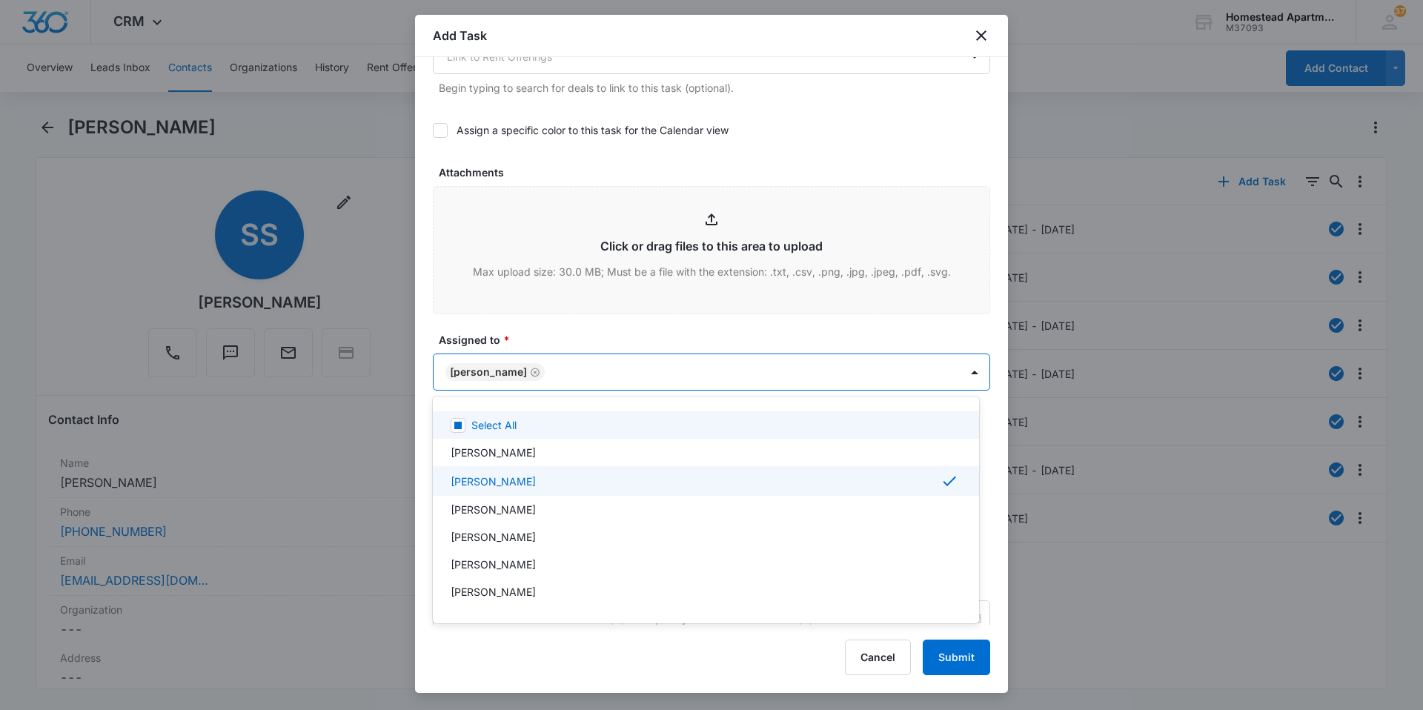
click at [539, 331] on div at bounding box center [711, 355] width 1423 height 710
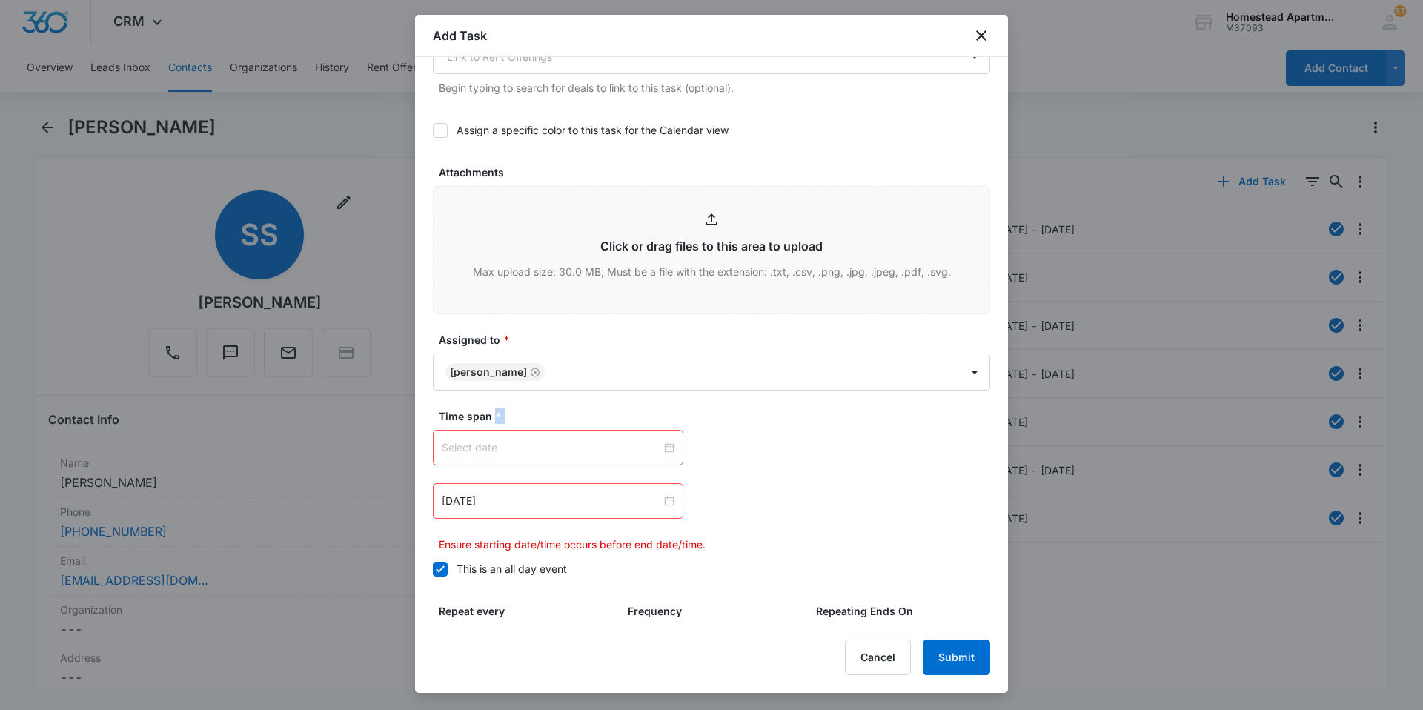
click at [668, 445] on div at bounding box center [558, 447] width 233 height 16
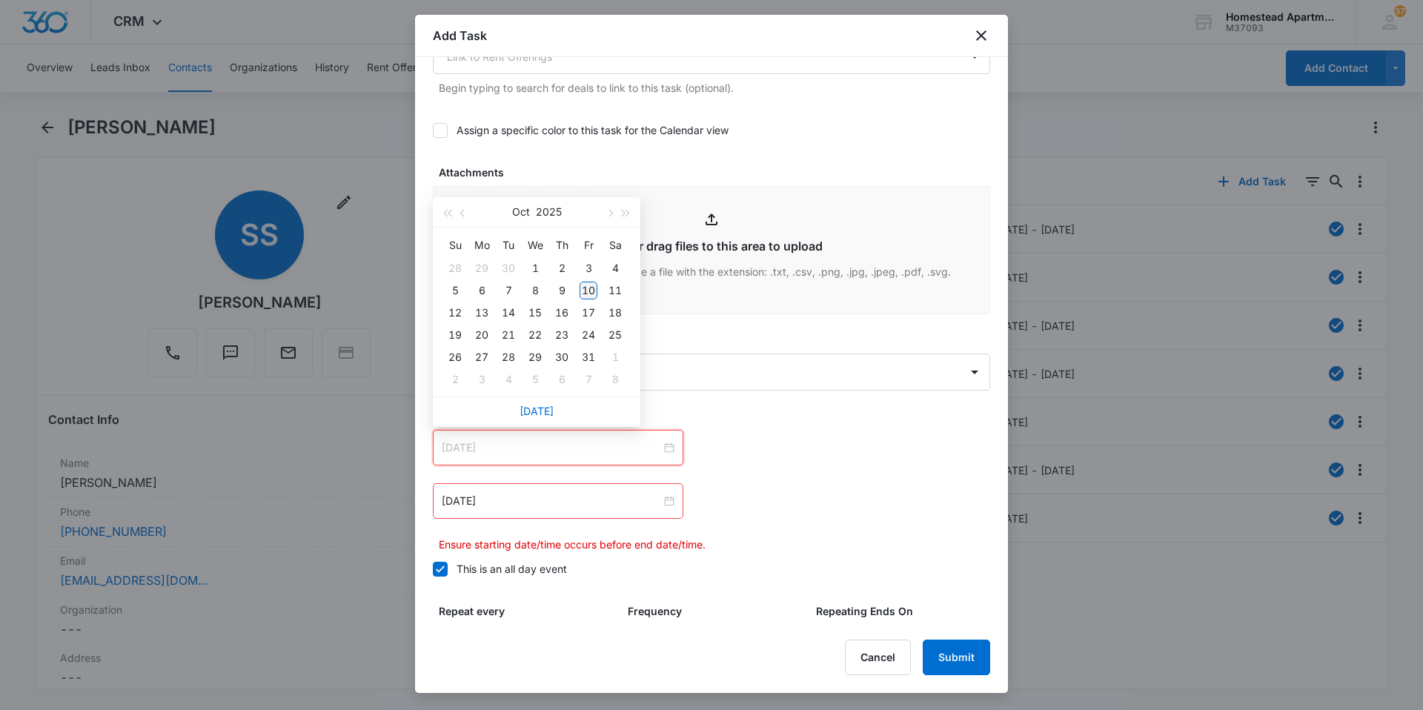
type input "[DATE]"
click at [585, 288] on div "10" at bounding box center [588, 291] width 18 height 18
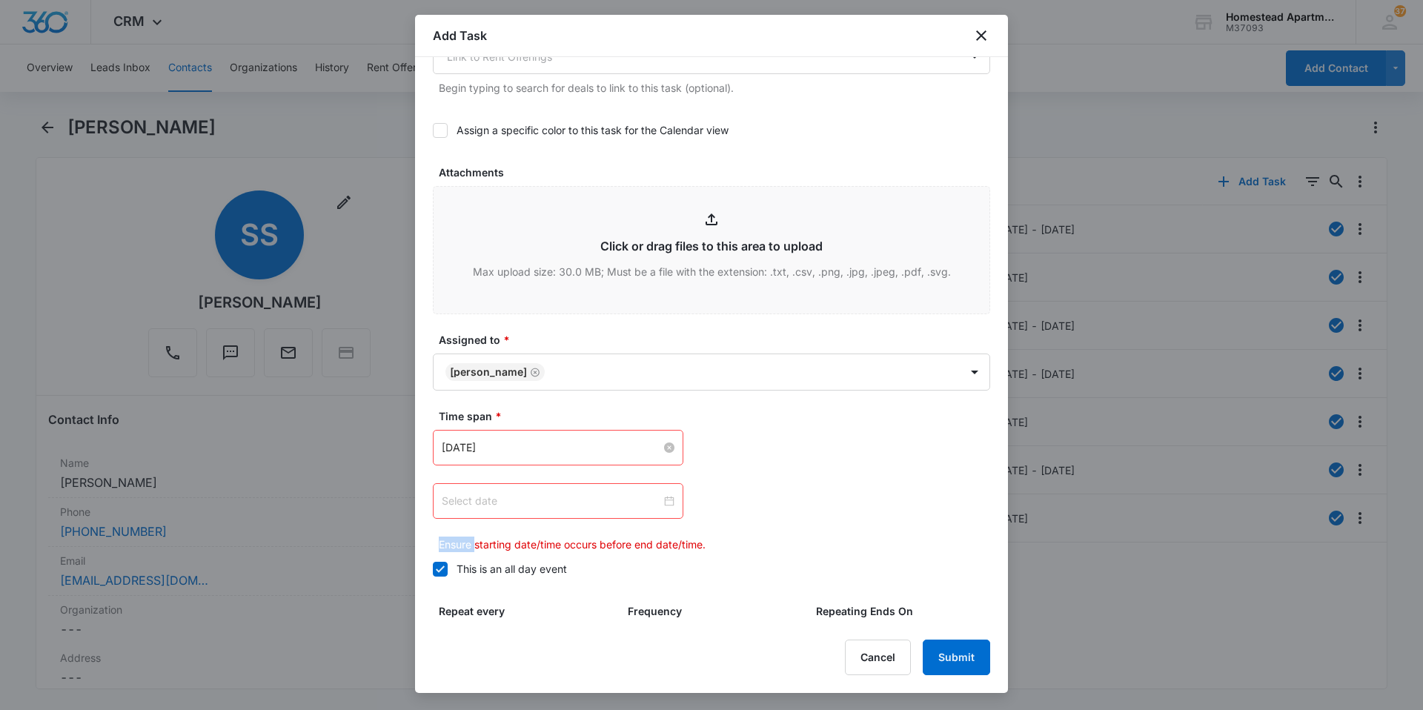
click at [662, 498] on div at bounding box center [558, 501] width 233 height 16
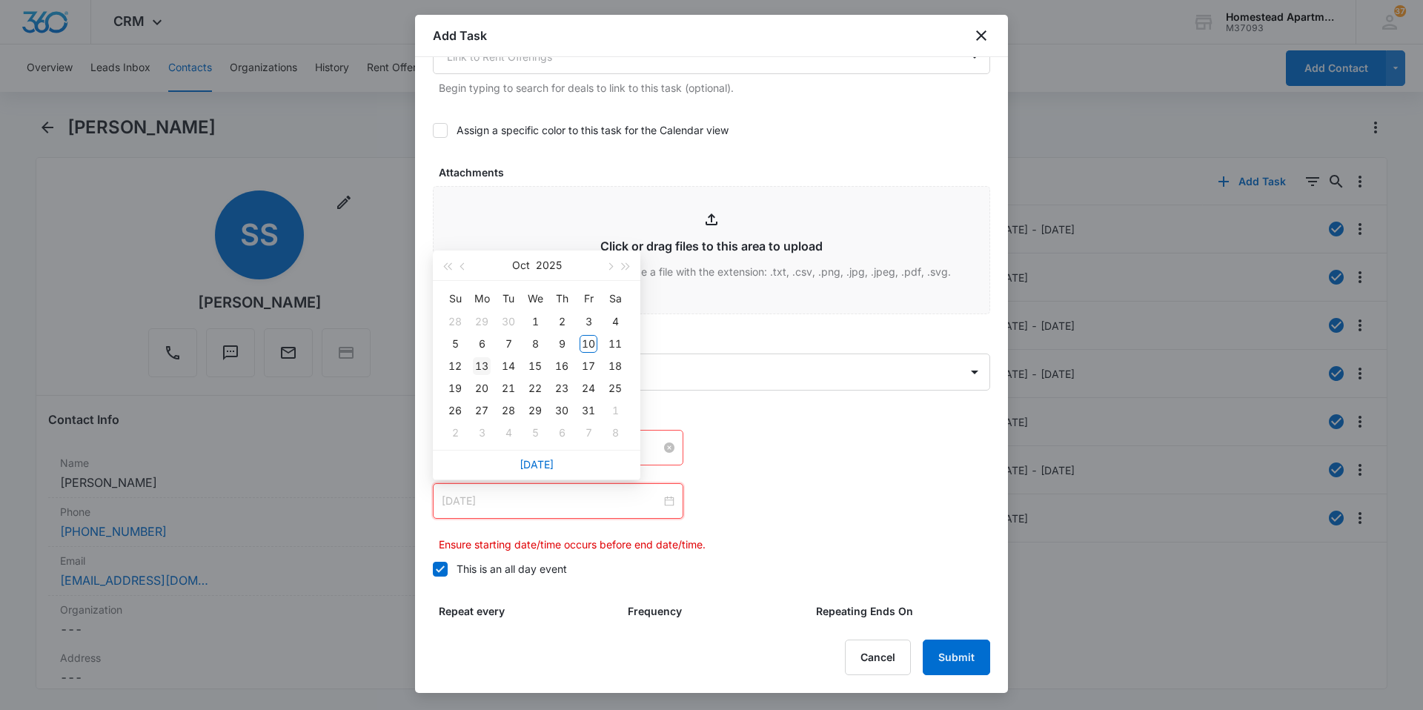
type input "[DATE]"
click at [485, 362] on div "13" at bounding box center [482, 366] width 18 height 18
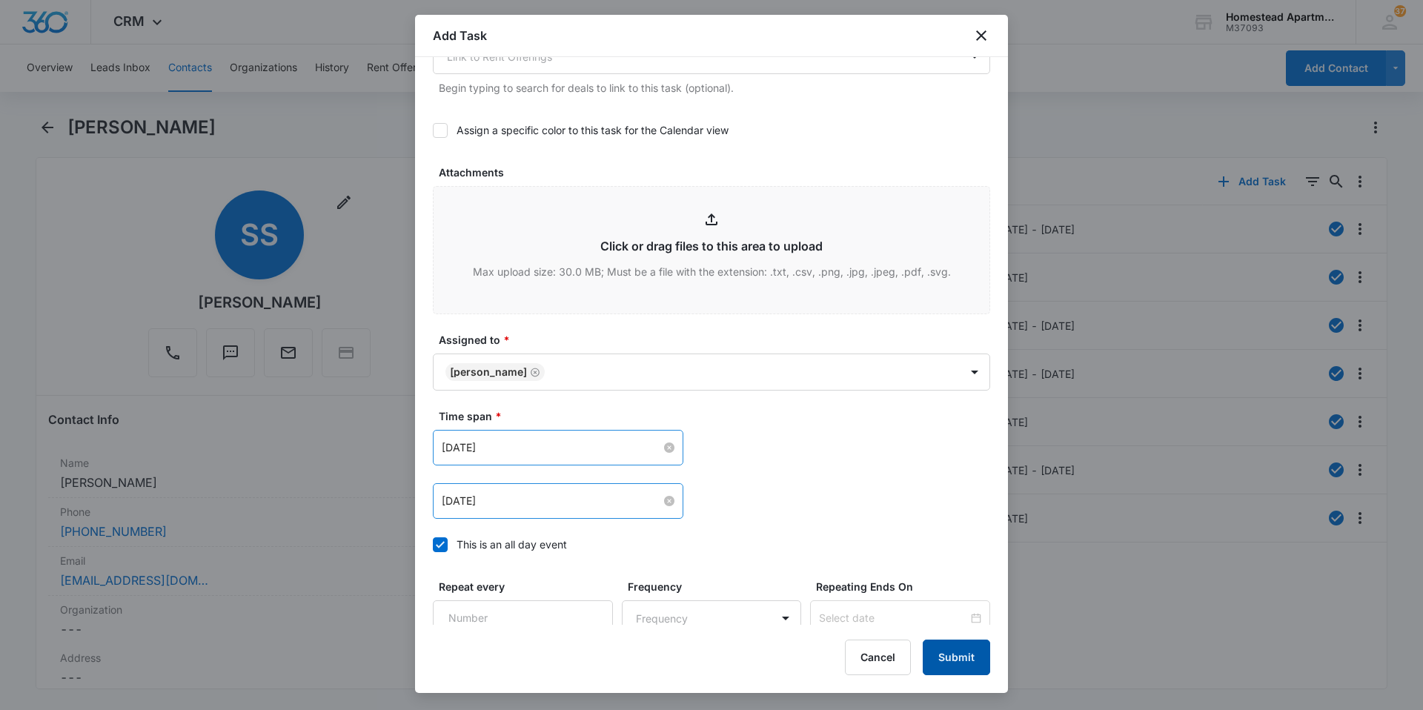
click at [952, 651] on button "Submit" at bounding box center [956, 657] width 67 height 36
